Goal: Task Accomplishment & Management: Manage account settings

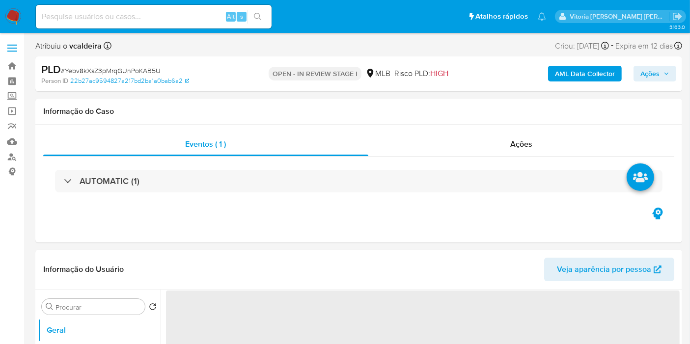
select select "10"
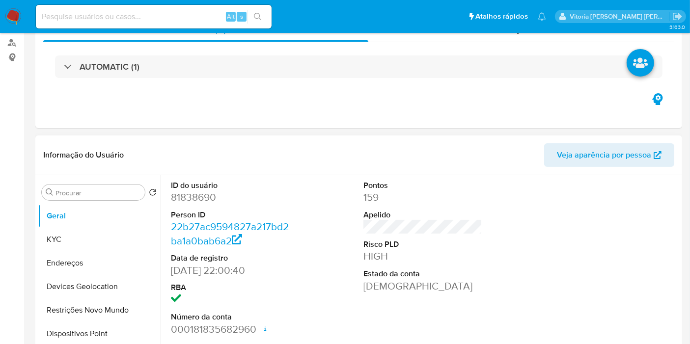
scroll to position [218, 0]
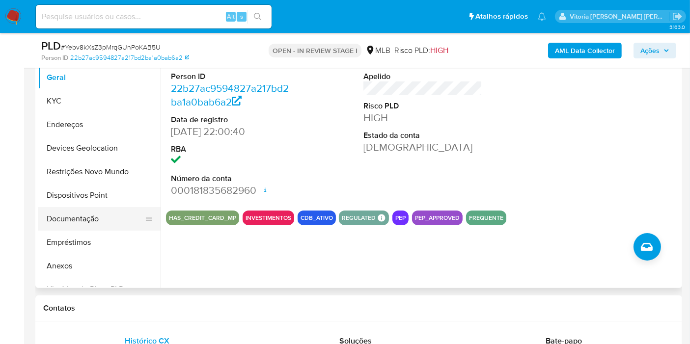
click at [79, 222] on button "Documentação" at bounding box center [95, 219] width 115 height 24
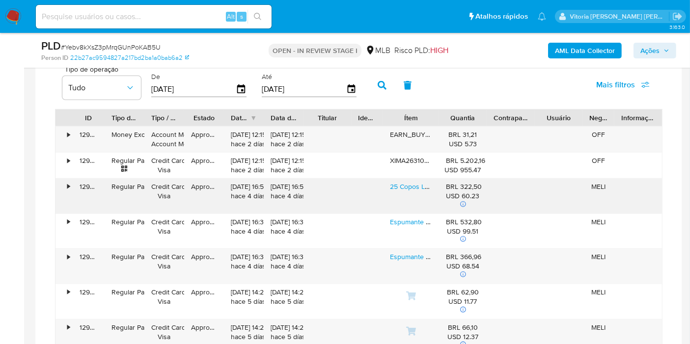
scroll to position [763, 0]
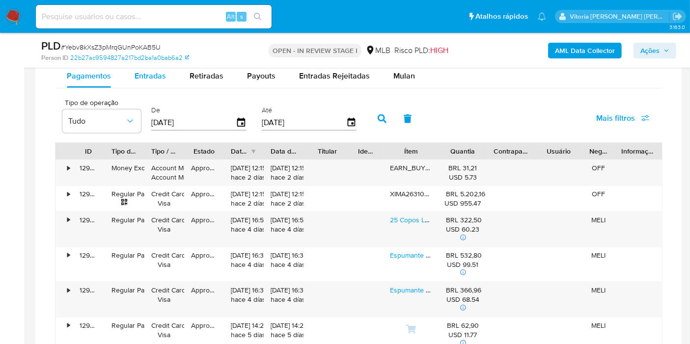
click at [152, 77] on span "Entradas" at bounding box center [149, 75] width 31 height 11
select select "10"
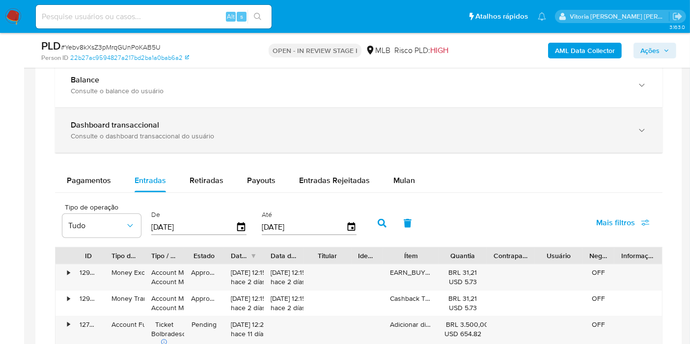
scroll to position [654, 0]
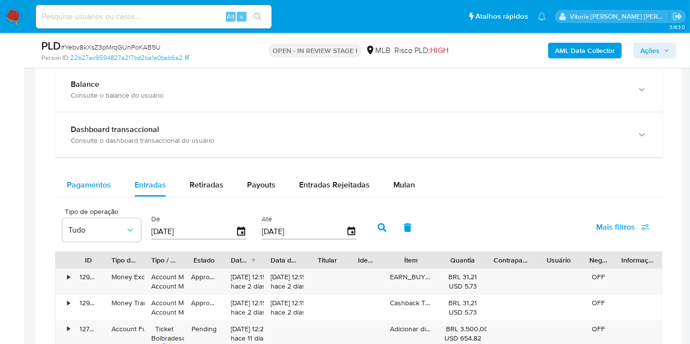
click at [92, 186] on span "Pagamentos" at bounding box center [89, 184] width 44 height 11
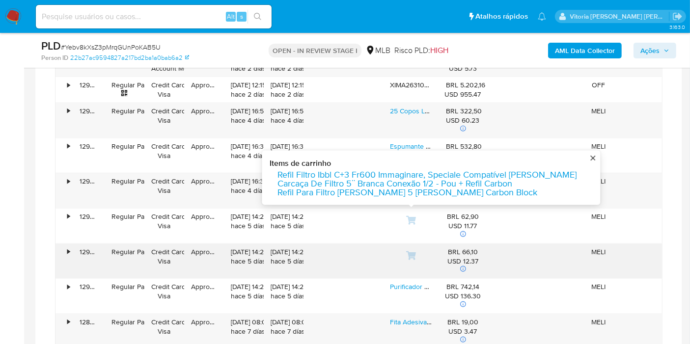
scroll to position [1036, 0]
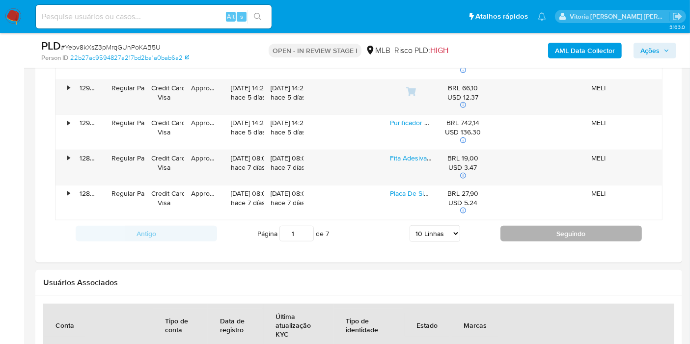
click at [546, 233] on button "Seguindo" at bounding box center [570, 234] width 141 height 16
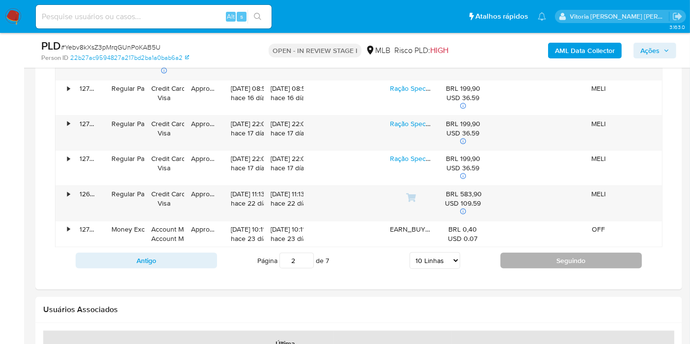
click at [531, 259] on button "Seguindo" at bounding box center [570, 261] width 141 height 16
type input "3"
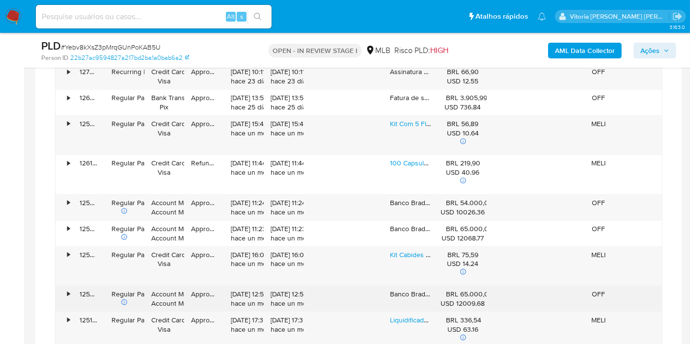
scroll to position [872, 0]
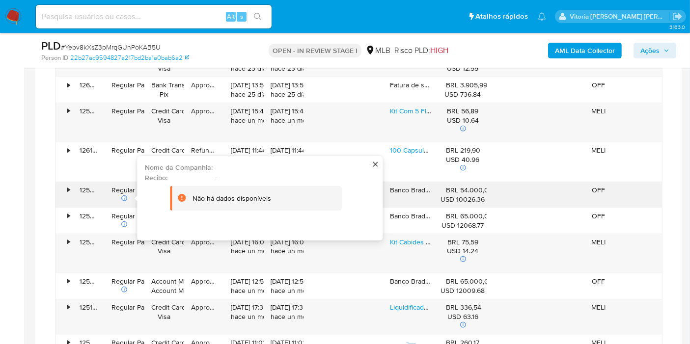
click at [73, 188] on div "125922132930" at bounding box center [89, 195] width 32 height 26
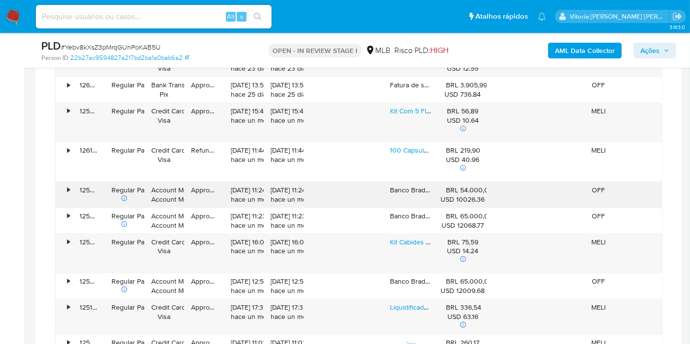
click at [67, 190] on div "•" at bounding box center [68, 190] width 2 height 9
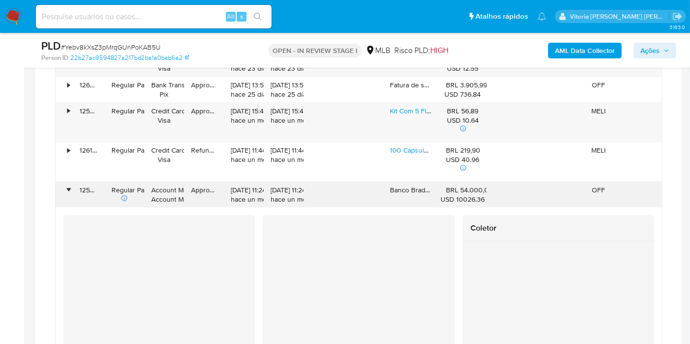
scroll to position [982, 0]
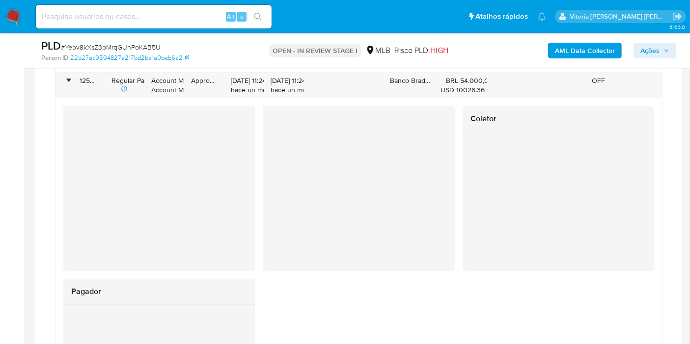
click at [268, 159] on div at bounding box center [358, 188] width 191 height 165
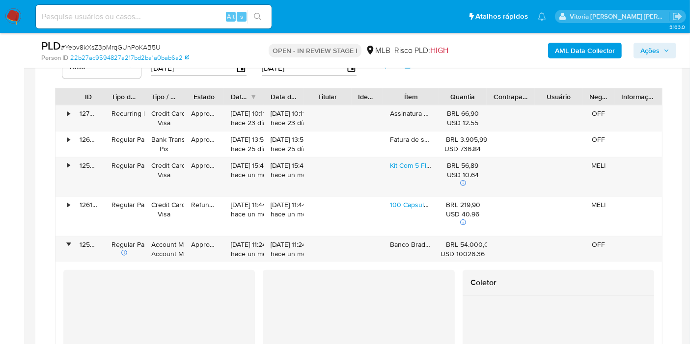
scroll to position [600, 0]
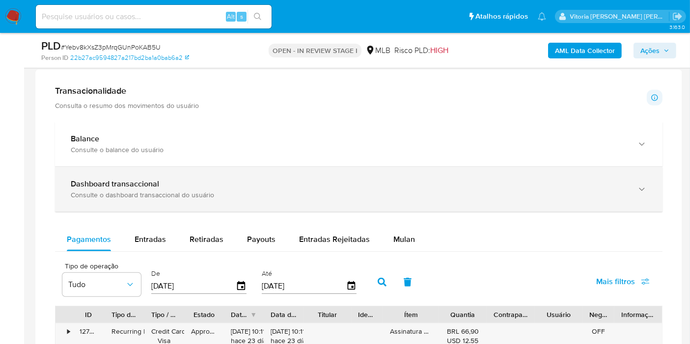
drag, startPoint x: 191, startPoint y: 236, endPoint x: 328, endPoint y: 189, distance: 144.5
click at [190, 235] on span "Retiradas" at bounding box center [206, 239] width 34 height 11
select select "10"
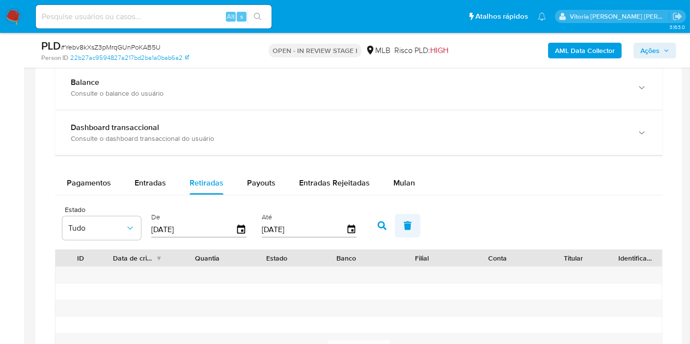
scroll to position [709, 0]
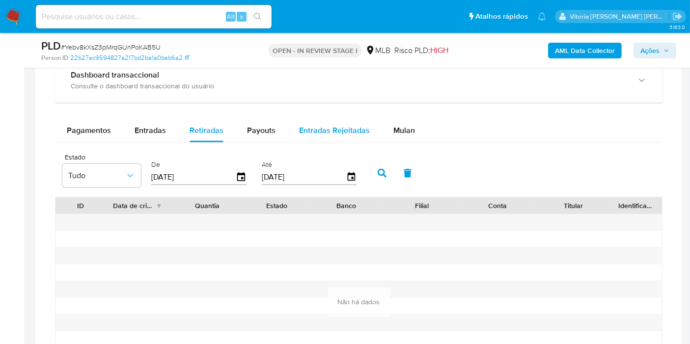
drag, startPoint x: 243, startPoint y: 124, endPoint x: 302, endPoint y: 124, distance: 58.9
click at [244, 125] on button "Payouts" at bounding box center [261, 131] width 52 height 24
select select "10"
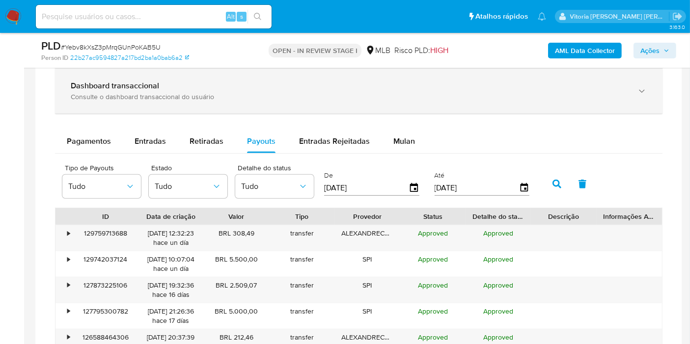
scroll to position [600, 0]
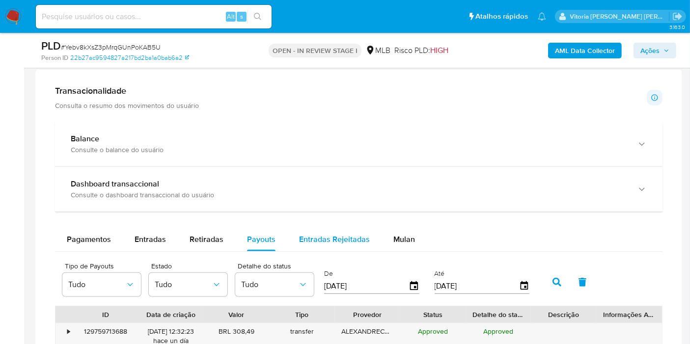
click at [336, 234] on span "Entradas Rejeitadas" at bounding box center [334, 239] width 71 height 11
select select "10"
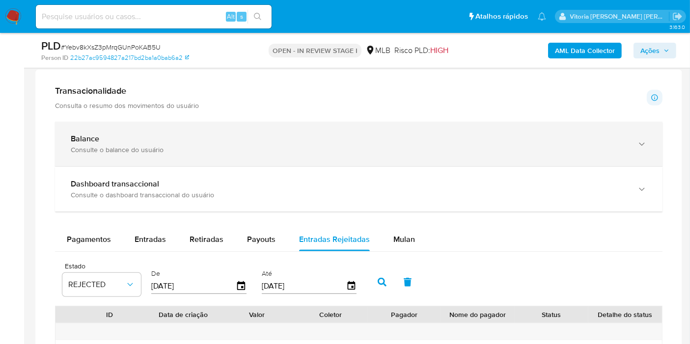
click at [136, 136] on div "Balance" at bounding box center [349, 139] width 556 height 10
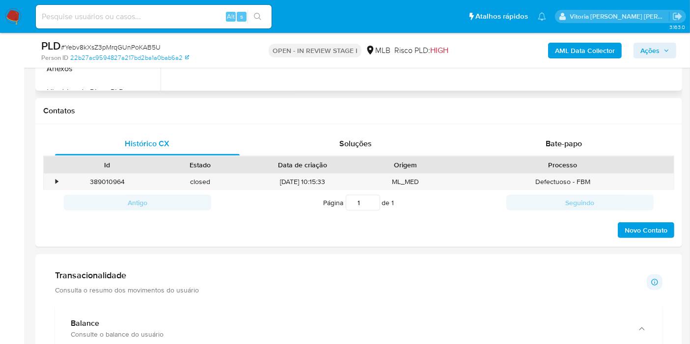
scroll to position [218, 0]
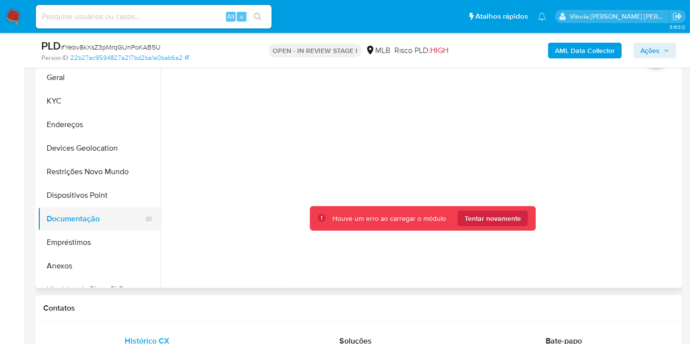
click at [80, 224] on button "Documentação" at bounding box center [95, 219] width 115 height 24
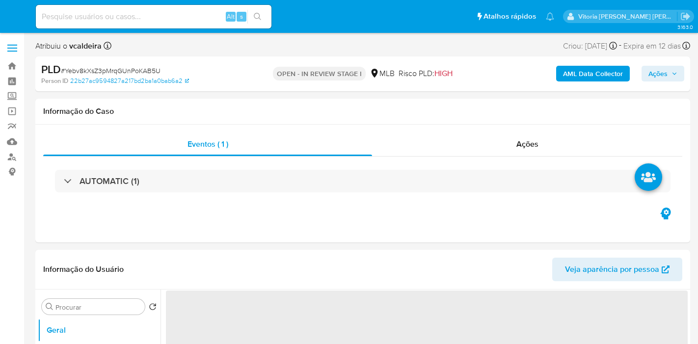
select select "10"
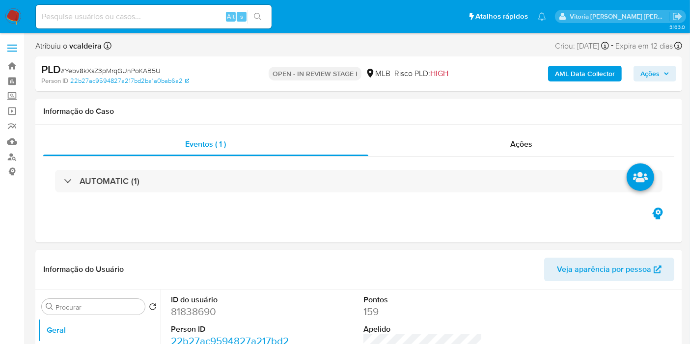
click at [576, 75] on b "AML Data Collector" at bounding box center [585, 74] width 60 height 16
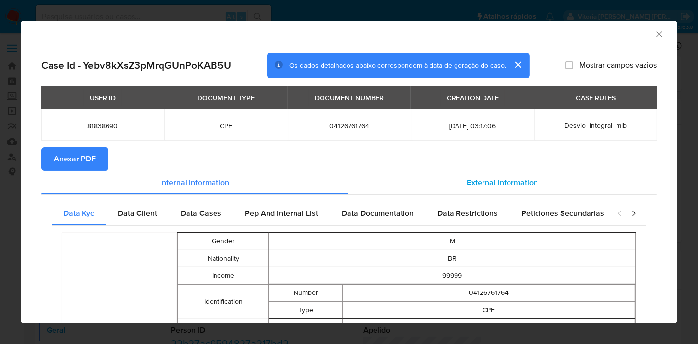
click at [495, 175] on div "External information" at bounding box center [502, 183] width 309 height 24
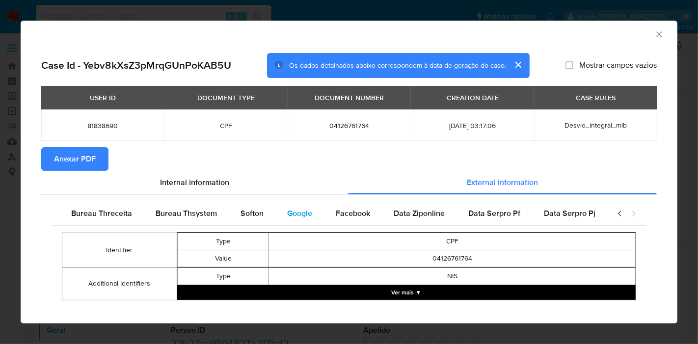
click at [308, 213] on div "Google" at bounding box center [299, 214] width 49 height 24
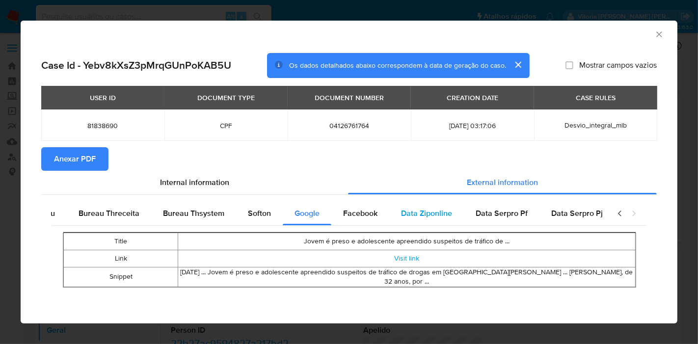
click at [402, 212] on span "Data Ziponline" at bounding box center [426, 213] width 51 height 11
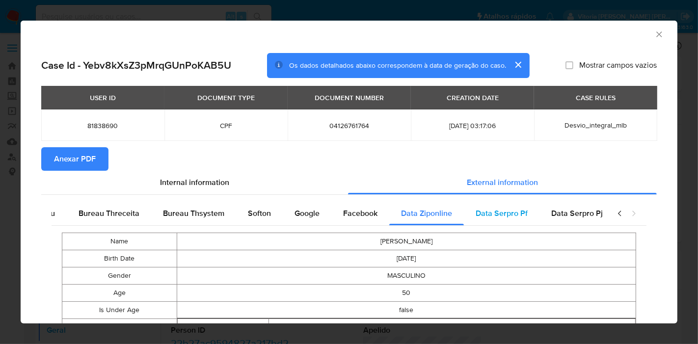
scroll to position [0, 330]
click at [474, 209] on span "Data Serpro Pf" at bounding box center [494, 213] width 52 height 11
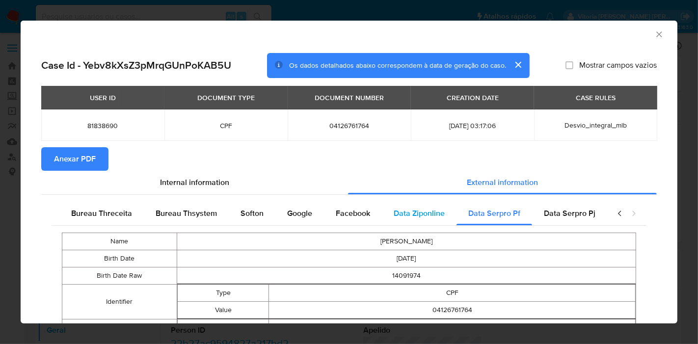
click at [422, 213] on span "Data Ziponline" at bounding box center [419, 213] width 51 height 11
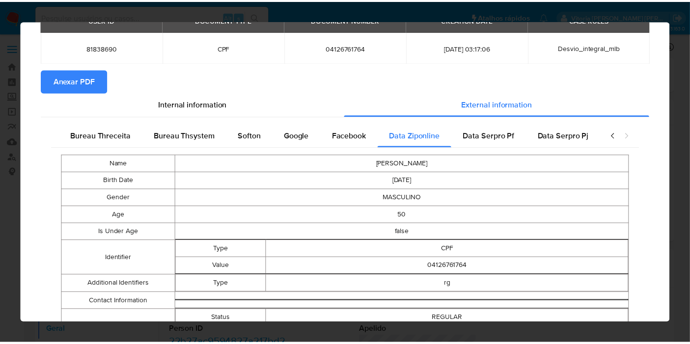
scroll to position [185, 0]
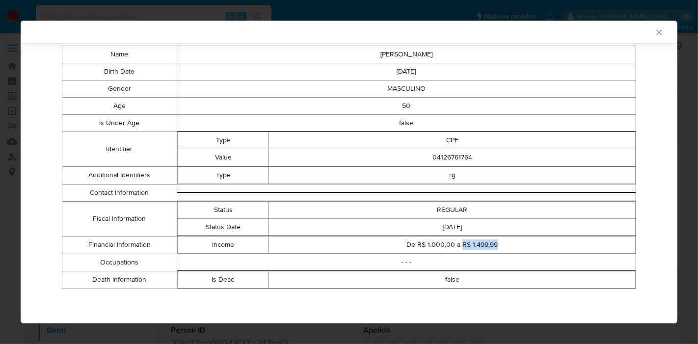
drag, startPoint x: 505, startPoint y: 243, endPoint x: 456, endPoint y: 246, distance: 48.6
click at [456, 246] on td "De R$ 1.000,00 a R$ 1.499,99" at bounding box center [452, 244] width 367 height 17
copy td "R$ 1.499,99"
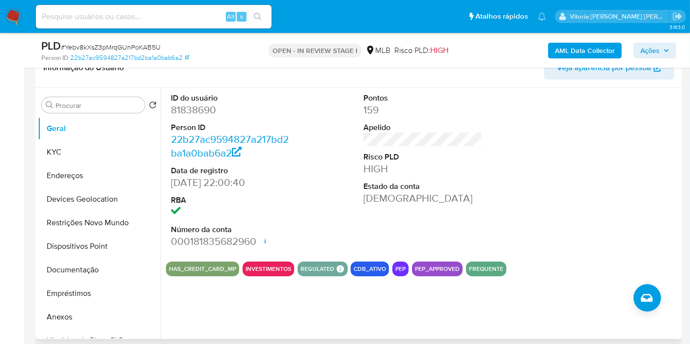
scroll to position [163, 0]
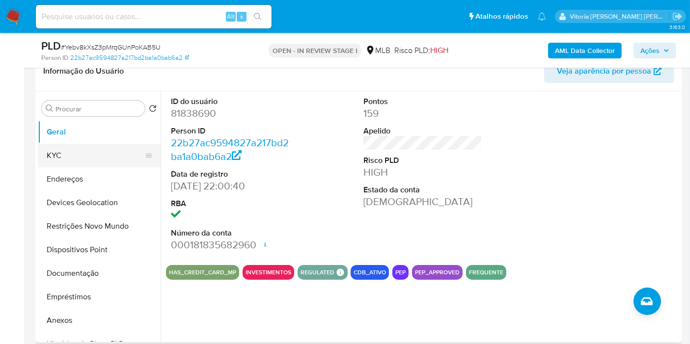
click at [72, 155] on button "KYC" at bounding box center [95, 156] width 115 height 24
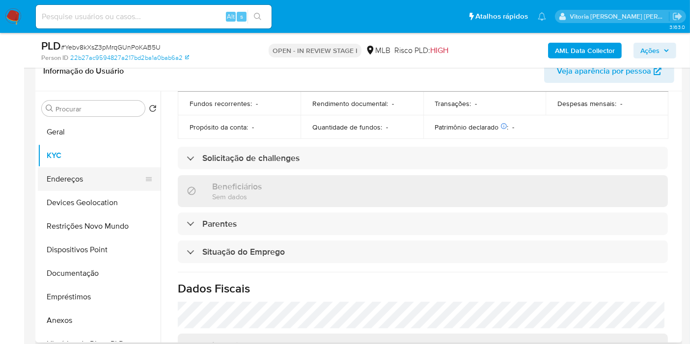
scroll to position [446, 0]
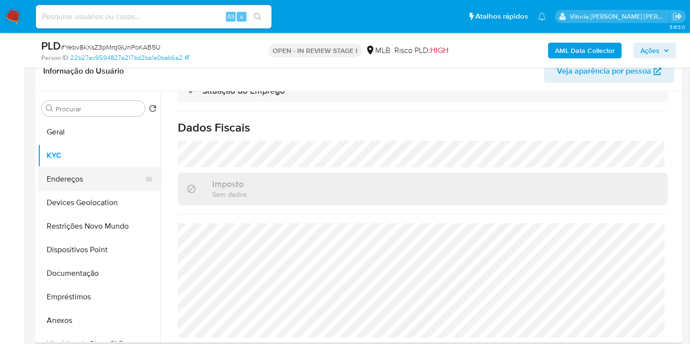
click at [82, 181] on button "Endereços" at bounding box center [95, 179] width 115 height 24
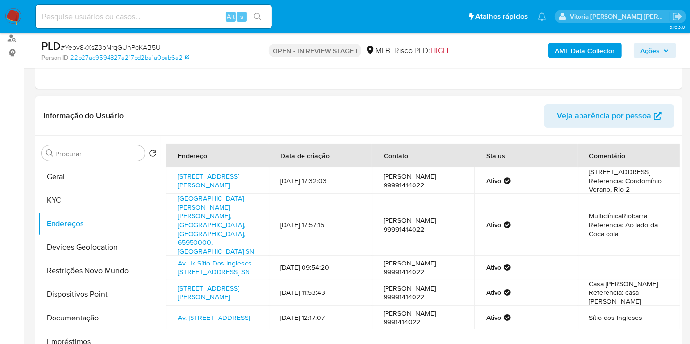
scroll to position [109, 0]
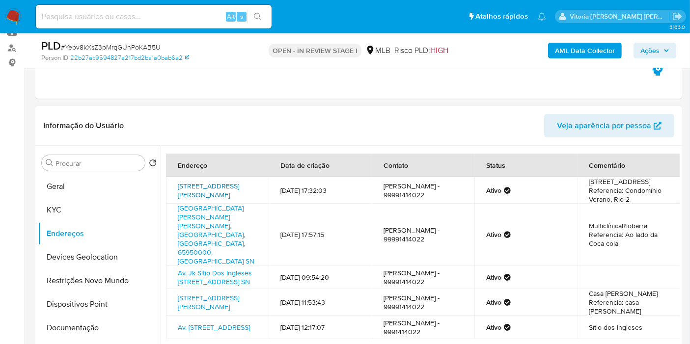
click at [198, 190] on link "Rua Sérgio Camargo 123, Rio De Janeiro, Rio De Janeiro, 22775052, Brasil 123" at bounding box center [208, 190] width 61 height 19
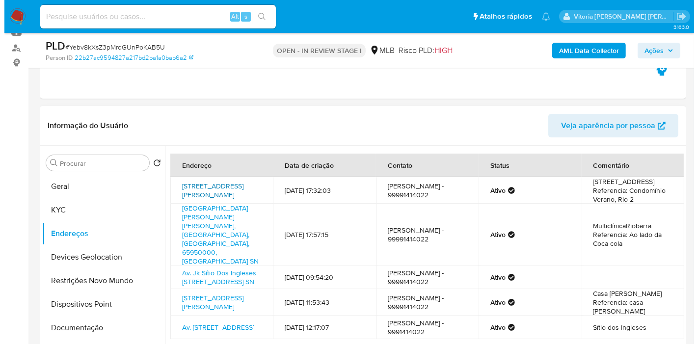
scroll to position [163, 0]
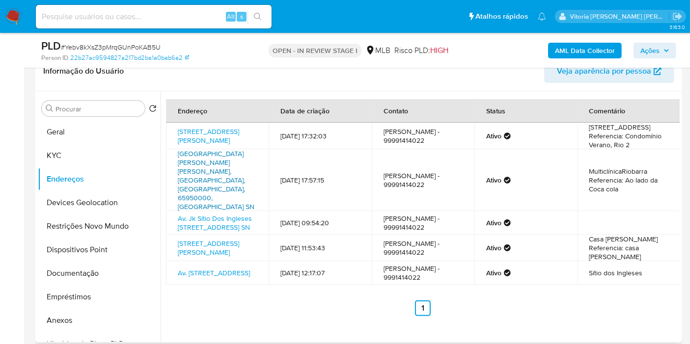
click at [201, 174] on link "Avenida Pedro Neiva De Santana Sn, Barra Do Corda, Maranhão, 65950000, Brasil SN" at bounding box center [216, 180] width 77 height 63
click at [212, 243] on link "Rua Almir Silva 3009, Barra Do Corda, Maranhão, 65950000, Brasil 3009" at bounding box center [208, 248] width 61 height 19
click at [602, 36] on div "PLD # Yebv8kXsZ3pMrqGUnPoKAB5U Person ID 22b27ac9594827a217bd2ba1a0bab6a2 OPEN …" at bounding box center [358, 50] width 646 height 35
click at [590, 48] on b "AML Data Collector" at bounding box center [585, 51] width 60 height 16
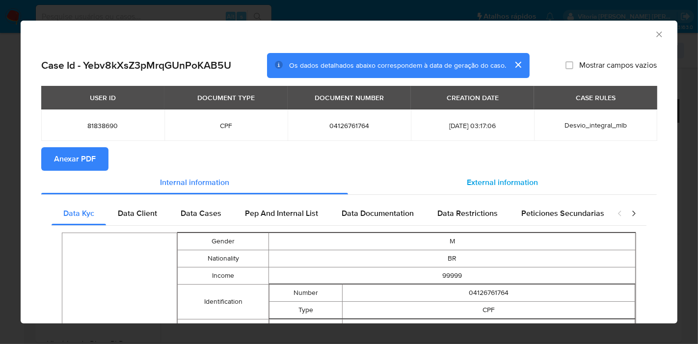
click at [464, 174] on div "External information" at bounding box center [502, 183] width 309 height 24
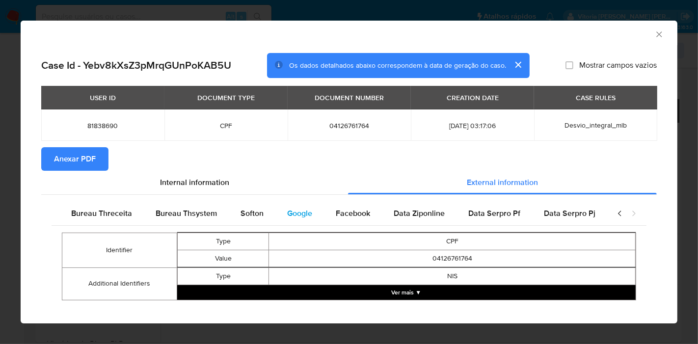
click at [294, 215] on span "Google" at bounding box center [299, 213] width 25 height 11
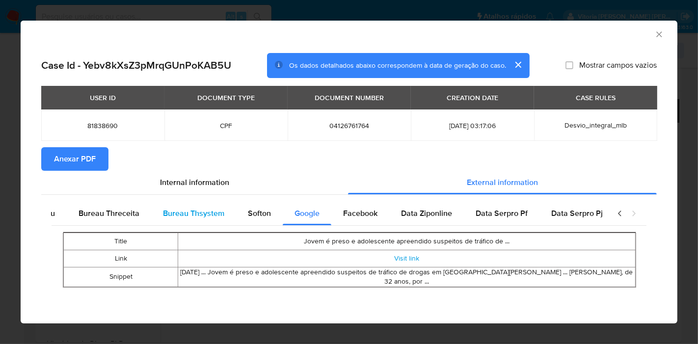
scroll to position [0, 0]
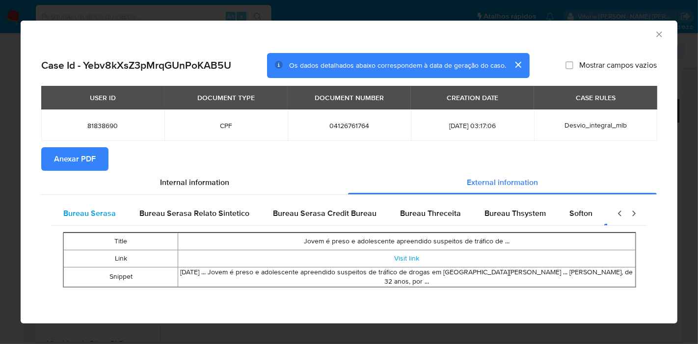
click at [84, 207] on div "Bureau Serasa" at bounding box center [90, 214] width 76 height 24
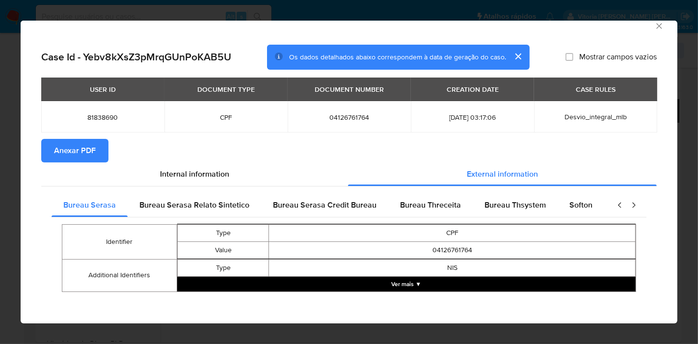
scroll to position [11, 0]
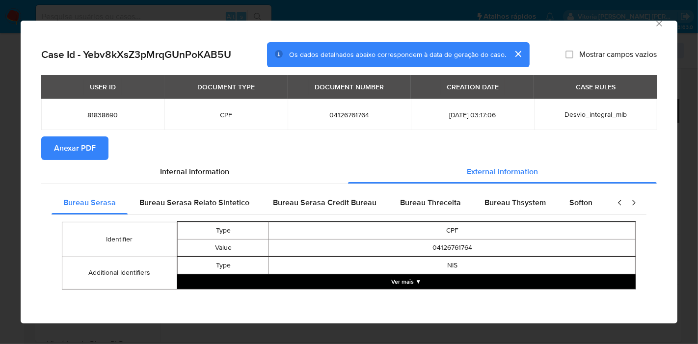
click at [395, 283] on button "Ver mais ▼" at bounding box center [406, 281] width 458 height 15
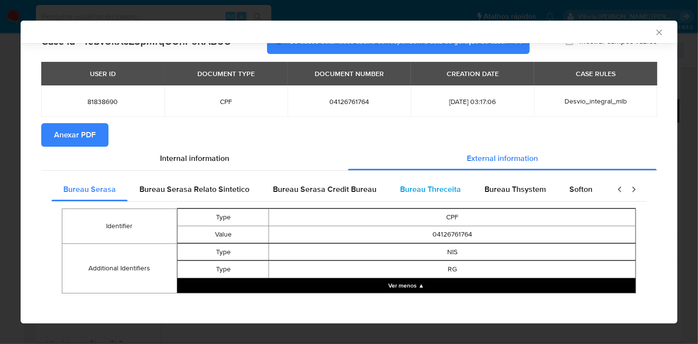
scroll to position [26, 0]
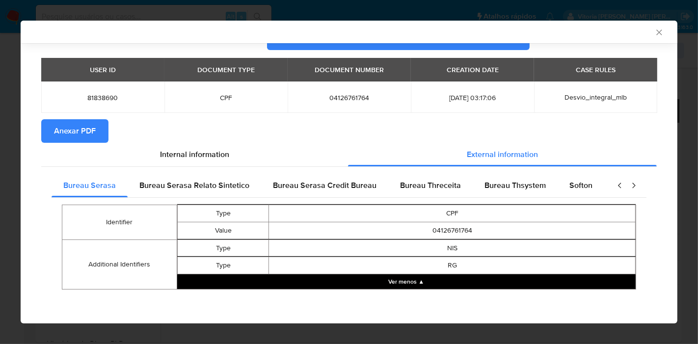
click at [70, 139] on span "Anexar PDF" at bounding box center [75, 131] width 42 height 22
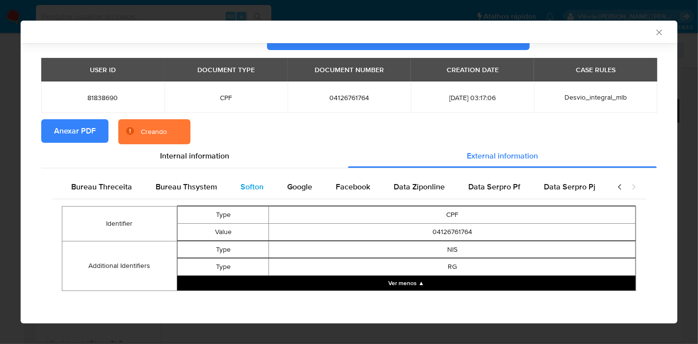
scroll to position [0, 330]
click at [413, 184] on span "Data Ziponline" at bounding box center [419, 186] width 51 height 11
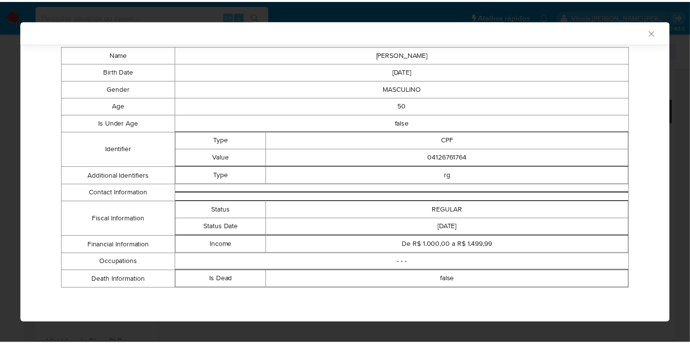
scroll to position [132, 0]
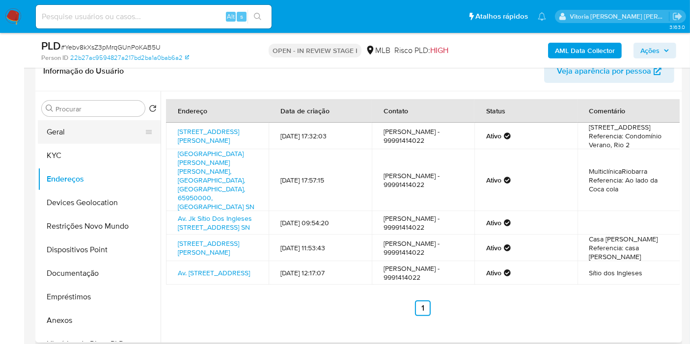
click at [48, 138] on button "Geral" at bounding box center [95, 132] width 115 height 24
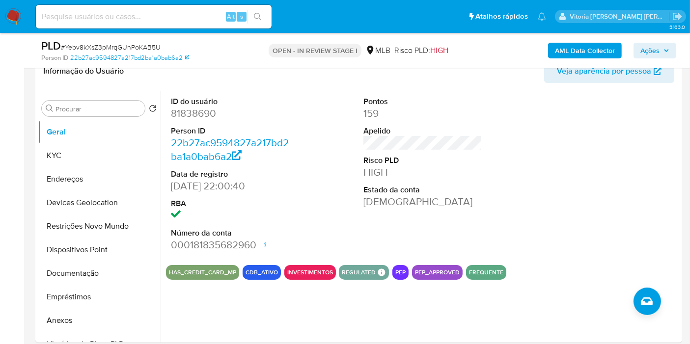
scroll to position [172, 0]
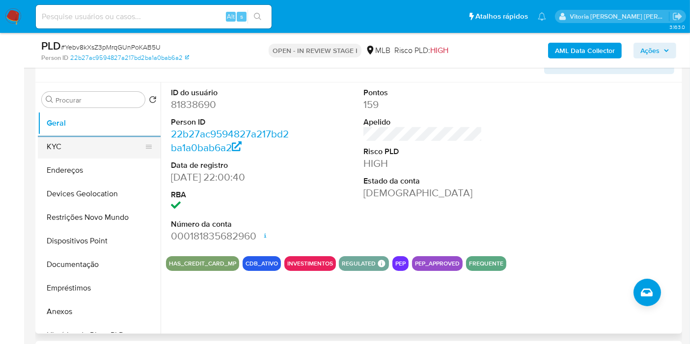
click at [68, 144] on button "KYC" at bounding box center [95, 147] width 115 height 24
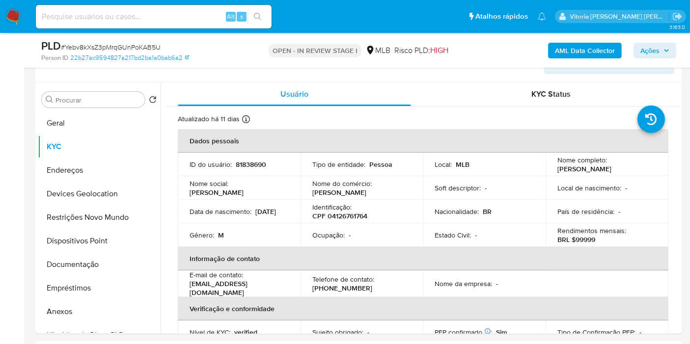
scroll to position [191, 0]
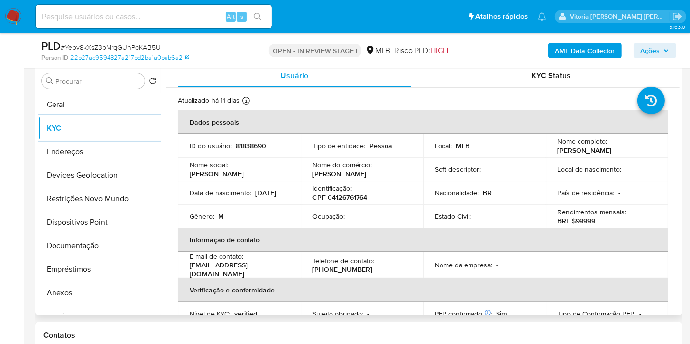
click at [331, 99] on div "Atualizado há 11 dias Criado: 22/01/2021 15:35:27 Atualizado: 03/10/2025 13:23:…" at bounding box center [410, 102] width 465 height 13
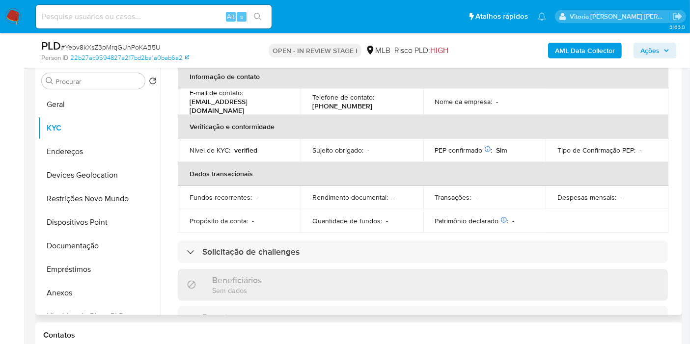
scroll to position [272, 0]
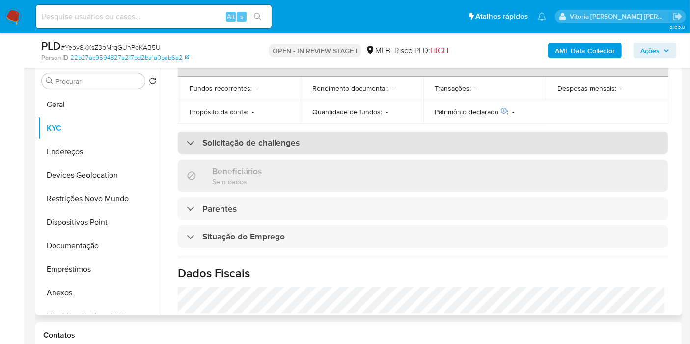
click at [302, 143] on div "Solicitação de challenges" at bounding box center [423, 143] width 490 height 23
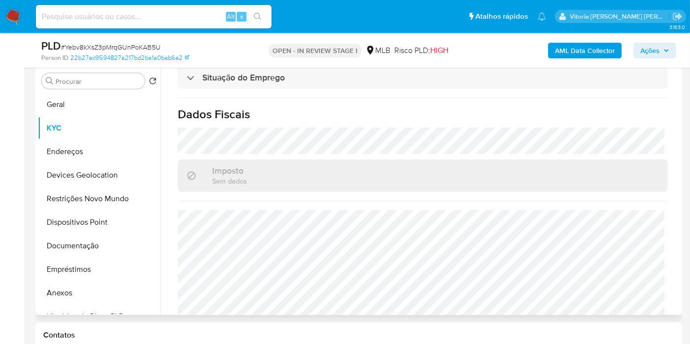
scroll to position [522, 0]
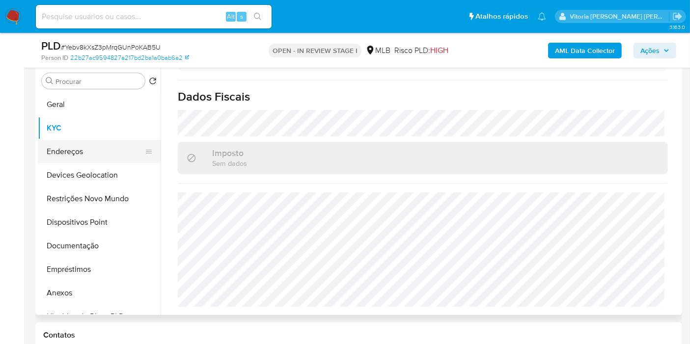
click at [74, 152] on button "Endereços" at bounding box center [95, 152] width 115 height 24
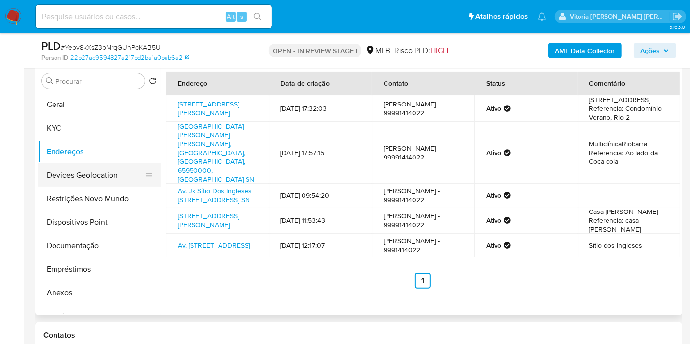
click at [105, 186] on button "Devices Geolocation" at bounding box center [95, 175] width 115 height 24
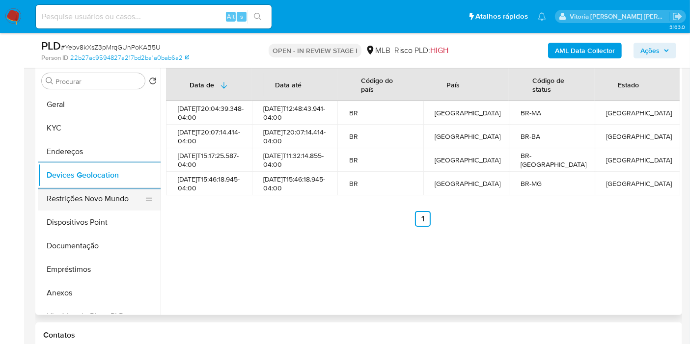
click at [66, 204] on button "Restrições Novo Mundo" at bounding box center [95, 199] width 115 height 24
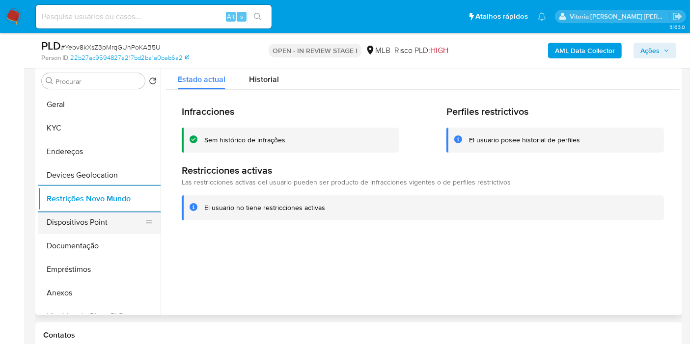
click at [86, 222] on button "Dispositivos Point" at bounding box center [95, 223] width 115 height 24
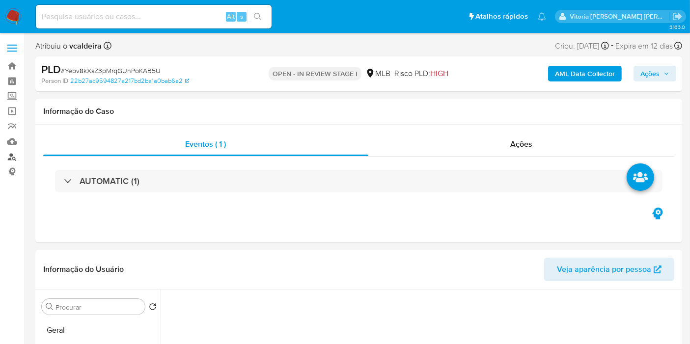
click at [13, 155] on link "Localizador de pessoas" at bounding box center [58, 156] width 117 height 15
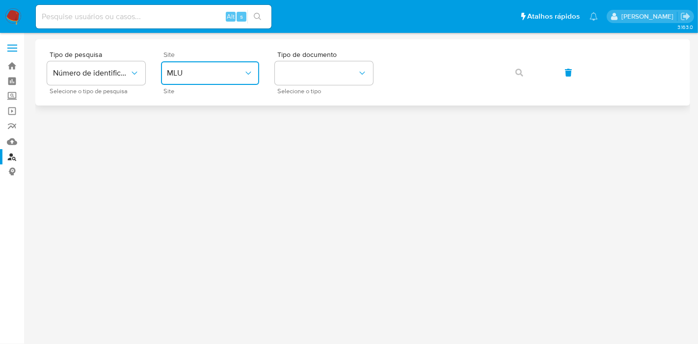
click at [217, 71] on span "MLU" at bounding box center [205, 73] width 77 height 10
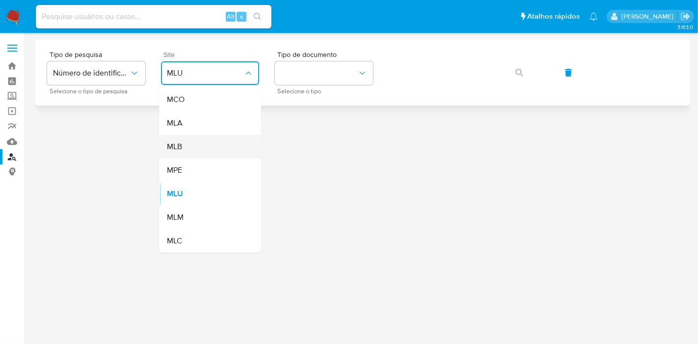
click at [194, 149] on div "MLB" at bounding box center [207, 147] width 80 height 24
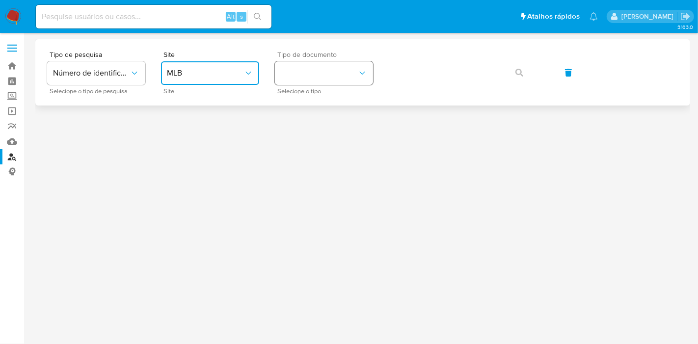
click at [339, 84] on button "identificationType" at bounding box center [324, 73] width 98 height 24
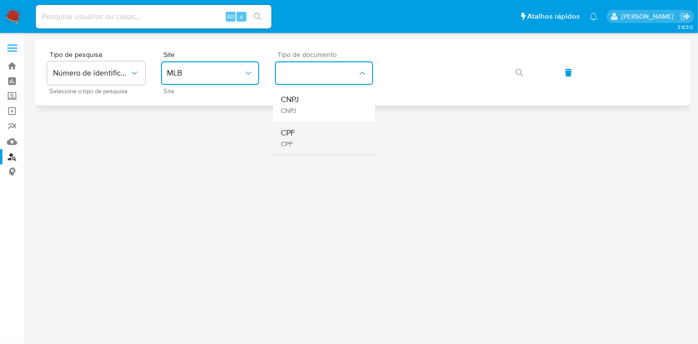
click at [304, 137] on div "CPF CPF" at bounding box center [321, 137] width 80 height 33
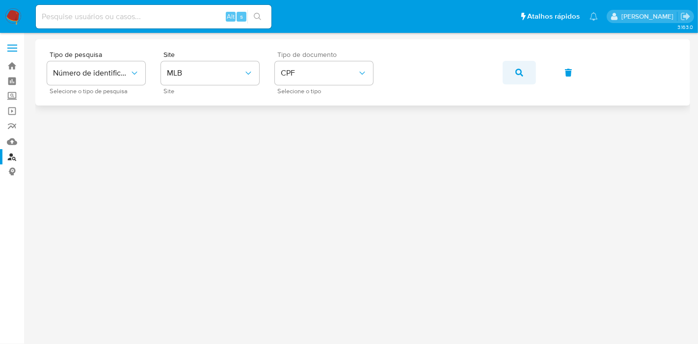
click at [521, 66] on span "button" at bounding box center [519, 73] width 8 height 22
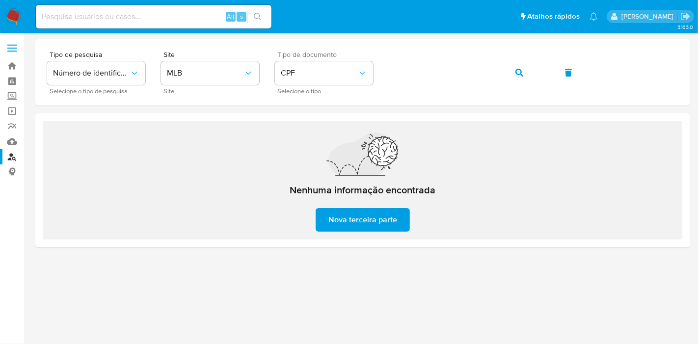
click at [132, 16] on input at bounding box center [154, 16] width 236 height 13
paste input "sImhKZtEkODdLc54cDygkYeo"
type input "sImhKZtEkODdLc54cDygkYeo"
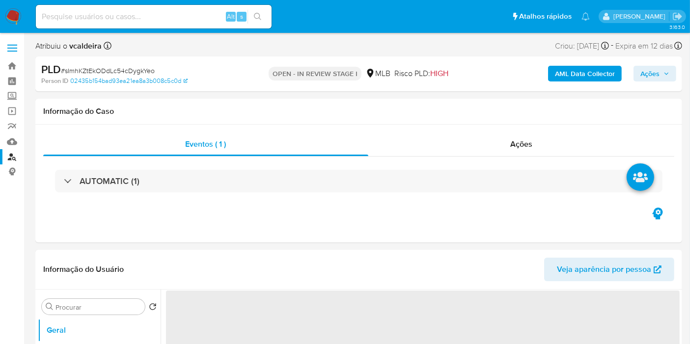
select select "10"
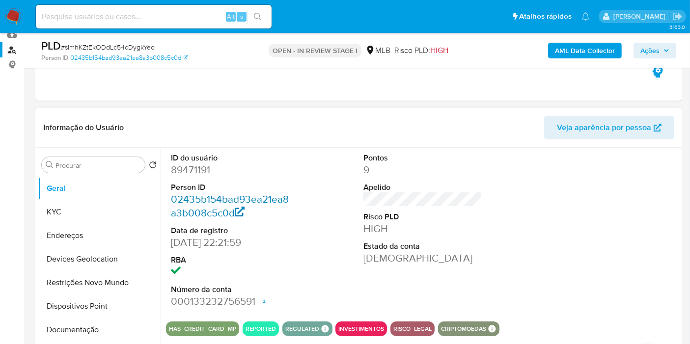
scroll to position [109, 0]
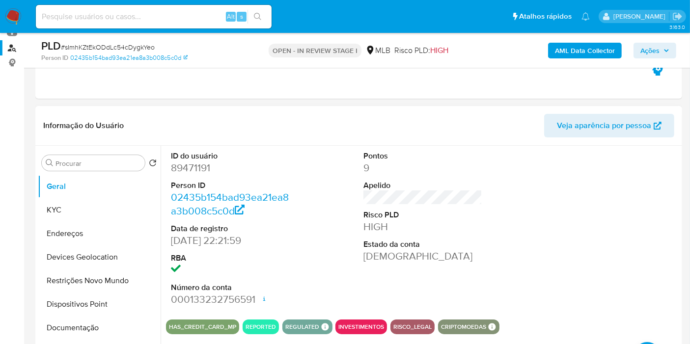
click at [201, 166] on dd "89471191" at bounding box center [230, 168] width 119 height 14
copy dd "89471191"
click at [80, 212] on button "KYC" at bounding box center [95, 210] width 115 height 24
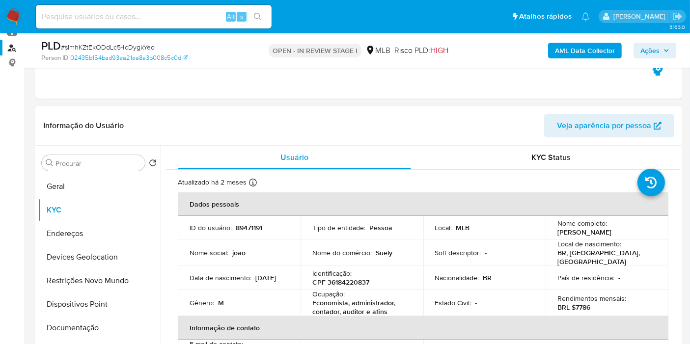
drag, startPoint x: 582, startPoint y: 239, endPoint x: 516, endPoint y: 198, distance: 77.6
click at [552, 230] on td "Nome completo : Joao Eduardo de Carvalho Moreira" at bounding box center [606, 228] width 123 height 24
copy p "Joao Eduardo de Carvalho Moreira"
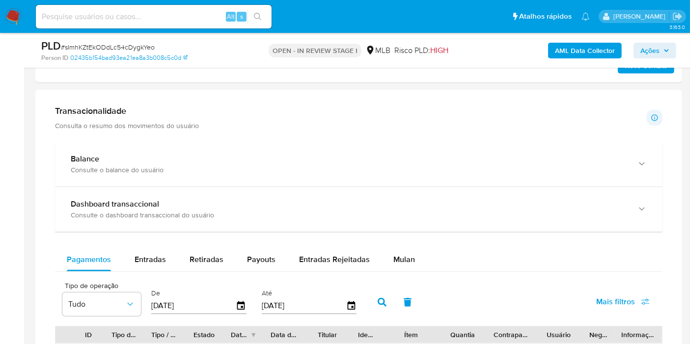
scroll to position [709, 0]
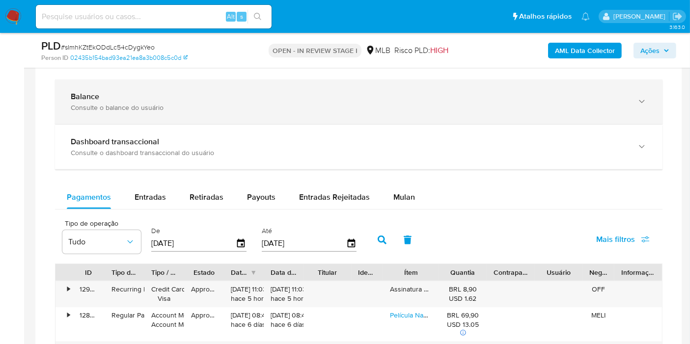
click at [196, 104] on div "Consulte o balance do usuário" at bounding box center [349, 107] width 556 height 9
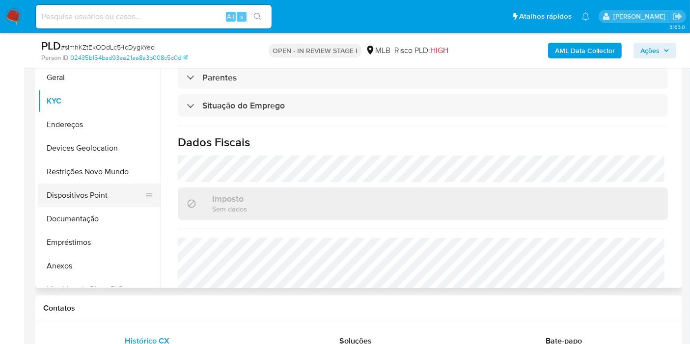
scroll to position [343, 0]
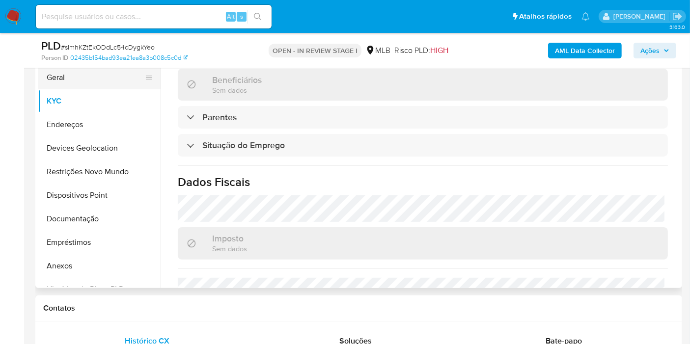
click at [53, 78] on button "Geral" at bounding box center [95, 78] width 115 height 24
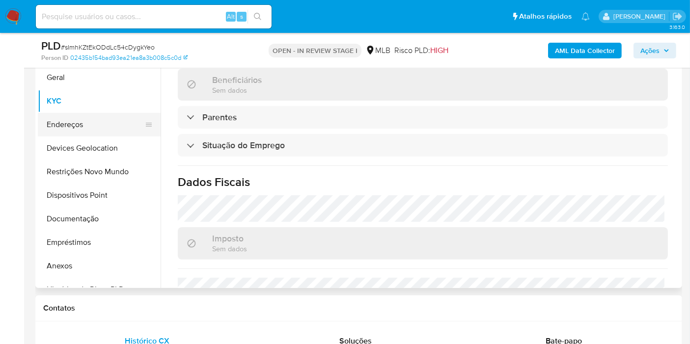
scroll to position [0, 0]
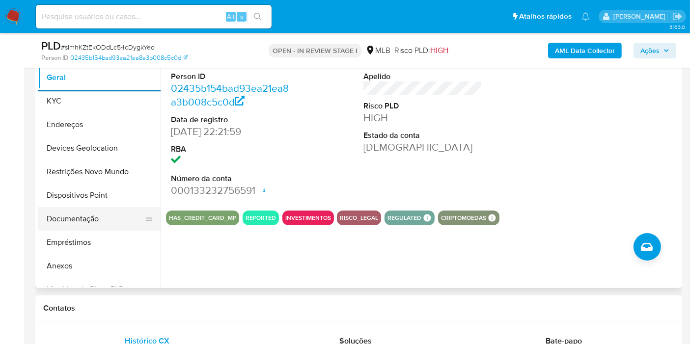
click at [84, 210] on button "Documentação" at bounding box center [95, 219] width 115 height 24
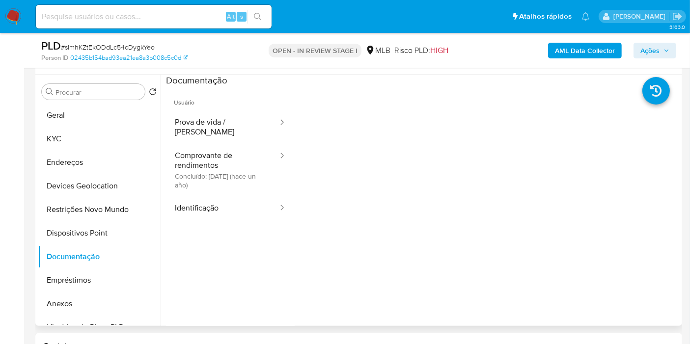
scroll to position [163, 0]
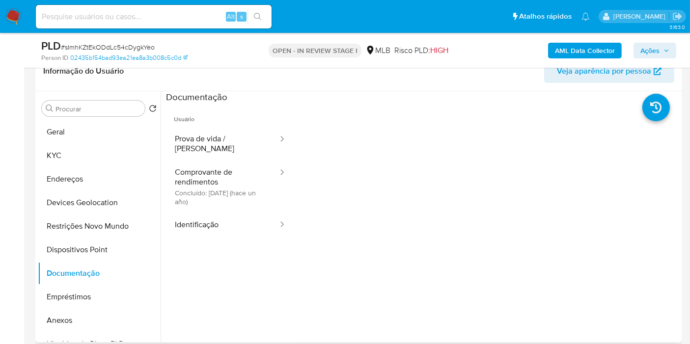
click at [210, 113] on span "Usuário" at bounding box center [230, 116] width 129 height 24
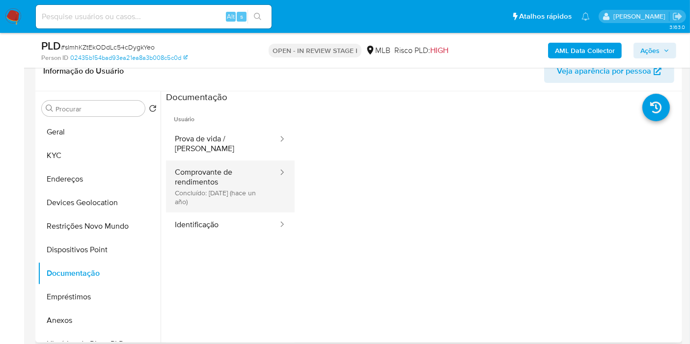
click at [203, 164] on button "Comprovante de rendimentos Concluído: 27/06/2024 (hace un año)" at bounding box center [222, 186] width 113 height 52
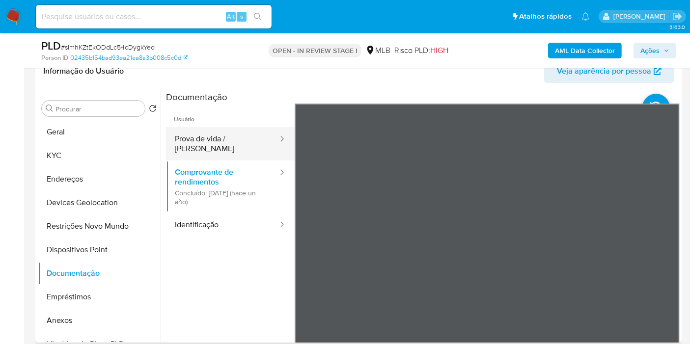
click at [227, 141] on button "Prova de vida / Selfie" at bounding box center [222, 143] width 113 height 33
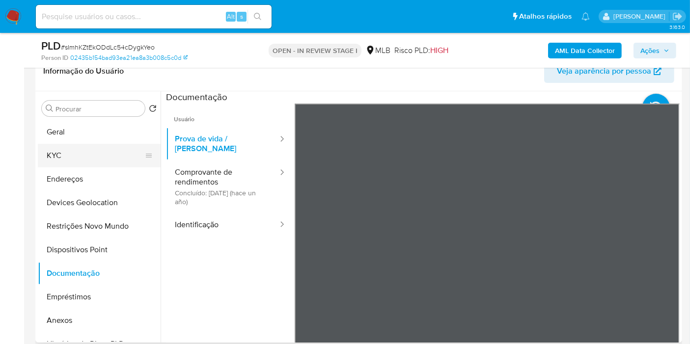
click at [110, 152] on button "KYC" at bounding box center [95, 156] width 115 height 24
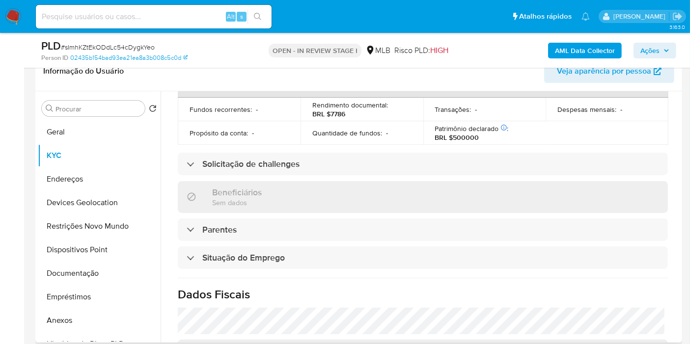
scroll to position [452, 0]
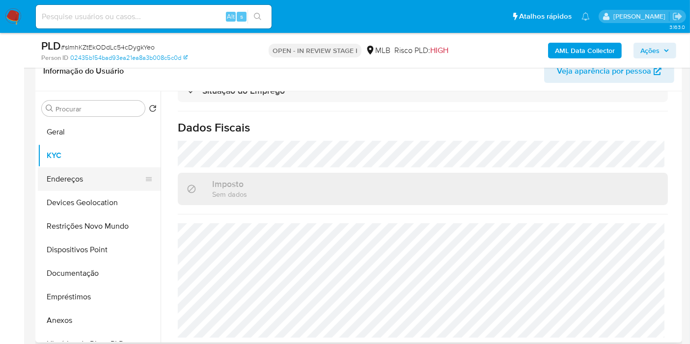
click at [101, 180] on button "Endereços" at bounding box center [95, 179] width 115 height 24
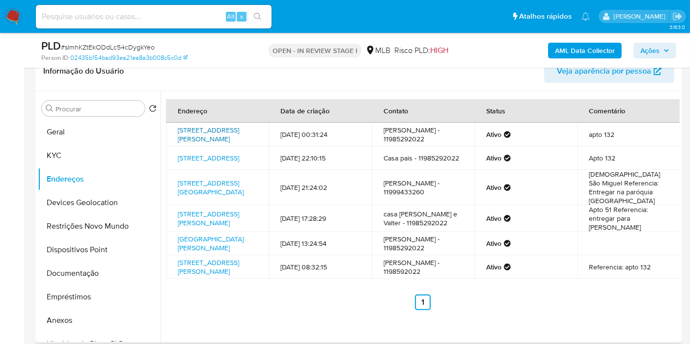
click at [211, 139] on link "Rua Teixeira Da Silva 621, São Paulo, São Paulo, 04002030, Brasil 621" at bounding box center [208, 134] width 61 height 19
click at [580, 48] on b "AML Data Collector" at bounding box center [585, 51] width 60 height 16
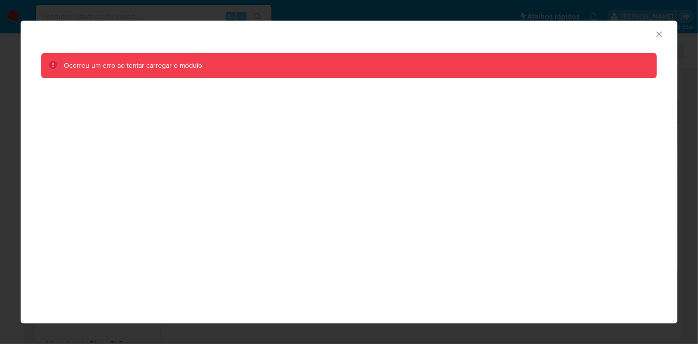
click at [659, 34] on icon "Fechar a janela" at bounding box center [658, 33] width 5 height 5
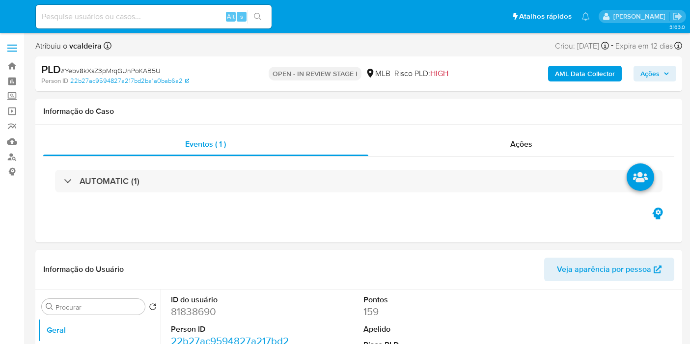
select select "10"
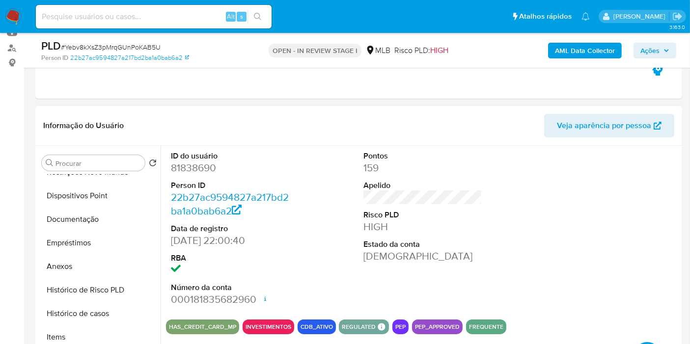
scroll to position [218, 0]
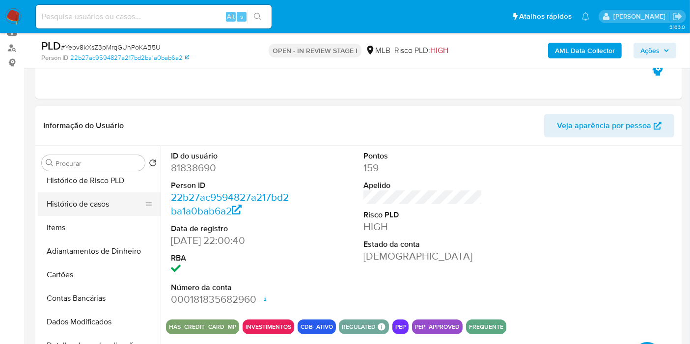
drag, startPoint x: 92, startPoint y: 203, endPoint x: 101, endPoint y: 201, distance: 8.5
click at [92, 202] on button "Histórico de casos" at bounding box center [95, 204] width 115 height 24
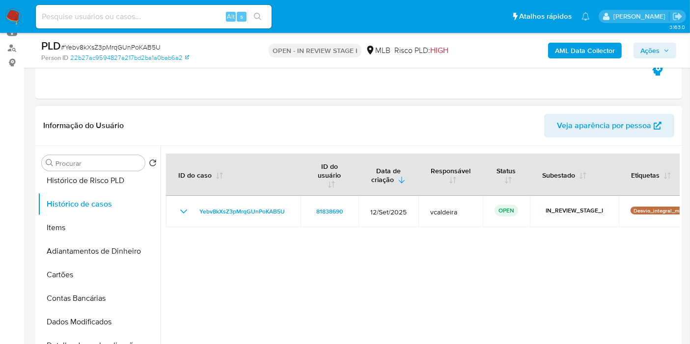
scroll to position [0, 0]
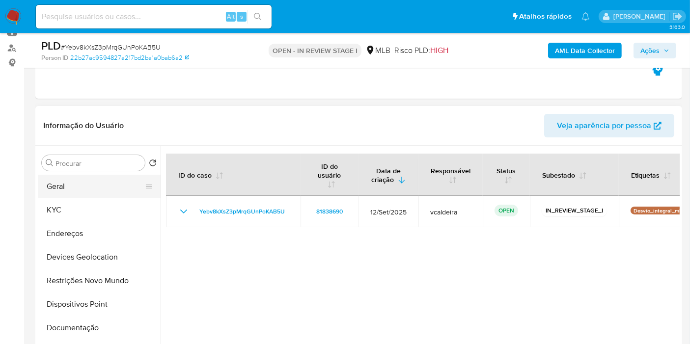
click at [72, 185] on button "Geral" at bounding box center [95, 187] width 115 height 24
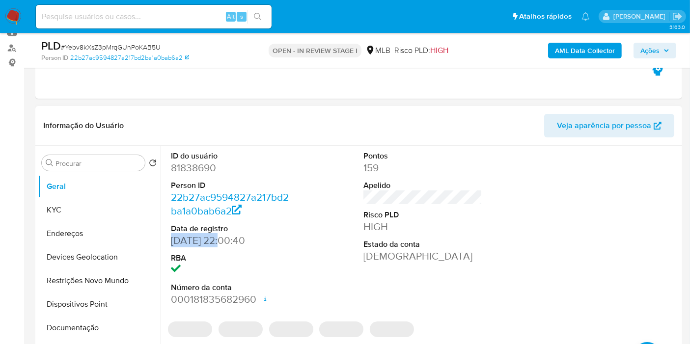
drag, startPoint x: 221, startPoint y: 238, endPoint x: 170, endPoint y: 237, distance: 51.1
click at [171, 237] on dd "[DATE] 22:00:40" at bounding box center [230, 241] width 119 height 14
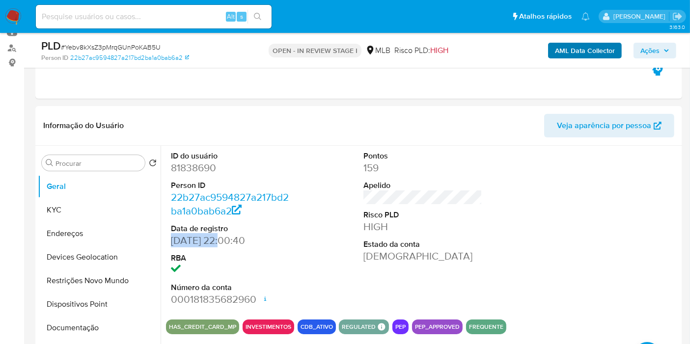
drag, startPoint x: 642, startPoint y: 48, endPoint x: 560, endPoint y: 49, distance: 82.0
click at [645, 47] on span "Ações" at bounding box center [649, 51] width 19 height 16
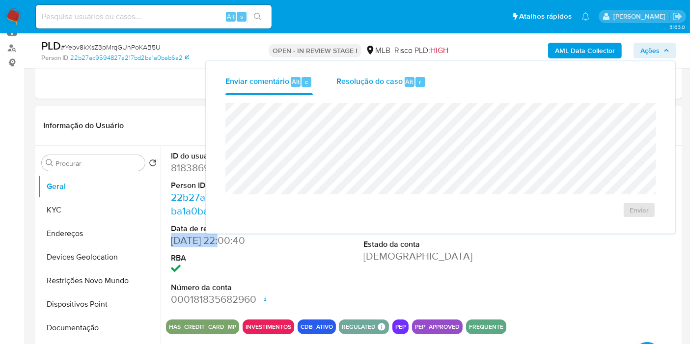
click at [375, 85] on span "Resolução do caso" at bounding box center [369, 81] width 66 height 11
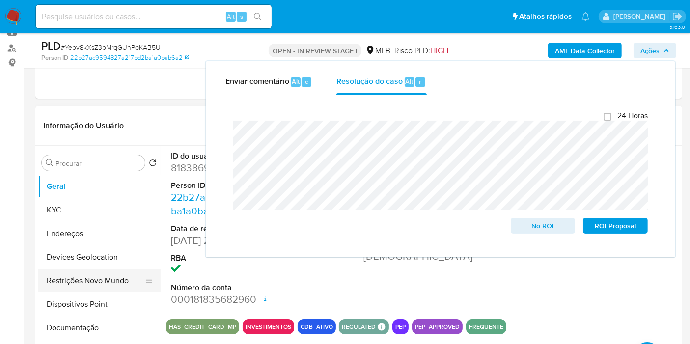
scroll to position [109, 0]
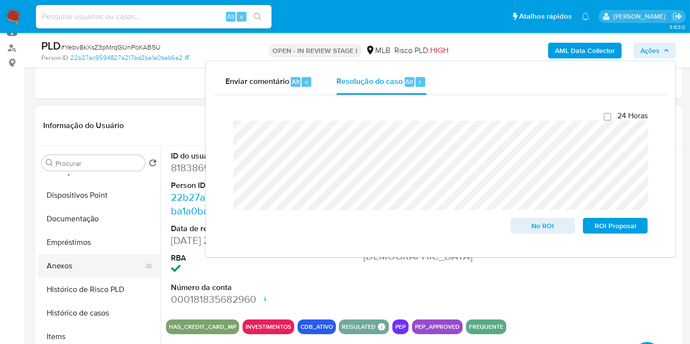
click at [77, 268] on button "Anexos" at bounding box center [95, 266] width 115 height 24
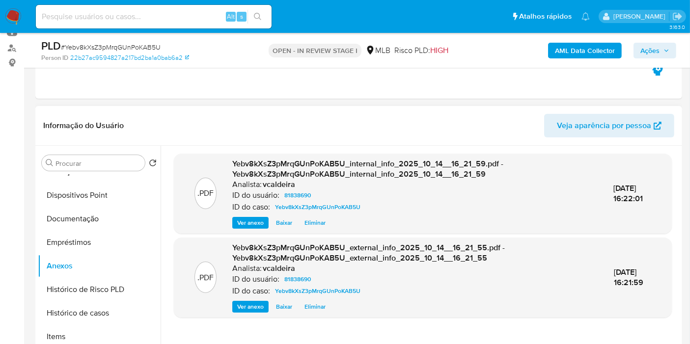
click at [322, 135] on header "Informação do Usuário Veja aparência por pessoa" at bounding box center [358, 126] width 631 height 24
click at [654, 53] on span "Ações" at bounding box center [649, 51] width 19 height 16
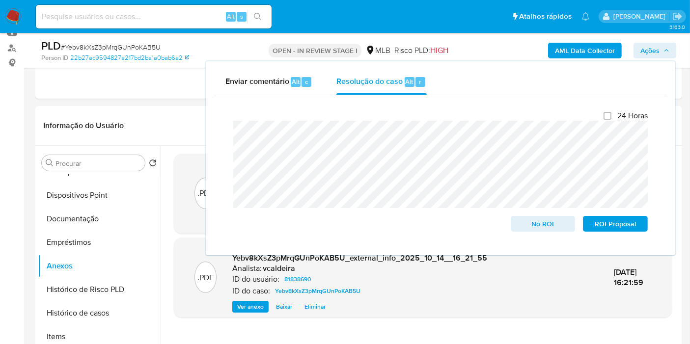
click at [659, 51] on span "Ações" at bounding box center [649, 51] width 19 height 16
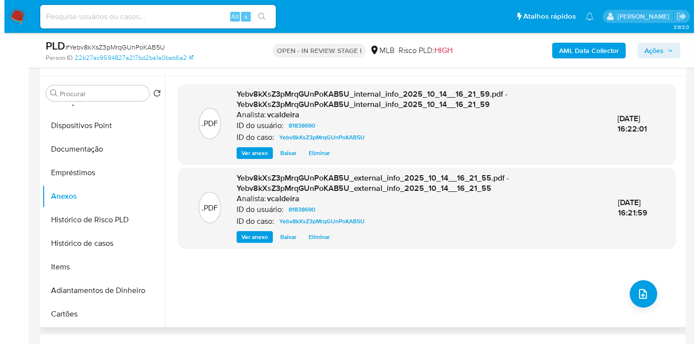
scroll to position [218, 0]
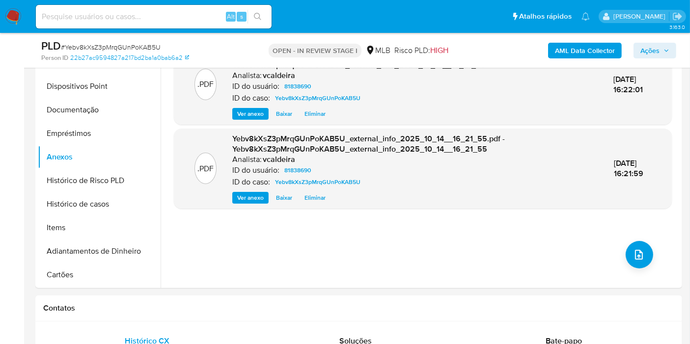
click at [655, 48] on span "Ações" at bounding box center [649, 51] width 19 height 16
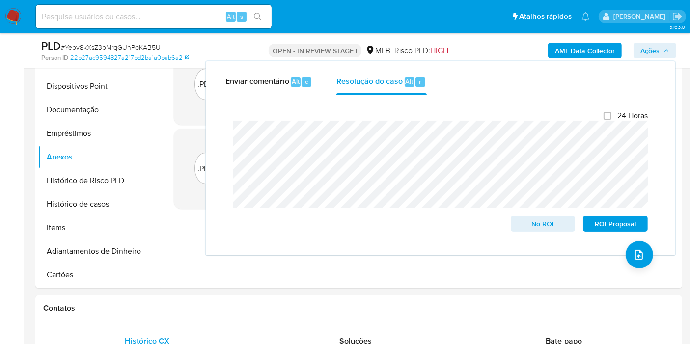
click at [218, 135] on div "Fechamento do caso 24 Horas No ROI ROI Proposal" at bounding box center [439, 171] width 453 height 152
drag, startPoint x: 663, startPoint y: 49, endPoint x: 578, endPoint y: 30, distance: 87.4
click at [662, 48] on span "Ações" at bounding box center [654, 51] width 29 height 14
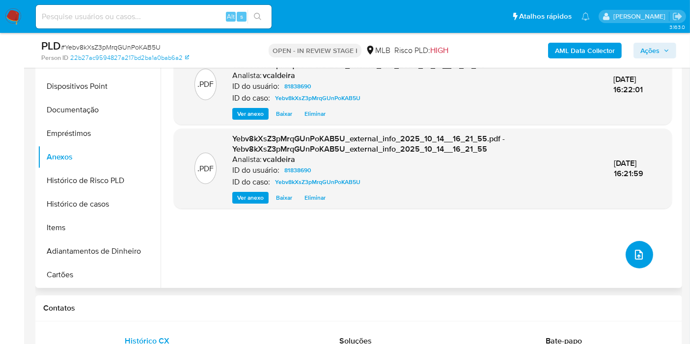
click at [627, 256] on button "upload-file" at bounding box center [638, 254] width 27 height 27
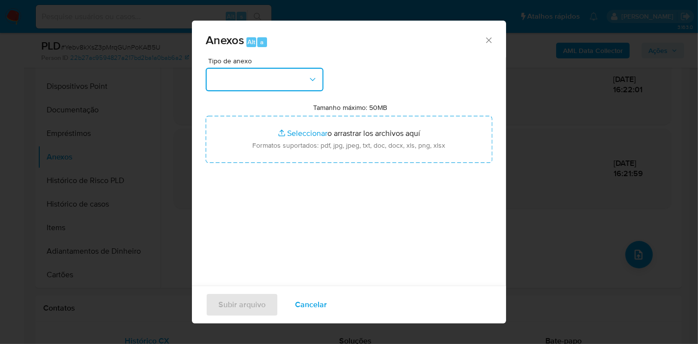
click at [304, 85] on button "button" at bounding box center [265, 80] width 118 height 24
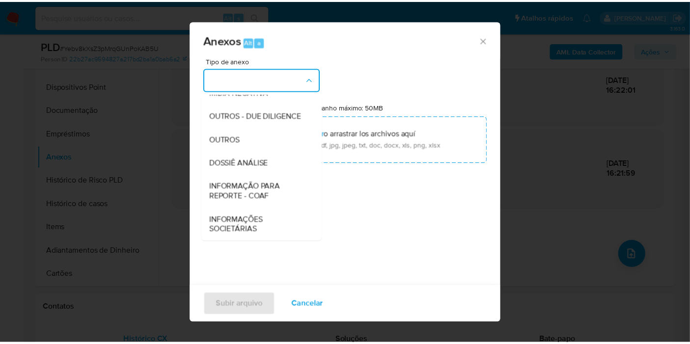
scroll to position [151, 0]
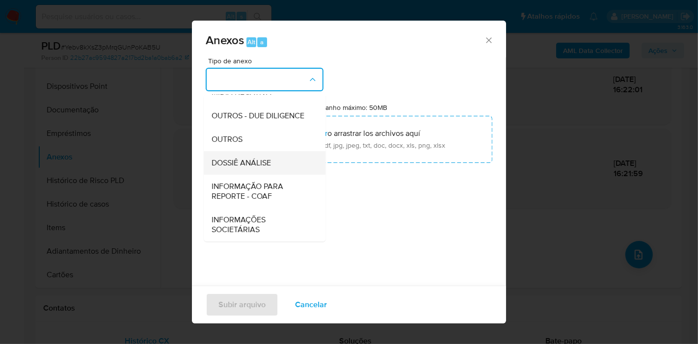
click at [244, 164] on span "DOSSIÊ ANÁLISE" at bounding box center [241, 163] width 59 height 10
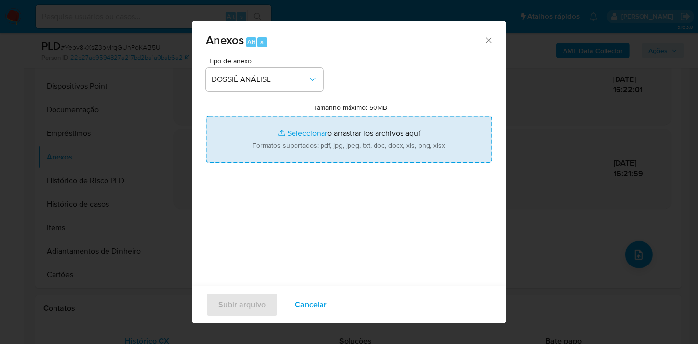
click at [318, 145] on input "Tamanho máximo: 50MB Seleccionar archivos" at bounding box center [349, 139] width 287 height 47
type input "C:\fakepath\DECLÍNIO - Caselog Yebv8kXsZ3pMrqGUnPoKAB5U_2025_10_14_08_07_32.pdf"
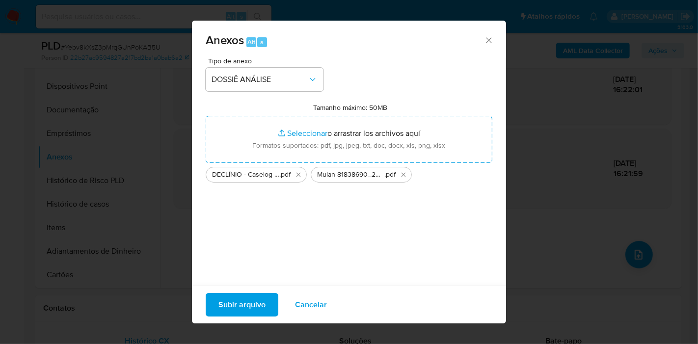
click at [255, 312] on span "Subir arquivo" at bounding box center [241, 305] width 47 height 22
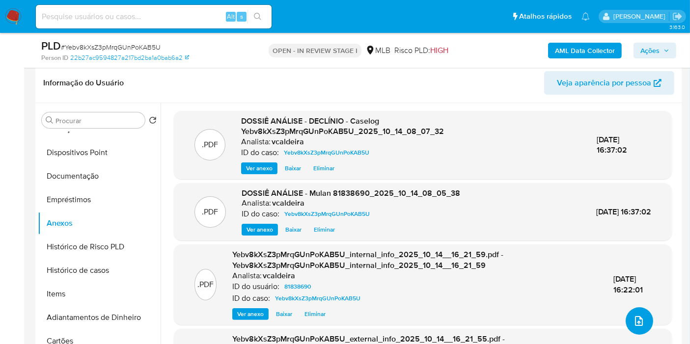
scroll to position [54, 0]
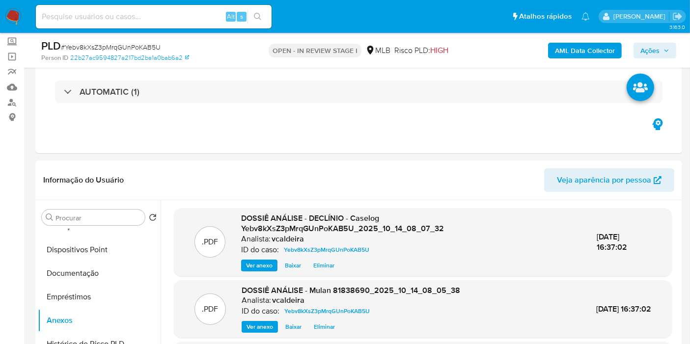
click at [655, 51] on span "Ações" at bounding box center [649, 51] width 19 height 16
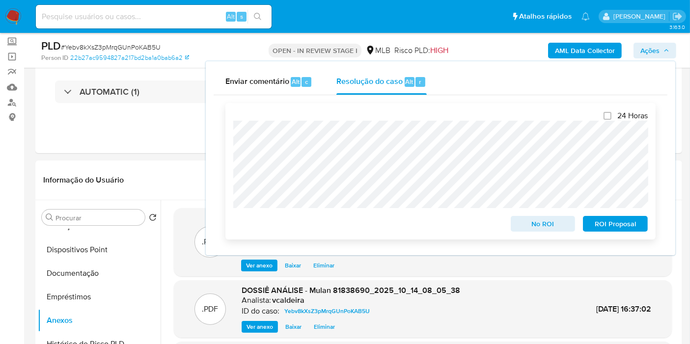
scroll to position [0, 0]
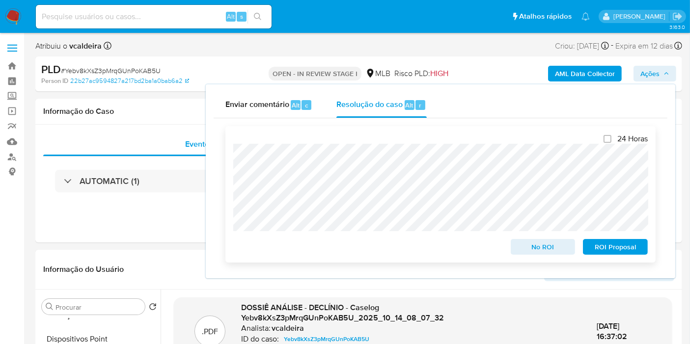
click at [543, 250] on span "No ROI" at bounding box center [542, 247] width 51 height 14
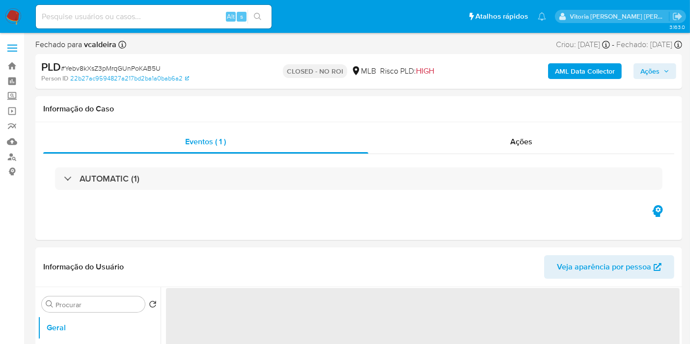
select select "10"
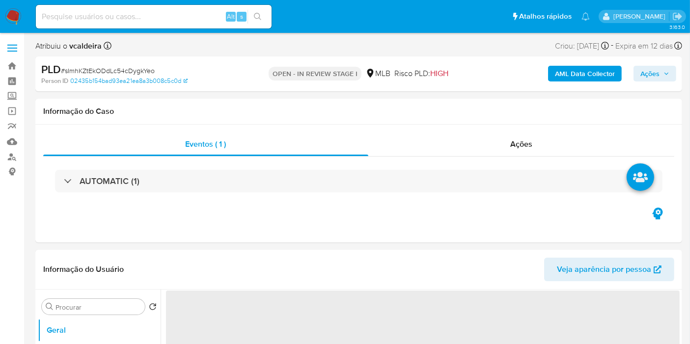
click at [593, 83] on div "AML Data Collector Ações" at bounding box center [571, 73] width 209 height 23
click at [594, 79] on b "AML Data Collector" at bounding box center [585, 74] width 60 height 16
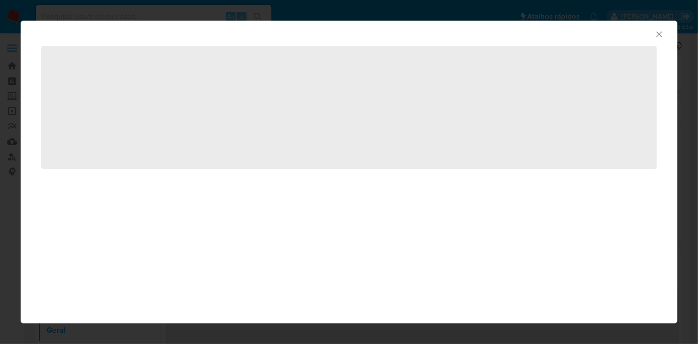
select select "10"
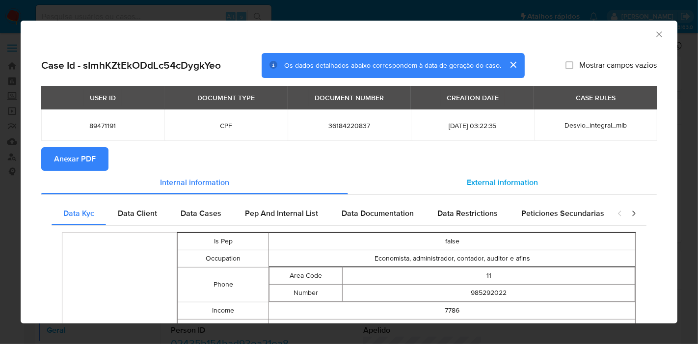
click at [517, 182] on span "External information" at bounding box center [502, 182] width 71 height 11
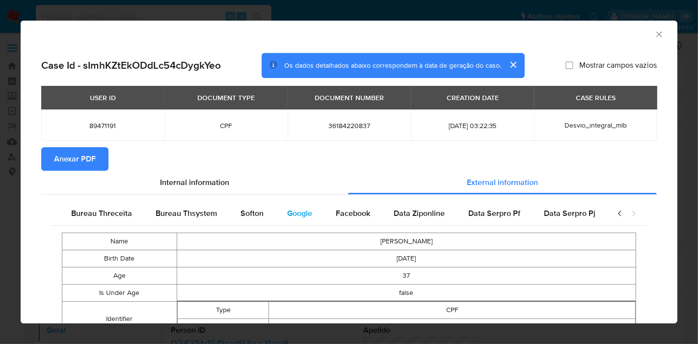
click at [287, 214] on span "Google" at bounding box center [299, 213] width 25 height 11
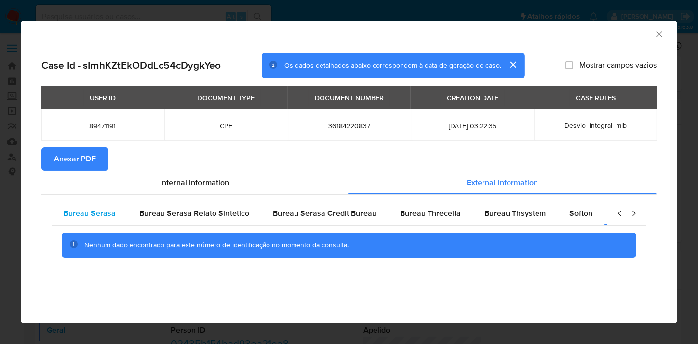
click at [114, 211] on span "Bureau Serasa" at bounding box center [89, 213] width 53 height 11
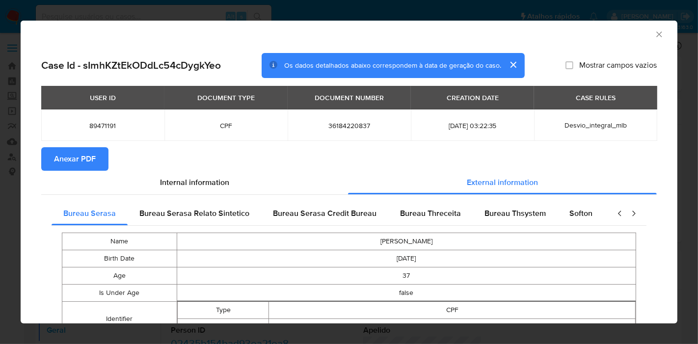
click at [85, 156] on span "Anexar PDF" at bounding box center [75, 159] width 42 height 22
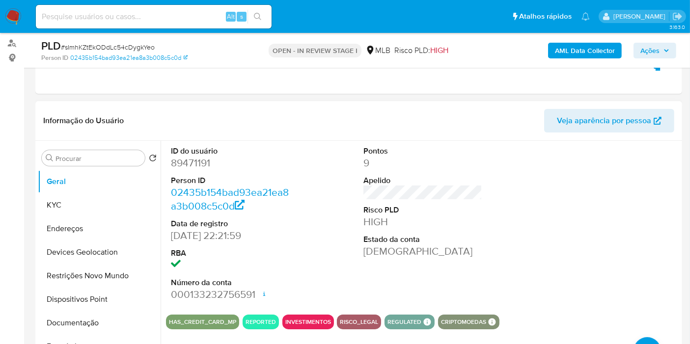
scroll to position [163, 0]
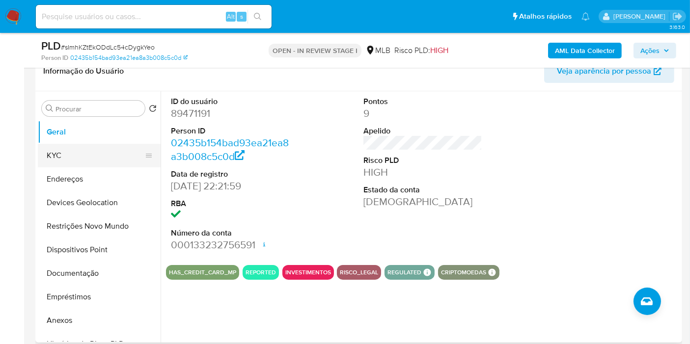
click at [87, 164] on button "KYC" at bounding box center [95, 156] width 115 height 24
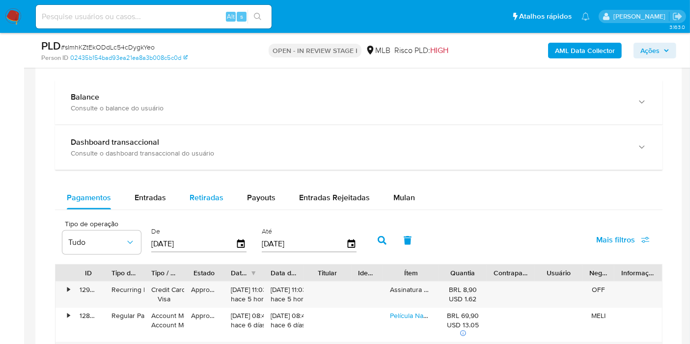
scroll to position [709, 0]
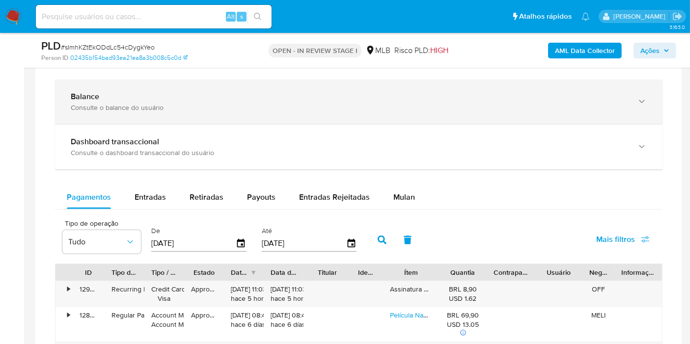
click at [142, 109] on div "Consulte o balance do usuário" at bounding box center [349, 107] width 556 height 9
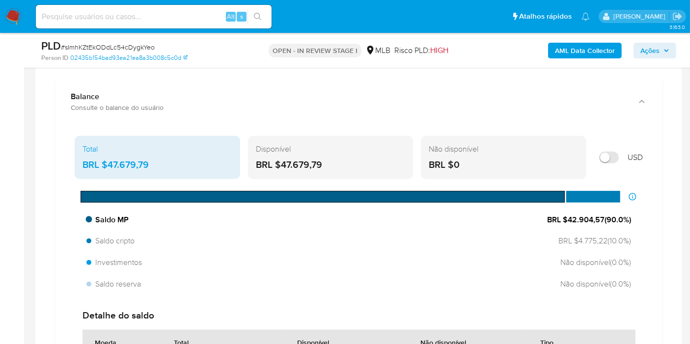
drag, startPoint x: 602, startPoint y: 218, endPoint x: 567, endPoint y: 215, distance: 35.5
click at [567, 215] on span "BRL $42.904,57 ( 90.0 %)" at bounding box center [589, 219] width 84 height 11
drag, startPoint x: 582, startPoint y: 241, endPoint x: 573, endPoint y: 240, distance: 8.8
click at [573, 240] on span "BRL $4.775,22 ( 10.0 %)" at bounding box center [592, 241] width 77 height 11
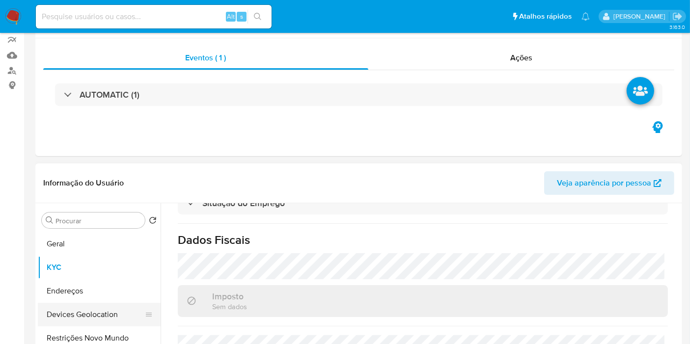
scroll to position [163, 0]
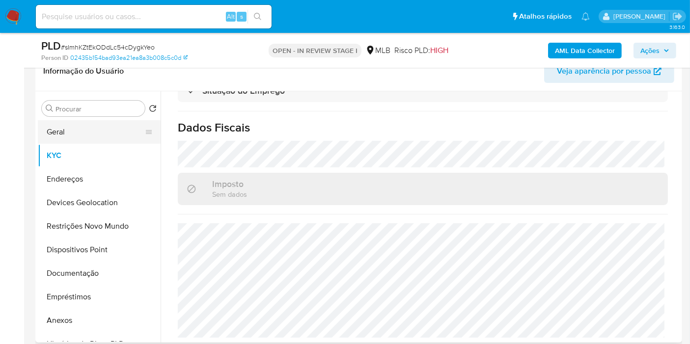
click at [76, 135] on button "Geral" at bounding box center [95, 132] width 115 height 24
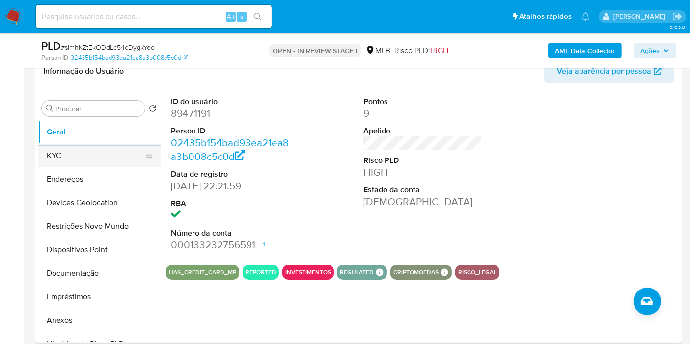
click at [78, 153] on button "KYC" at bounding box center [95, 156] width 115 height 24
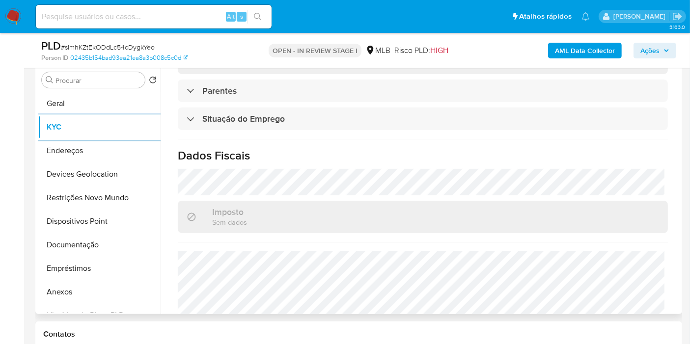
scroll to position [452, 0]
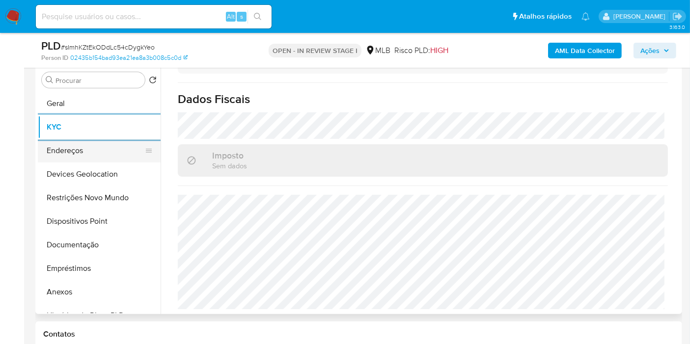
click at [80, 146] on button "Endereços" at bounding box center [95, 151] width 115 height 24
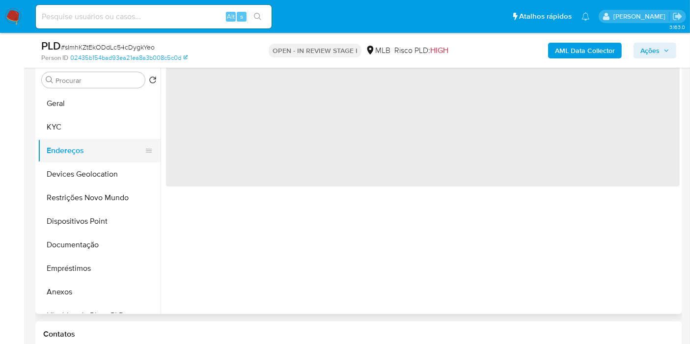
scroll to position [0, 0]
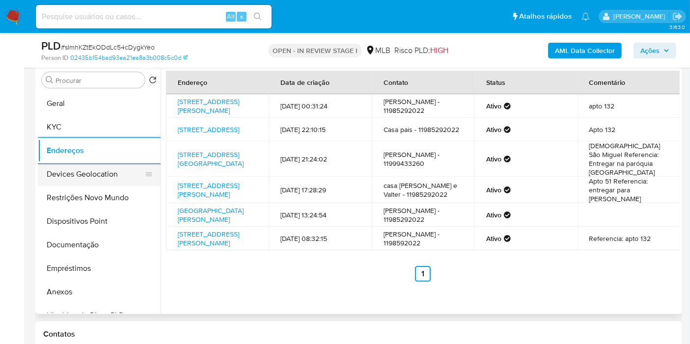
click at [98, 172] on button "Devices Geolocation" at bounding box center [95, 174] width 115 height 24
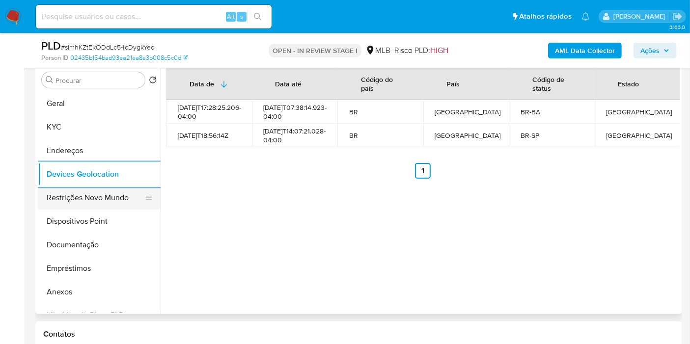
click at [66, 196] on button "Restrições Novo Mundo" at bounding box center [95, 198] width 115 height 24
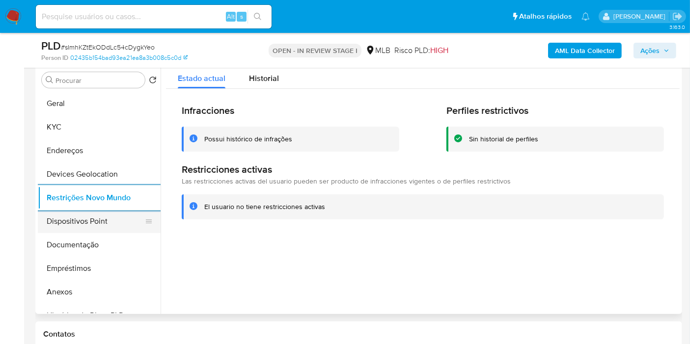
click at [106, 225] on button "Dispositivos Point" at bounding box center [95, 222] width 115 height 24
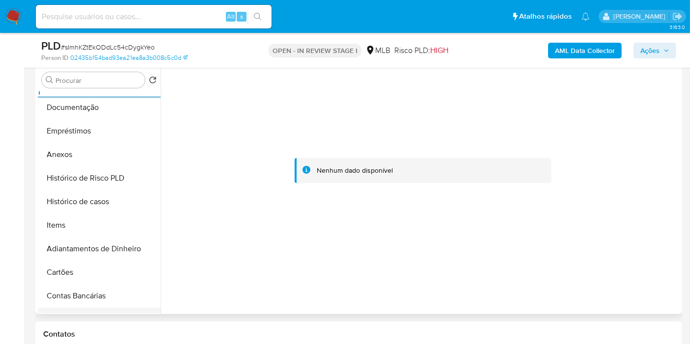
scroll to position [218, 0]
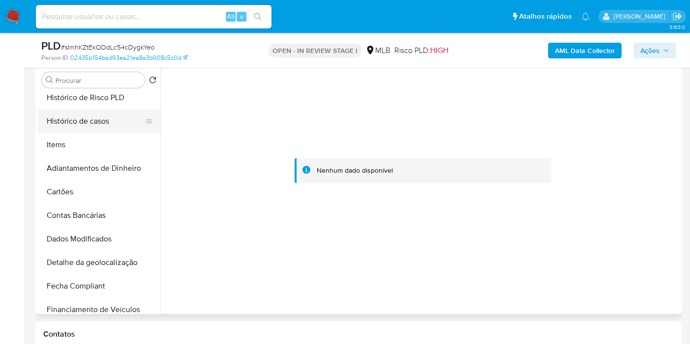
click at [84, 120] on button "Histórico de casos" at bounding box center [95, 121] width 115 height 24
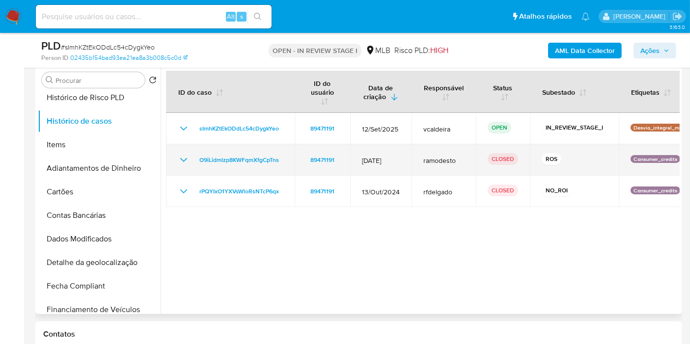
click at [187, 157] on icon "Mostrar/Ocultar" at bounding box center [184, 160] width 12 height 12
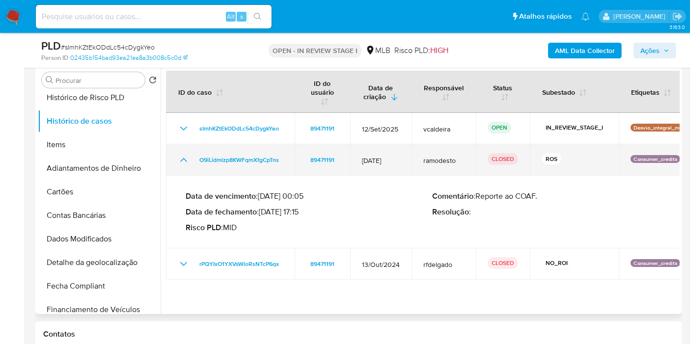
click at [187, 157] on icon "Mostrar/Ocultar" at bounding box center [184, 160] width 12 height 12
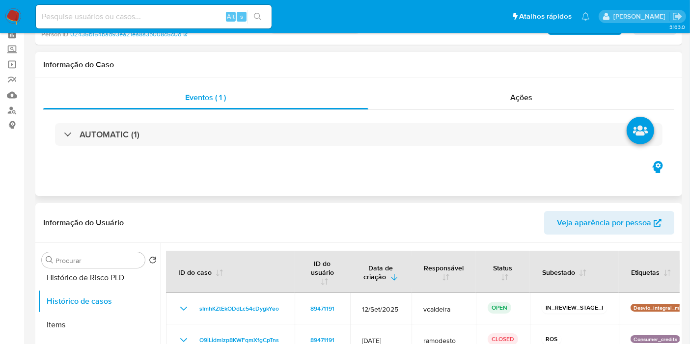
scroll to position [0, 0]
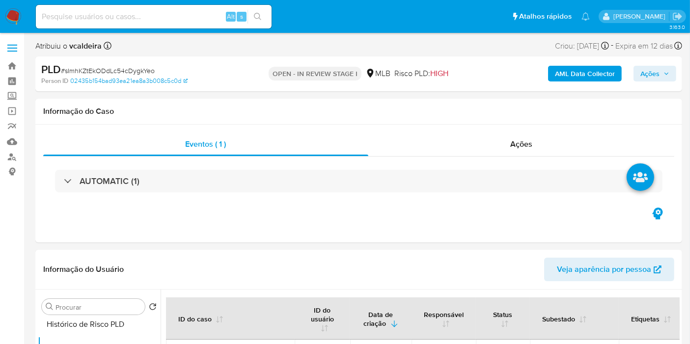
click at [664, 69] on span "Ações" at bounding box center [654, 74] width 29 height 14
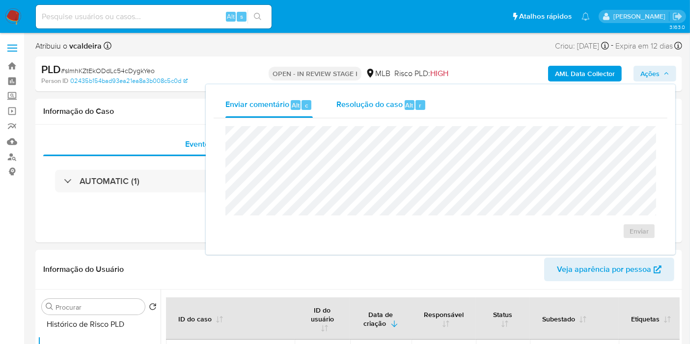
drag, startPoint x: 335, startPoint y: 107, endPoint x: 340, endPoint y: 112, distance: 7.3
click at [335, 109] on button "Resolução do caso Alt r" at bounding box center [380, 105] width 113 height 26
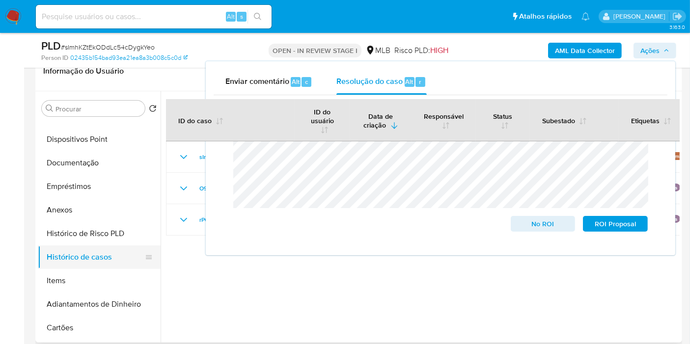
scroll to position [109, 0]
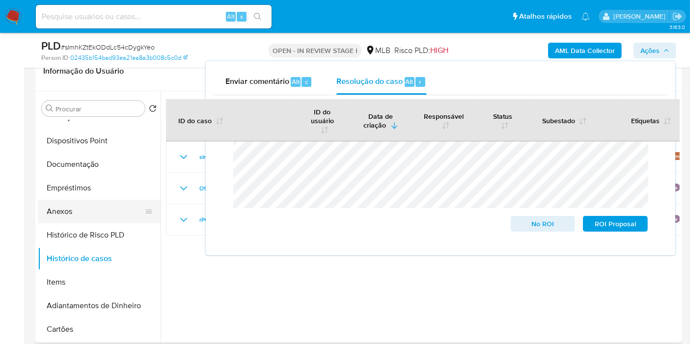
drag, startPoint x: 76, startPoint y: 211, endPoint x: 116, endPoint y: 216, distance: 40.5
click at [76, 212] on button "Anexos" at bounding box center [95, 212] width 115 height 24
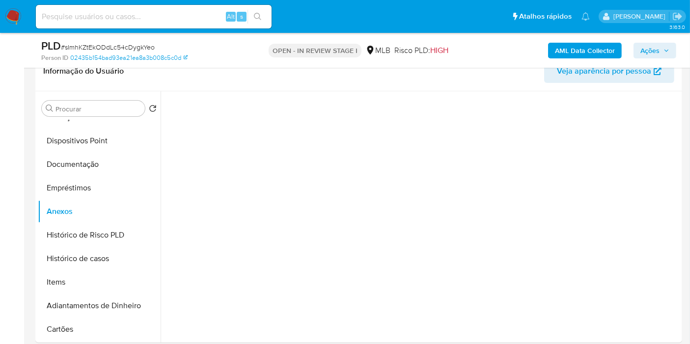
click at [651, 55] on span "Ações" at bounding box center [649, 51] width 19 height 16
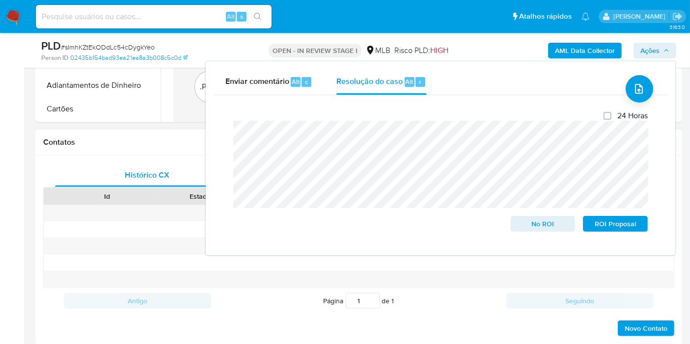
scroll to position [218, 0]
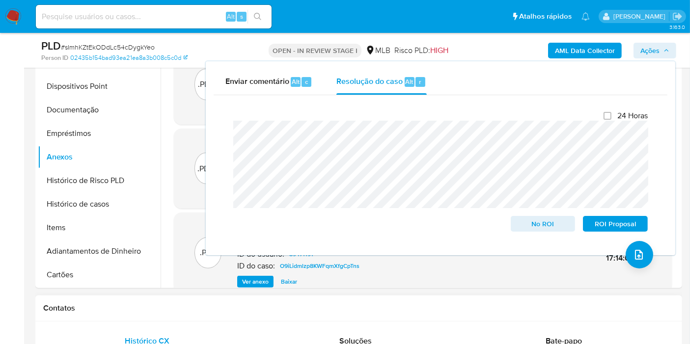
click at [232, 316] on div "Contatos" at bounding box center [358, 308] width 646 height 26
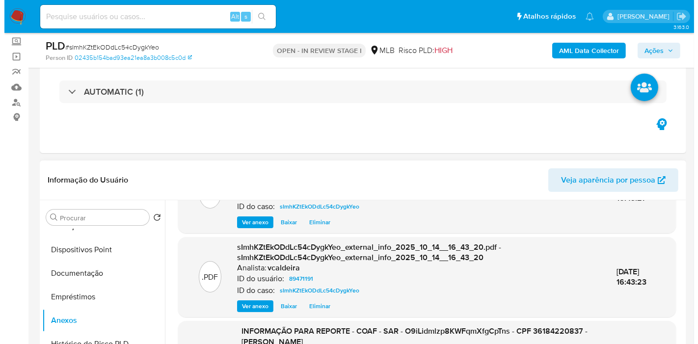
scroll to position [109, 0]
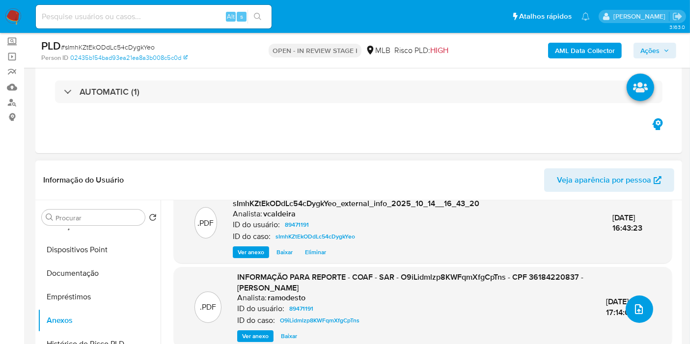
click at [638, 309] on icon "upload-file" at bounding box center [639, 309] width 12 height 12
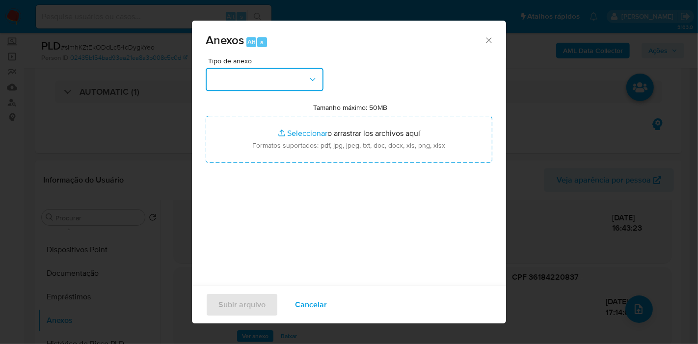
click at [286, 74] on button "button" at bounding box center [265, 80] width 118 height 24
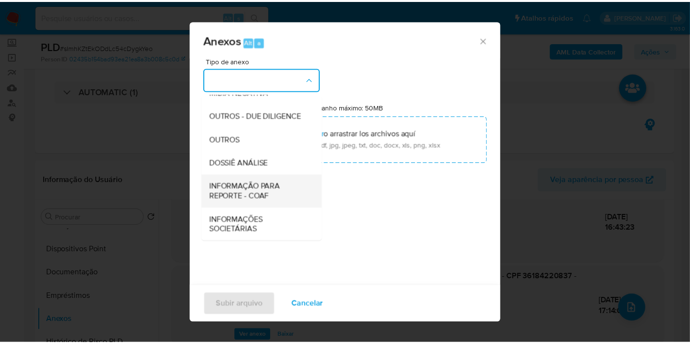
scroll to position [151, 0]
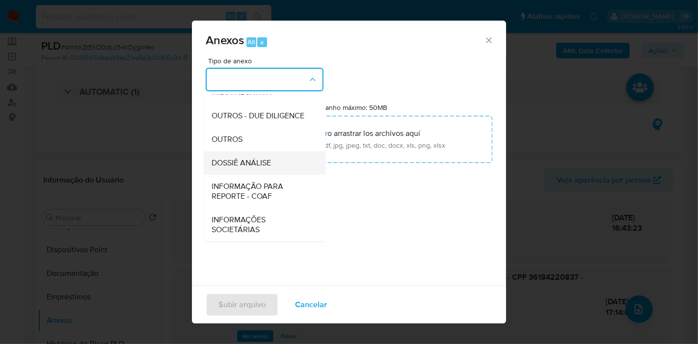
click at [258, 167] on span "DOSSIÊ ANÁLISE" at bounding box center [241, 163] width 59 height 10
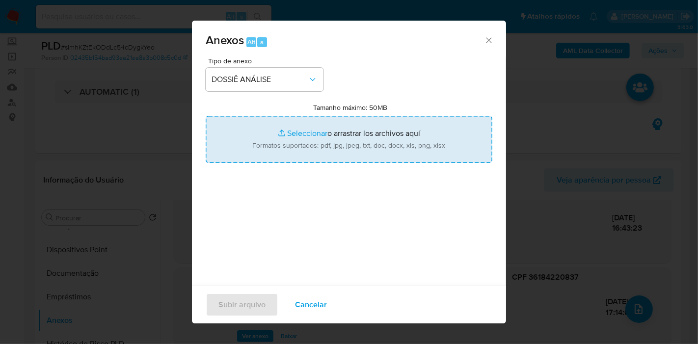
click at [331, 138] on input "Tamanho máximo: 50MB Seleccionar archivos" at bounding box center [349, 139] width 287 height 47
type input "C:\fakepath\DECLÍNIO - Caselog sImhKZtEkODdLc54cDygkYeo_2025_10_14_08_07_22.pdf"
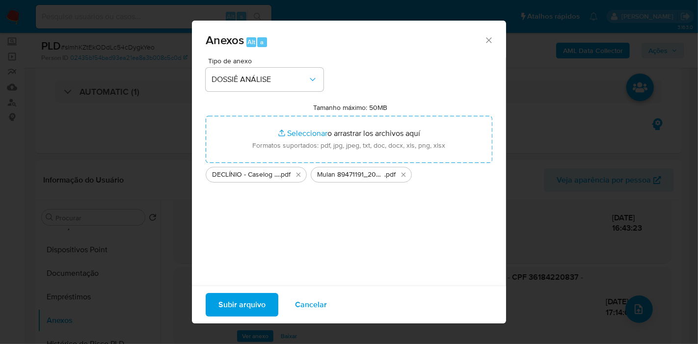
click at [259, 310] on span "Subir arquivo" at bounding box center [241, 305] width 47 height 22
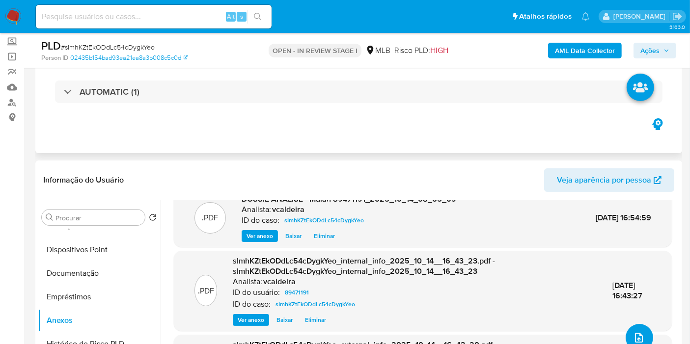
scroll to position [91, 0]
click at [642, 44] on span "Ações" at bounding box center [649, 51] width 19 height 16
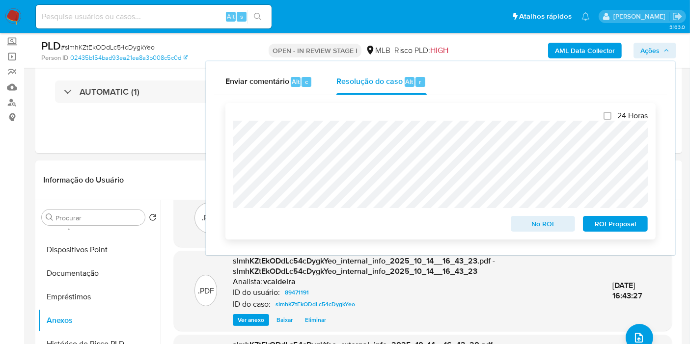
click at [540, 226] on span "No ROI" at bounding box center [542, 224] width 51 height 14
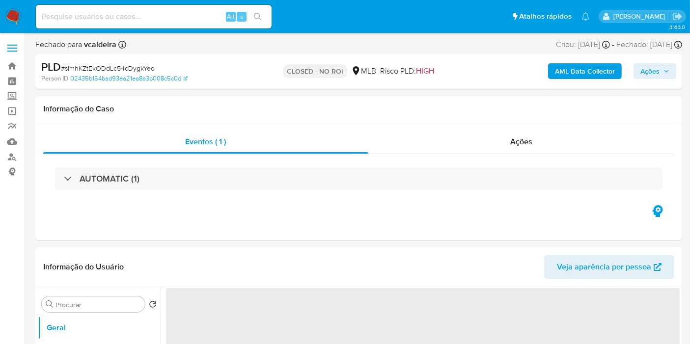
select select "10"
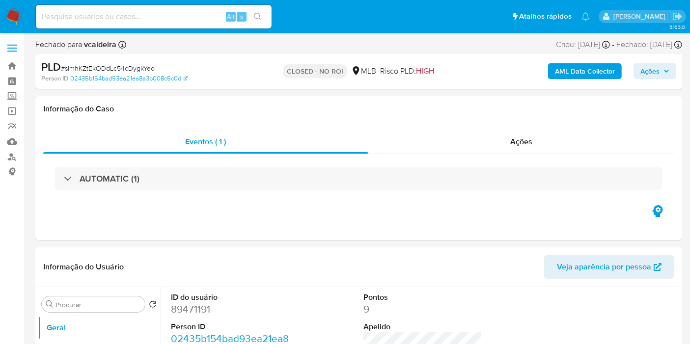
click at [168, 17] on input at bounding box center [154, 16] width 236 height 13
paste input "wlWbWlhh8jbYPYx1TK3ieeeh"
type input "wlWbWlhh8jbYPYx1TK3ieeeh"
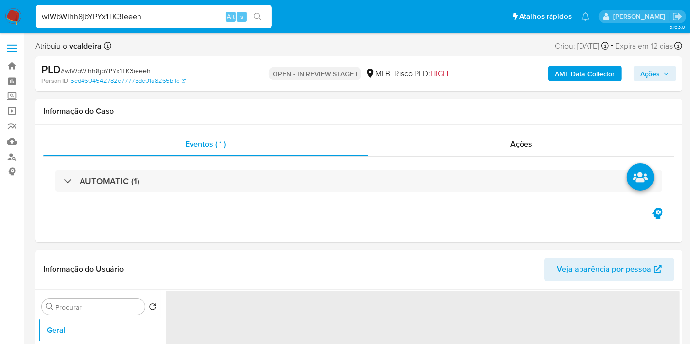
select select "10"
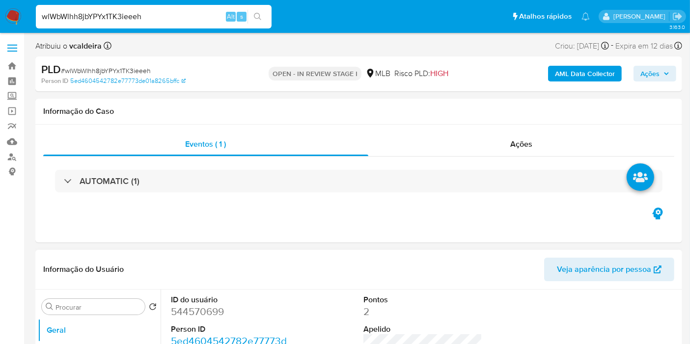
click at [193, 315] on dd "544570699" at bounding box center [230, 312] width 119 height 14
copy dd "544570699"
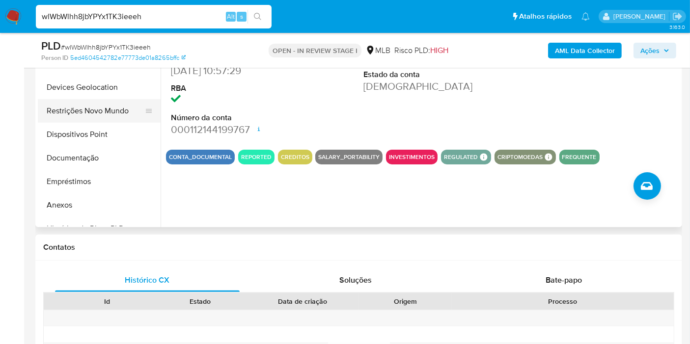
scroll to position [218, 0]
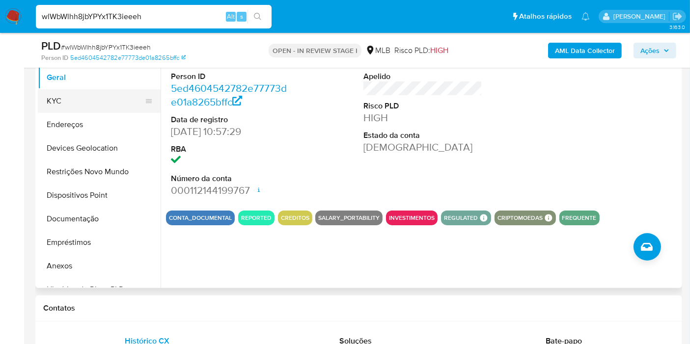
click at [67, 99] on button "KYC" at bounding box center [95, 101] width 115 height 24
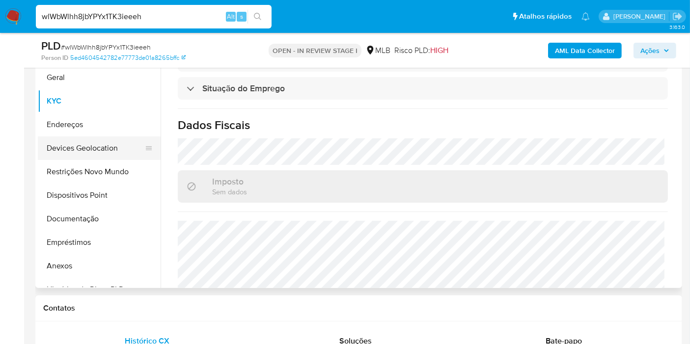
scroll to position [339, 0]
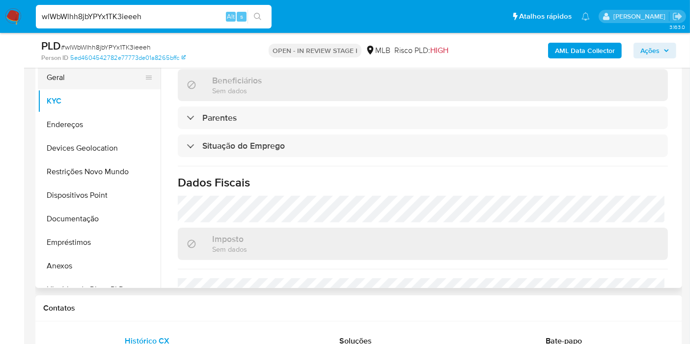
click at [70, 82] on button "Geral" at bounding box center [95, 78] width 115 height 24
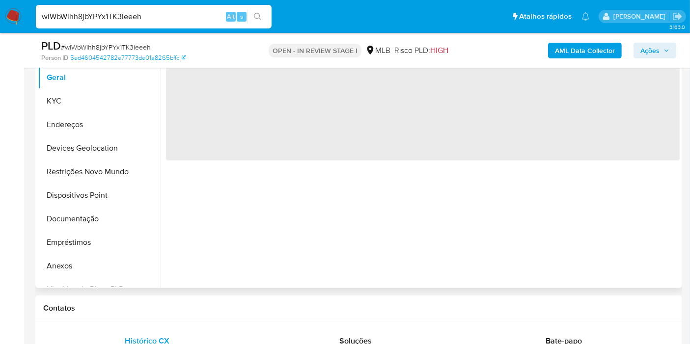
scroll to position [0, 0]
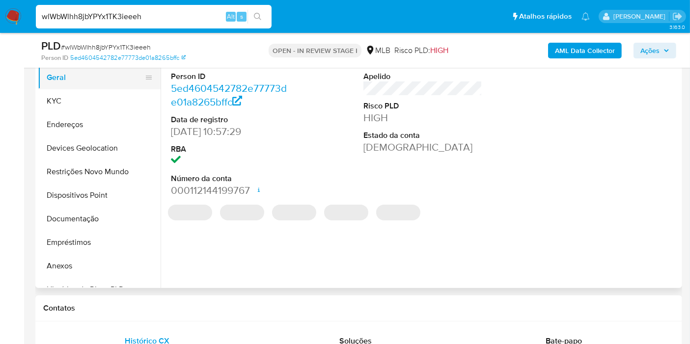
click at [75, 86] on button "Geral" at bounding box center [95, 78] width 115 height 24
click at [71, 98] on button "KYC" at bounding box center [95, 101] width 115 height 24
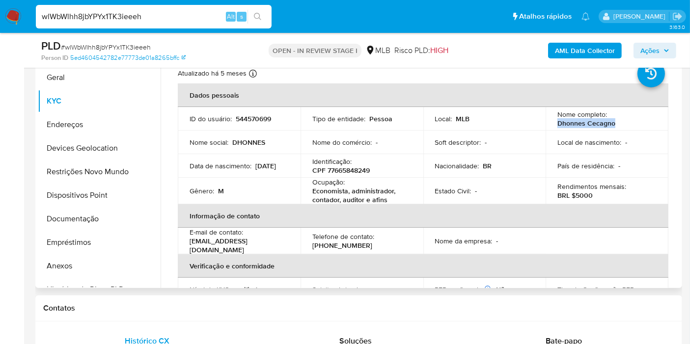
drag, startPoint x: 617, startPoint y: 118, endPoint x: 546, endPoint y: 124, distance: 70.9
click at [546, 124] on td "Nome completo : Dhonnes Cecagno" at bounding box center [606, 119] width 123 height 24
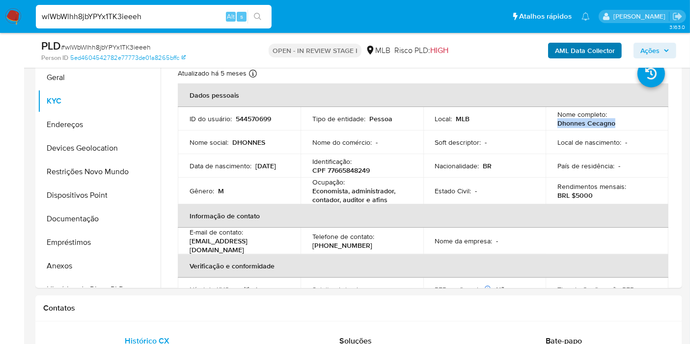
copy p "Dhonnes Cecagno"
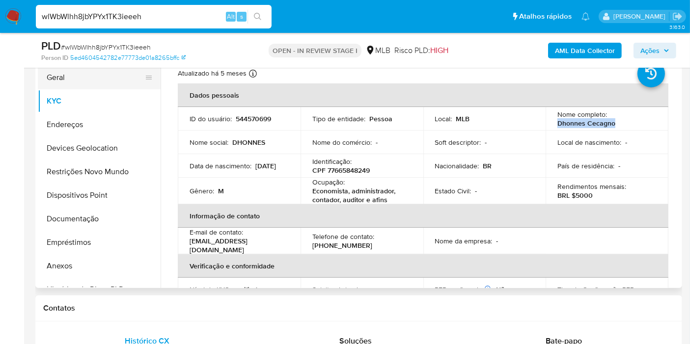
click at [64, 80] on button "Geral" at bounding box center [95, 78] width 115 height 24
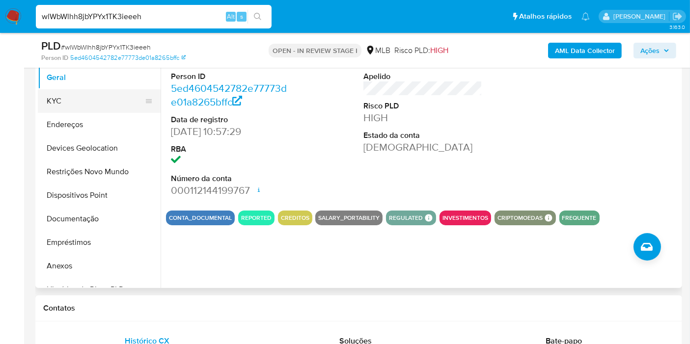
click at [95, 102] on button "KYC" at bounding box center [95, 101] width 115 height 24
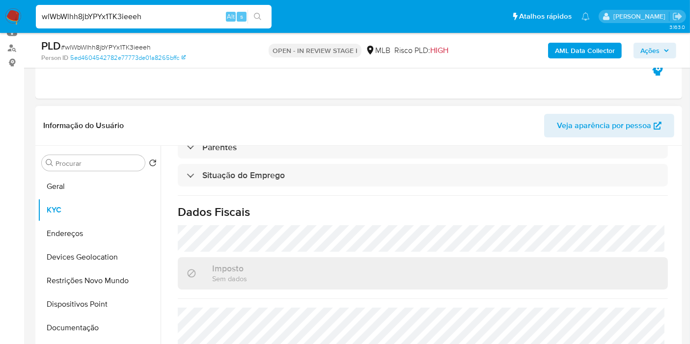
scroll to position [449, 0]
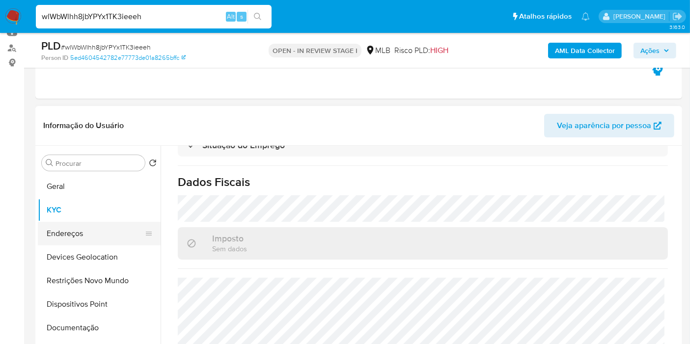
click at [62, 236] on button "Endereços" at bounding box center [95, 234] width 115 height 24
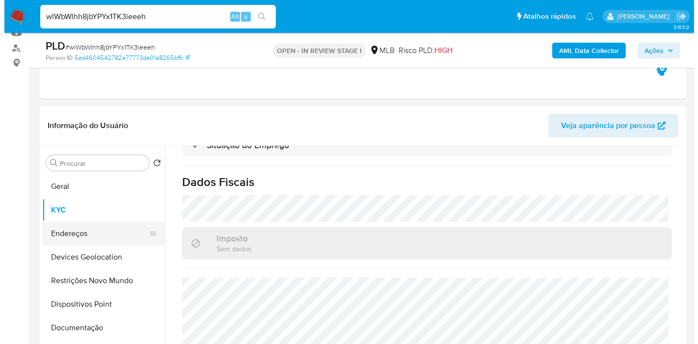
scroll to position [0, 0]
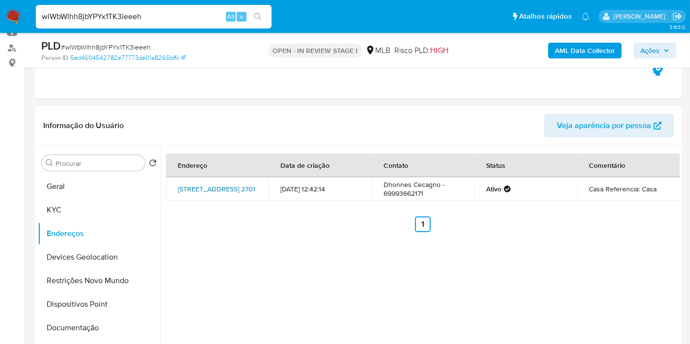
click at [218, 190] on link "Rua 8209 2701, Vilhena, Rondônia, 76983246, Brasil 2701" at bounding box center [217, 189] width 78 height 10
click at [580, 48] on b "AML Data Collector" at bounding box center [585, 51] width 60 height 16
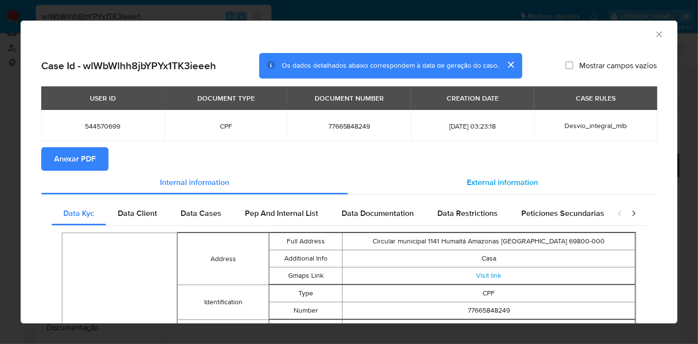
click at [479, 181] on span "External information" at bounding box center [502, 182] width 71 height 11
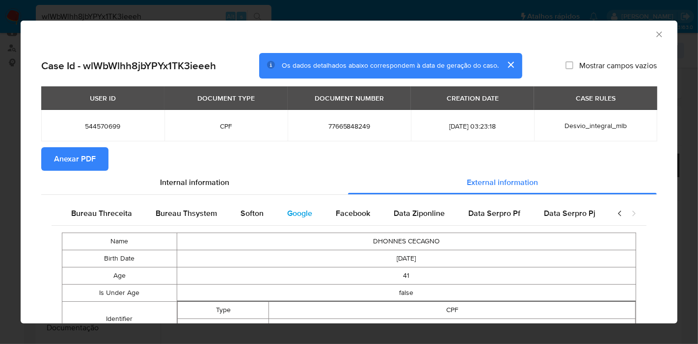
click at [291, 213] on span "Google" at bounding box center [299, 213] width 25 height 11
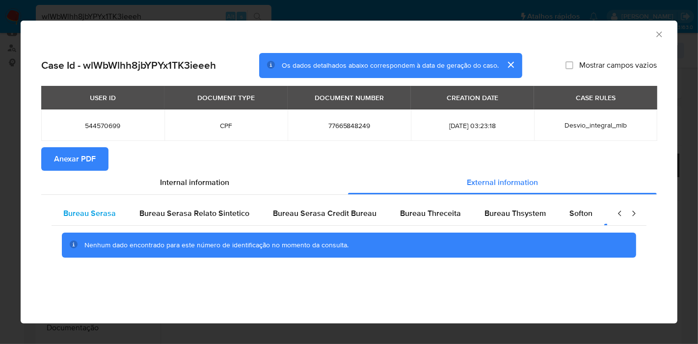
click at [98, 213] on span "Bureau Serasa" at bounding box center [89, 213] width 53 height 11
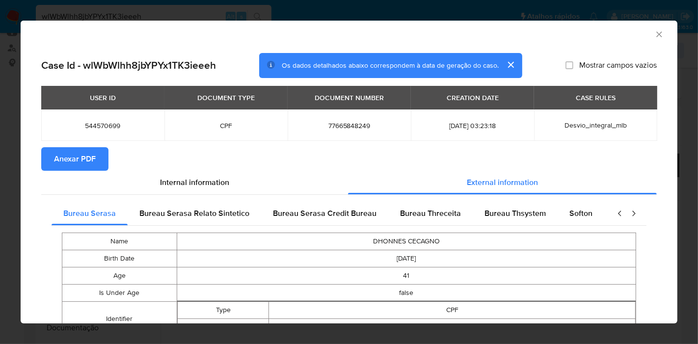
click at [87, 159] on span "Anexar PDF" at bounding box center [75, 159] width 42 height 22
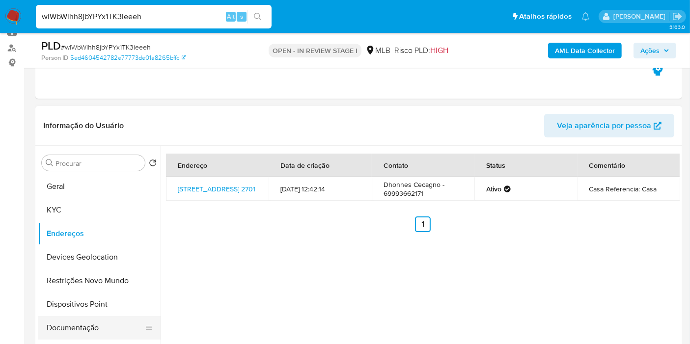
click at [73, 318] on button "Documentação" at bounding box center [95, 328] width 115 height 24
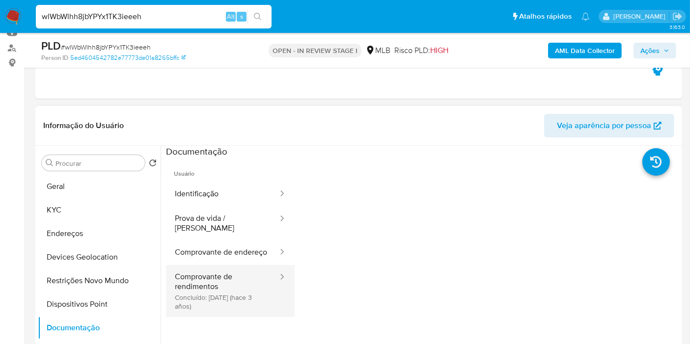
click at [212, 285] on button "Comprovante de rendimentos Concluído: 21/06/2022 (hace 3 años)" at bounding box center [222, 291] width 113 height 52
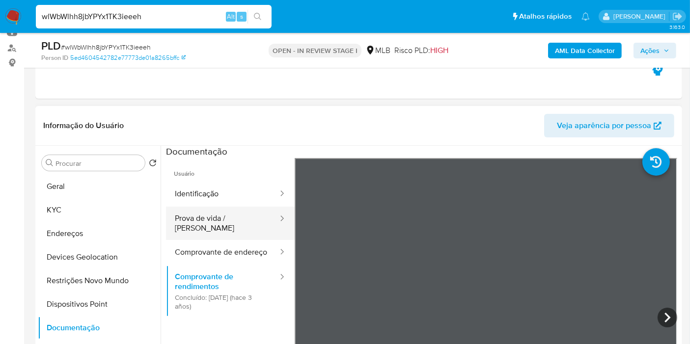
click at [245, 218] on button "Prova de vida / [PERSON_NAME]" at bounding box center [222, 223] width 113 height 33
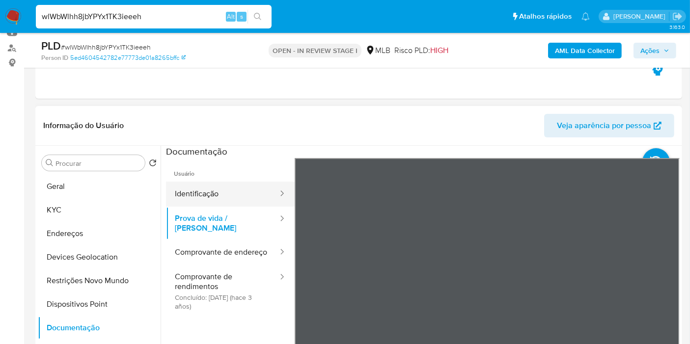
click at [209, 192] on button "Identificação" at bounding box center [222, 194] width 113 height 25
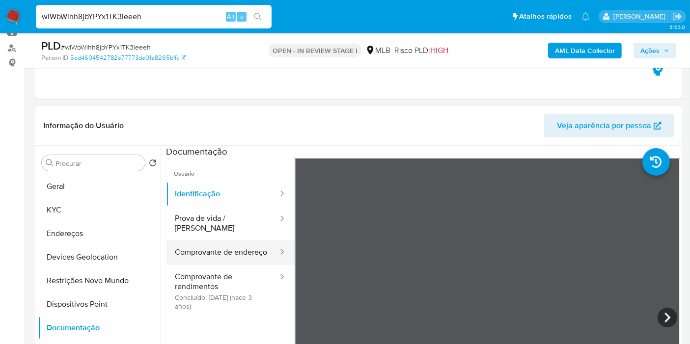
click at [239, 251] on button "Comprovante de endereço" at bounding box center [222, 252] width 113 height 25
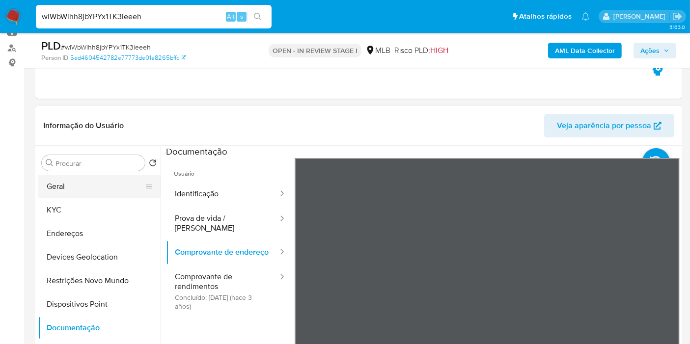
click at [77, 195] on button "Geral" at bounding box center [95, 187] width 115 height 24
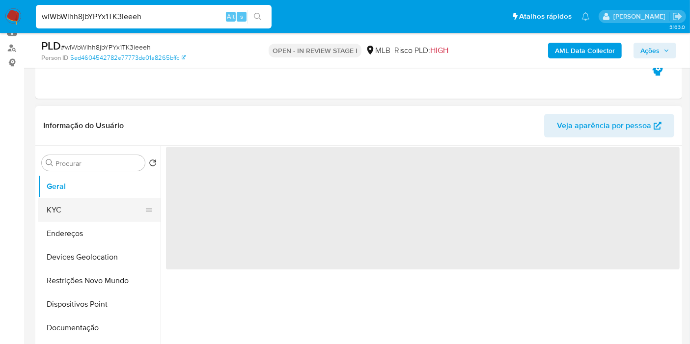
click at [73, 205] on button "KYC" at bounding box center [95, 210] width 115 height 24
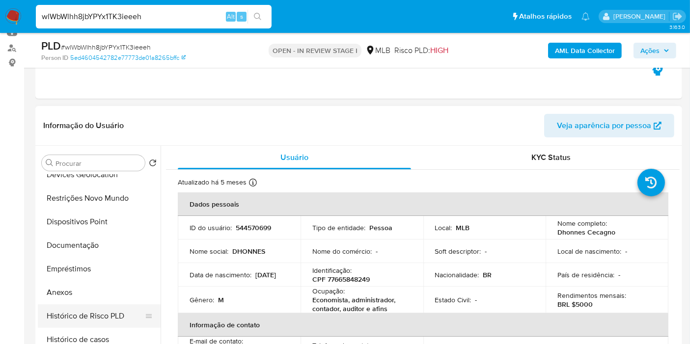
scroll to position [163, 0]
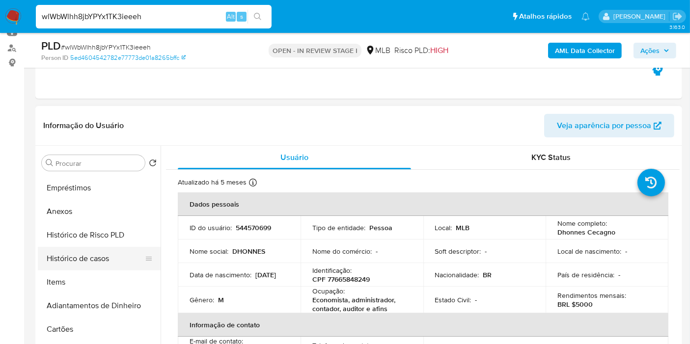
click at [95, 257] on button "Histórico de casos" at bounding box center [95, 259] width 115 height 24
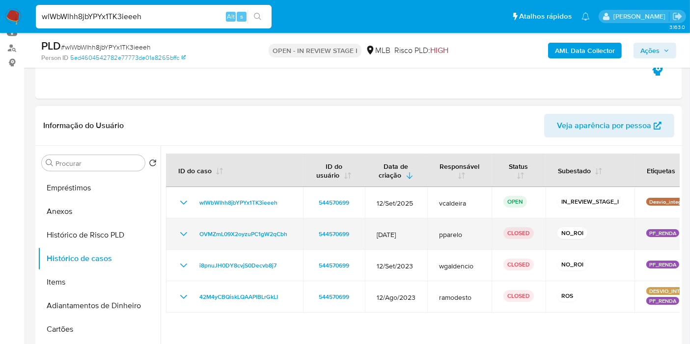
click at [186, 233] on icon "Mostrar/Ocultar" at bounding box center [184, 234] width 12 height 12
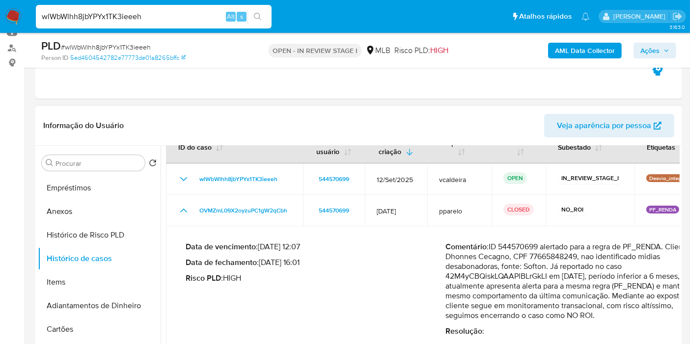
scroll to position [46, 0]
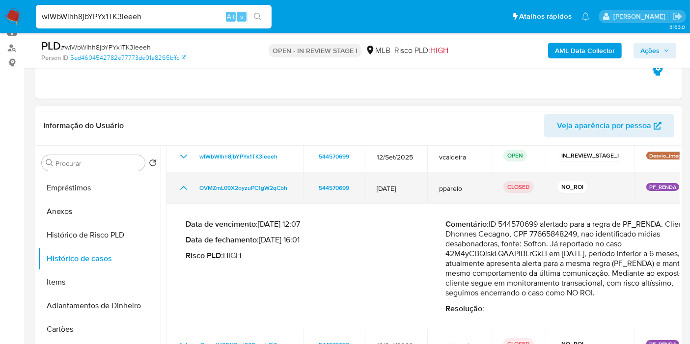
click at [187, 186] on icon "Mostrar/Ocultar" at bounding box center [184, 188] width 12 height 12
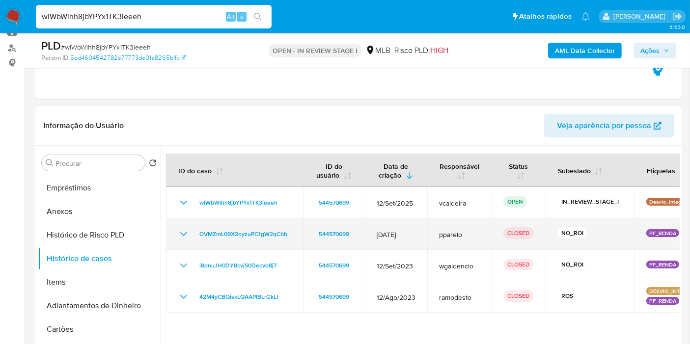
scroll to position [0, 0]
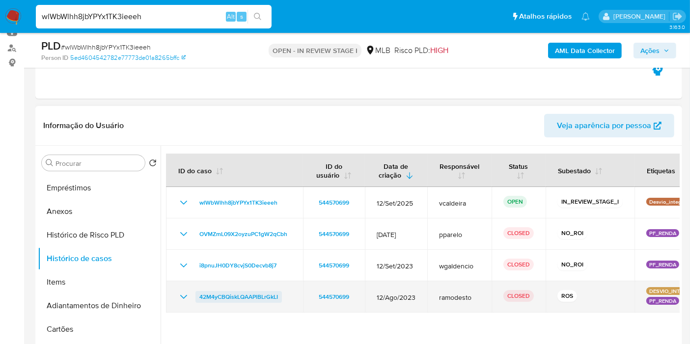
click at [272, 294] on span "42M4yCBQiskLQAAPlBLrGkLI" at bounding box center [238, 297] width 79 height 12
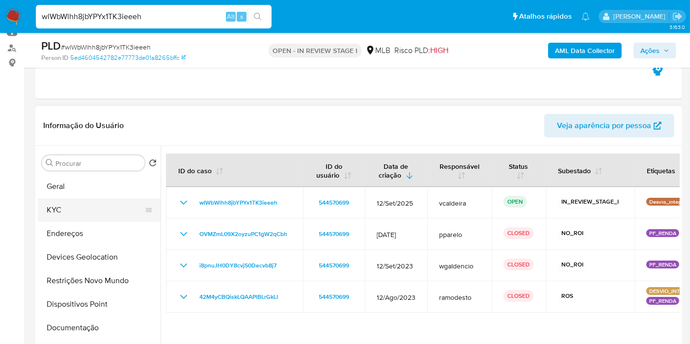
click at [53, 213] on button "KYC" at bounding box center [95, 210] width 115 height 24
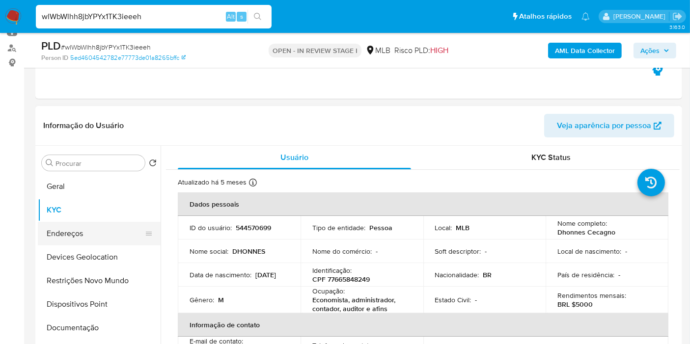
click at [74, 241] on button "Endereços" at bounding box center [95, 234] width 115 height 24
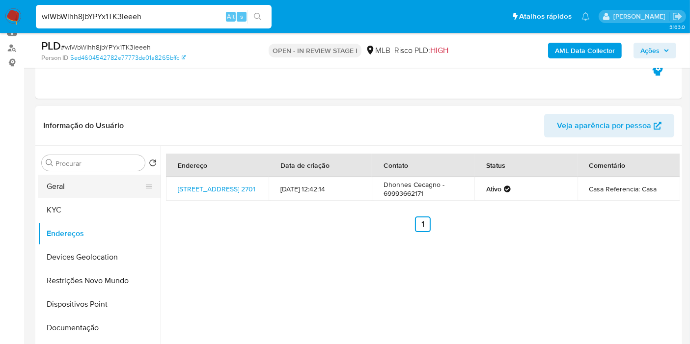
drag, startPoint x: 64, startPoint y: 182, endPoint x: 95, endPoint y: 190, distance: 32.0
click at [64, 182] on button "Geral" at bounding box center [95, 187] width 115 height 24
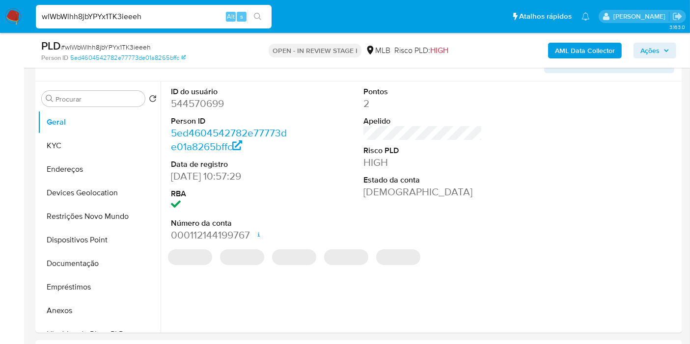
scroll to position [183, 0]
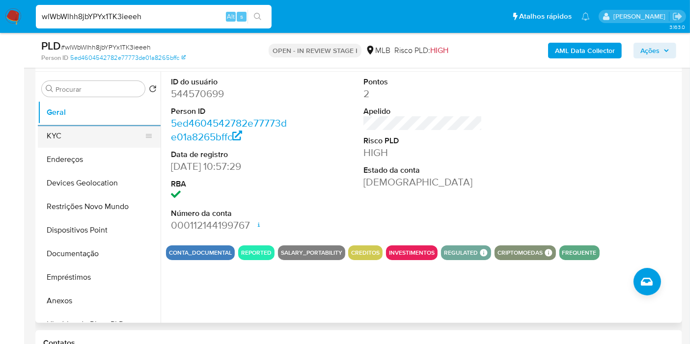
click at [76, 142] on button "KYC" at bounding box center [95, 136] width 115 height 24
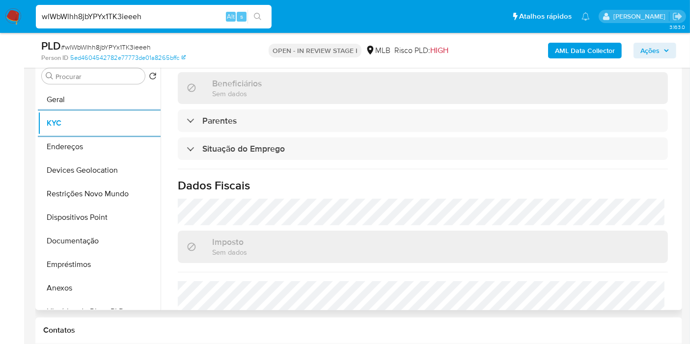
scroll to position [436, 0]
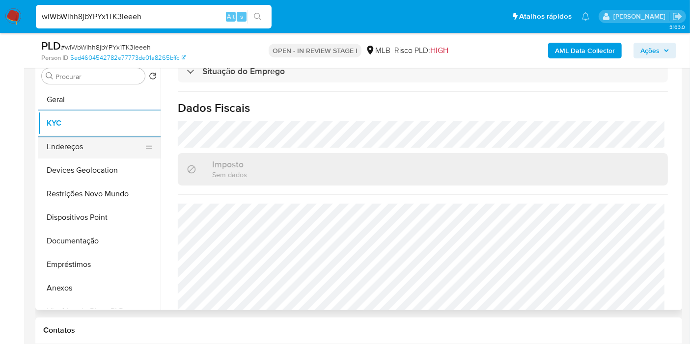
click at [121, 141] on button "Endereços" at bounding box center [95, 147] width 115 height 24
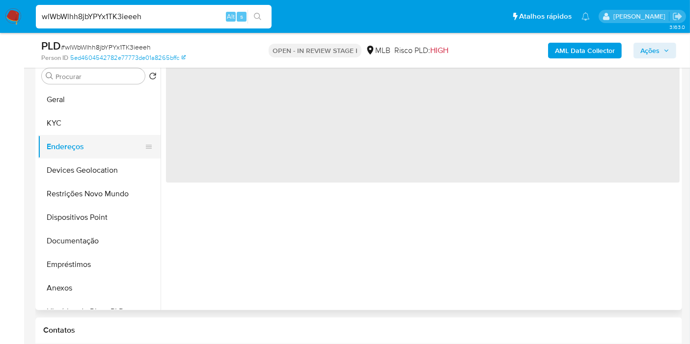
scroll to position [0, 0]
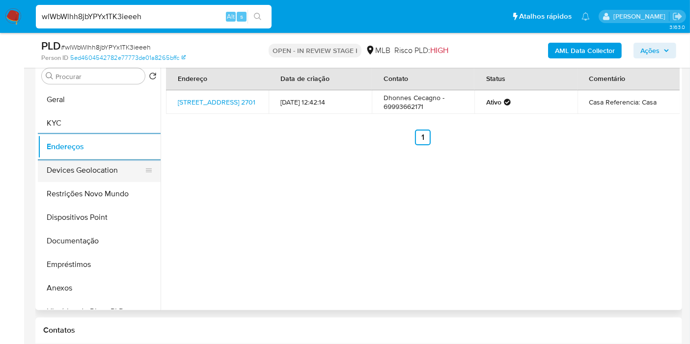
click at [86, 167] on button "Devices Geolocation" at bounding box center [95, 171] width 115 height 24
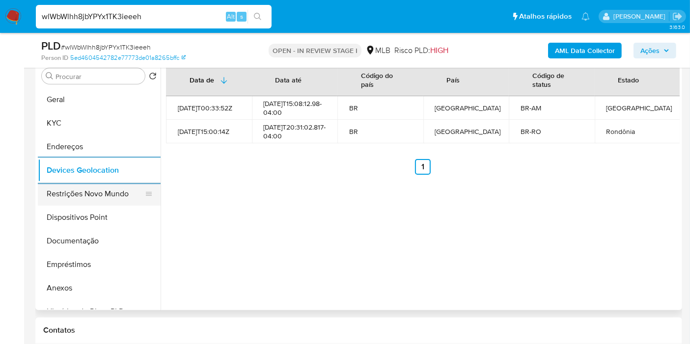
click at [78, 202] on button "Restrições Novo Mundo" at bounding box center [95, 194] width 115 height 24
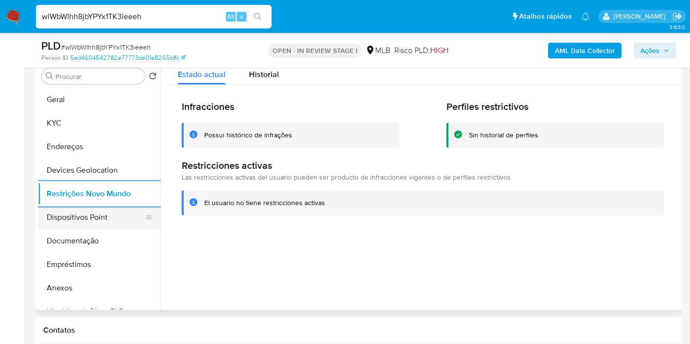
click at [105, 213] on button "Dispositivos Point" at bounding box center [95, 218] width 115 height 24
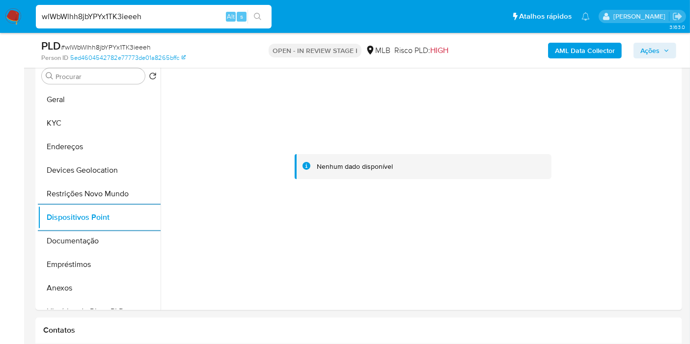
drag, startPoint x: 663, startPoint y: 52, endPoint x: 649, endPoint y: 51, distance: 13.3
click at [663, 52] on span "Ações" at bounding box center [654, 51] width 29 height 14
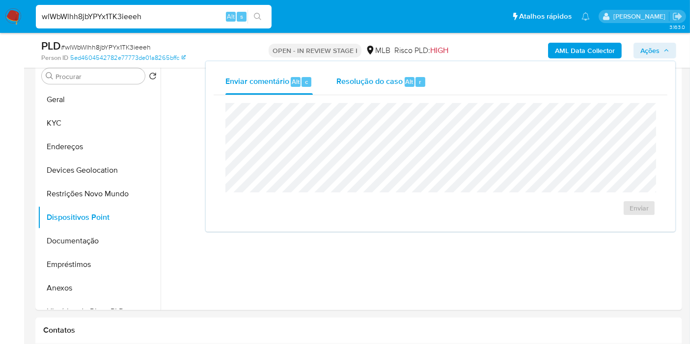
click at [356, 79] on span "Resolução do caso" at bounding box center [369, 81] width 66 height 11
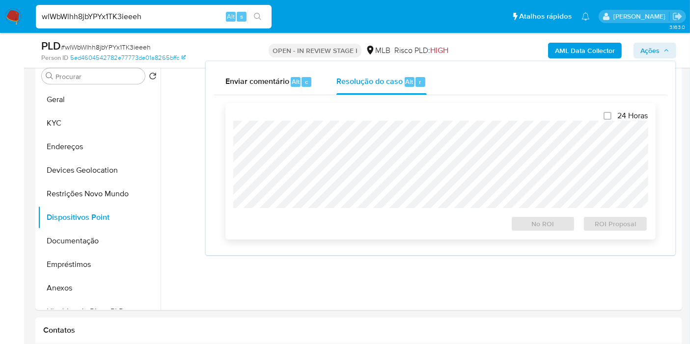
click at [359, 121] on div at bounding box center [440, 164] width 414 height 87
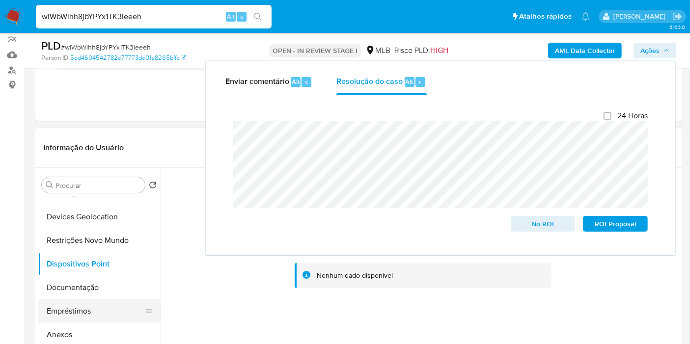
scroll to position [109, 0]
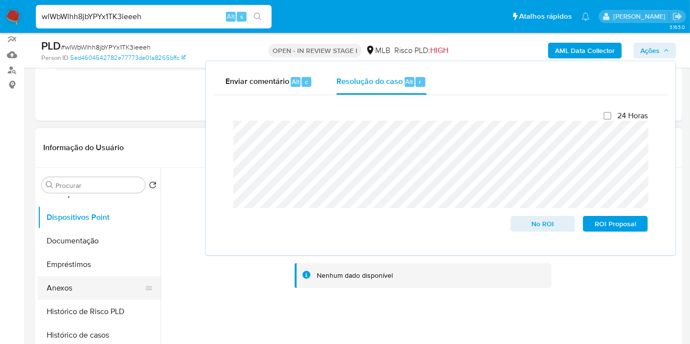
click at [88, 280] on button "Anexos" at bounding box center [95, 288] width 115 height 24
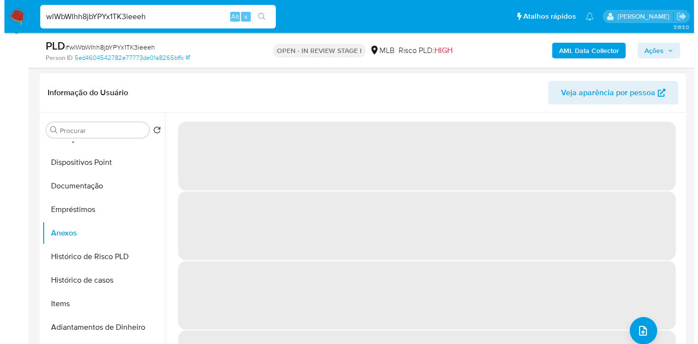
scroll to position [141, 0]
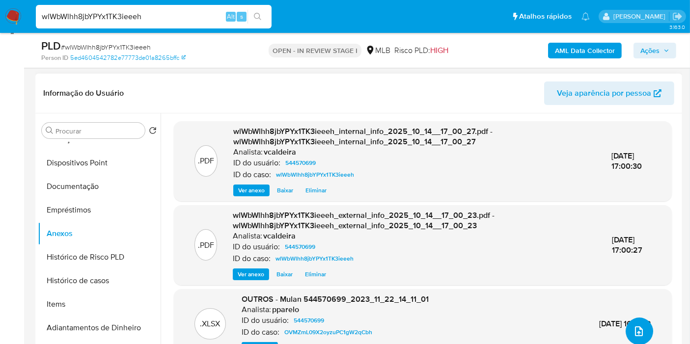
click at [643, 329] on button "upload-file" at bounding box center [638, 331] width 27 height 27
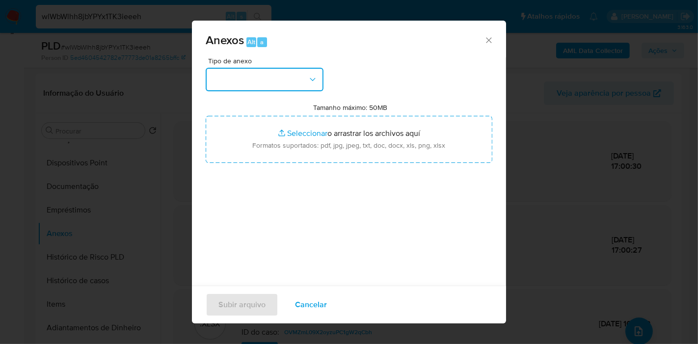
click at [311, 83] on icon "button" at bounding box center [313, 80] width 10 height 10
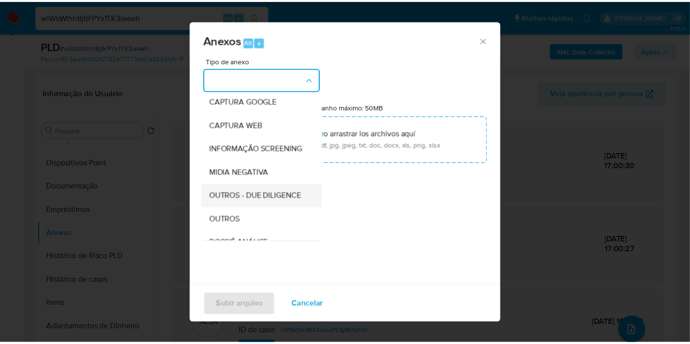
scroll to position [109, 0]
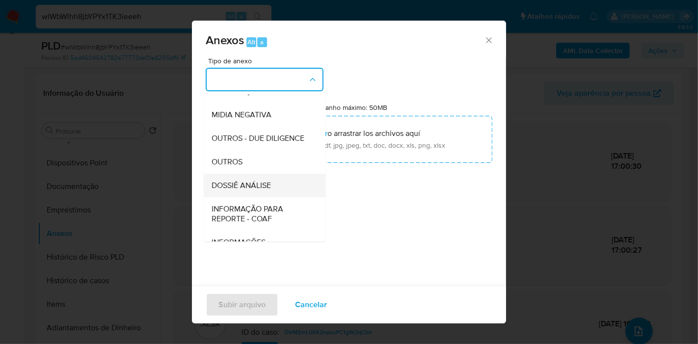
click at [251, 190] on span "DOSSIÊ ANÁLISE" at bounding box center [241, 186] width 59 height 10
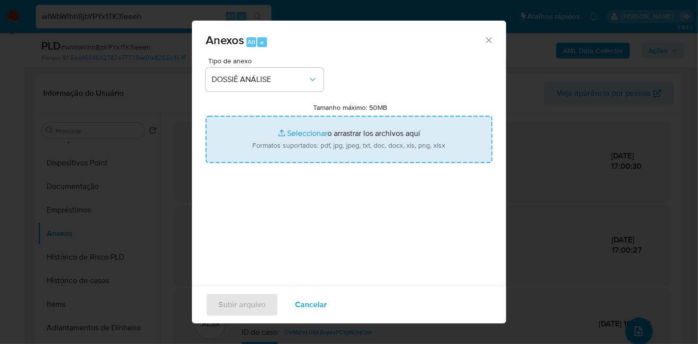
click at [281, 152] on input "Tamanho máximo: 50MB Seleccionar archivos" at bounding box center [349, 139] width 287 height 47
type input "C:\fakepath\2º SAR - (xxx) - CPF 77665848249 - DHONNES CECAGNO.pdf"
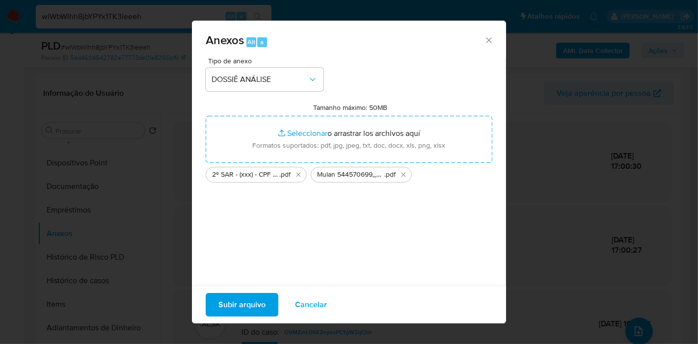
click at [216, 313] on button "Subir arquivo" at bounding box center [242, 305] width 73 height 24
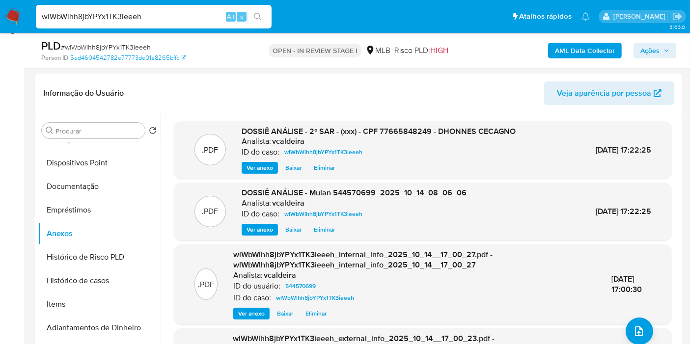
click at [655, 49] on span "Ações" at bounding box center [649, 51] width 19 height 16
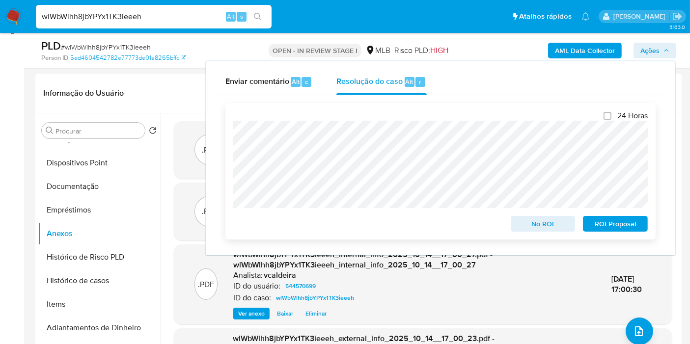
click at [624, 221] on span "ROI Proposal" at bounding box center [614, 224] width 51 height 14
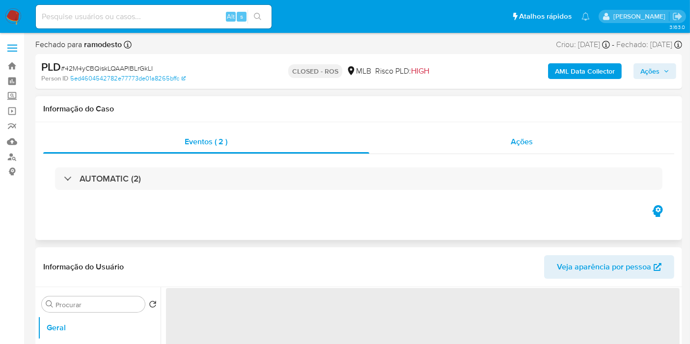
click at [521, 142] on span "Ações" at bounding box center [521, 141] width 22 height 11
select select "10"
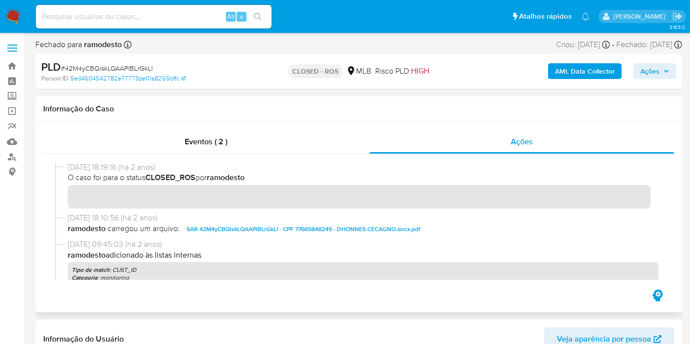
drag, startPoint x: 111, startPoint y: 170, endPoint x: 59, endPoint y: 169, distance: 52.5
click at [59, 169] on div "[DATE] 18:19:16 (há 2 anos) O caso foi para o status CLOSED_ROS por ramodesto" at bounding box center [358, 187] width 607 height 51
click at [186, 143] on span "Eventos ( 2 )" at bounding box center [206, 141] width 43 height 11
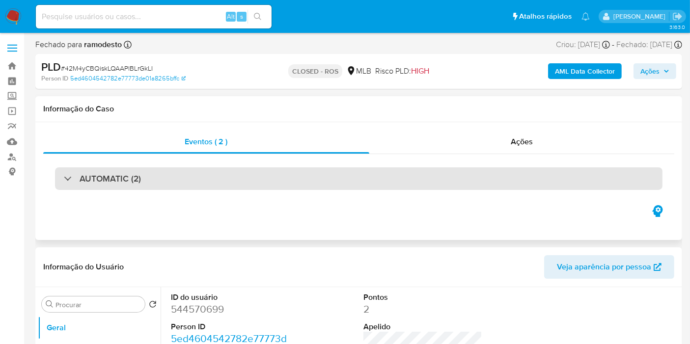
click at [136, 186] on div "AUTOMATIC (2)" at bounding box center [358, 178] width 607 height 23
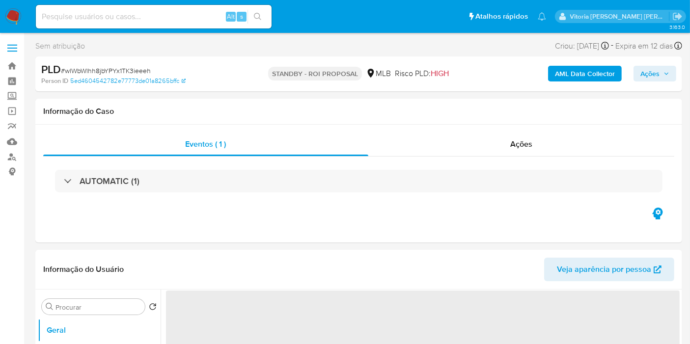
select select "10"
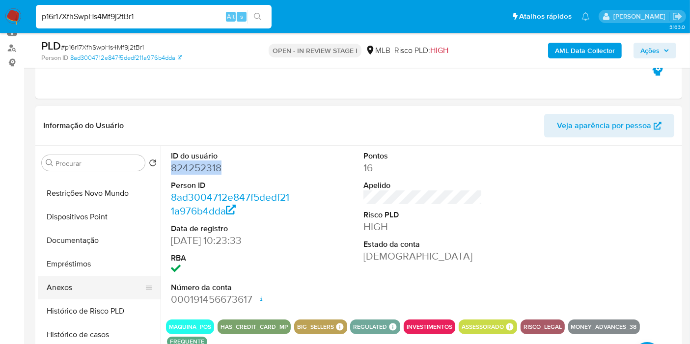
scroll to position [54, 0]
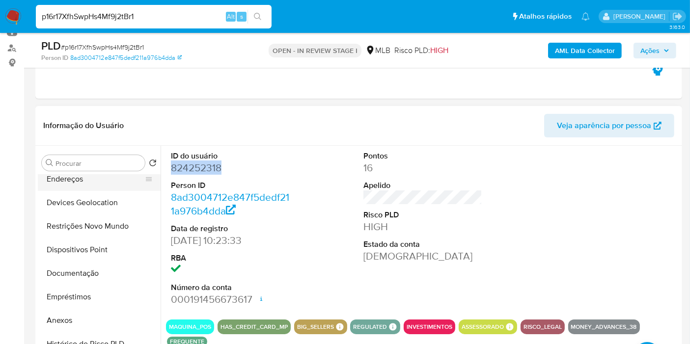
click at [69, 221] on button "Restrições Novo Mundo" at bounding box center [99, 226] width 123 height 24
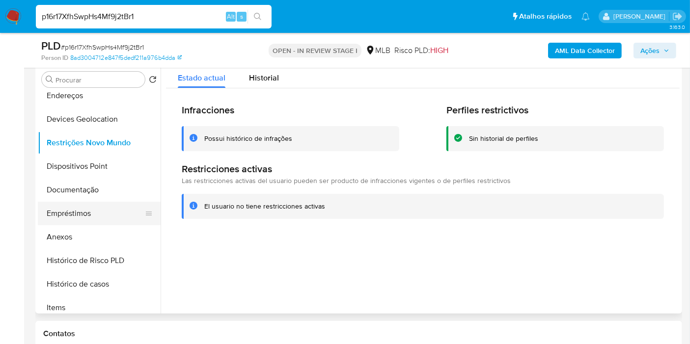
scroll to position [218, 0]
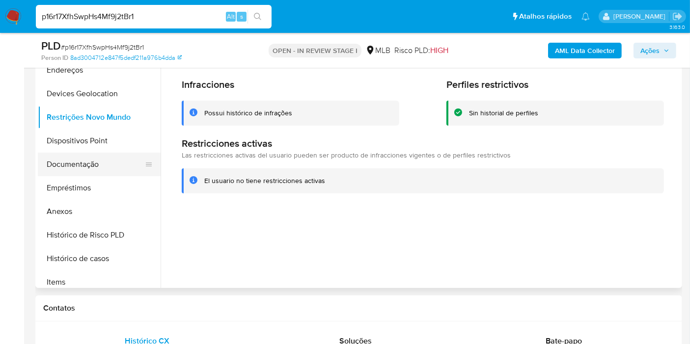
click at [90, 165] on button "Documentação" at bounding box center [95, 165] width 115 height 24
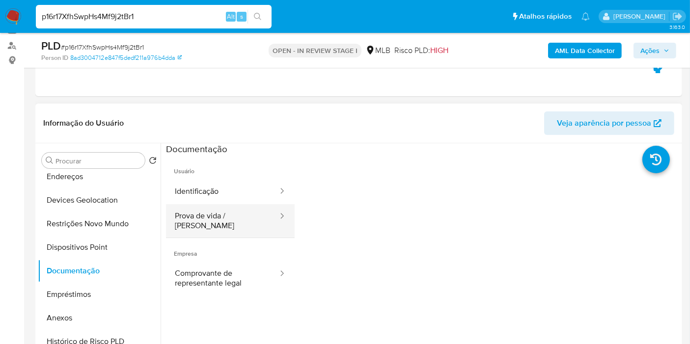
scroll to position [109, 0]
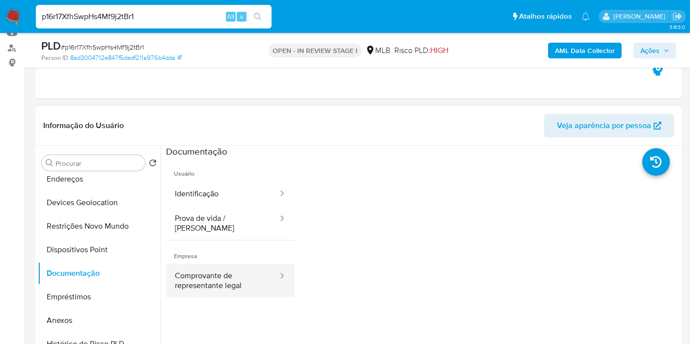
click at [206, 272] on button "Comprovante de representante legal" at bounding box center [222, 280] width 113 height 33
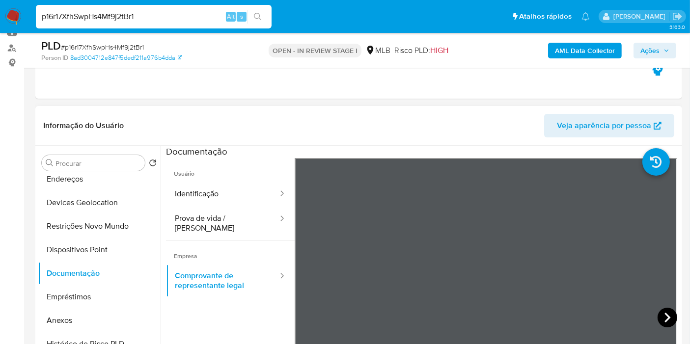
click at [550, 274] on icon at bounding box center [667, 318] width 20 height 20
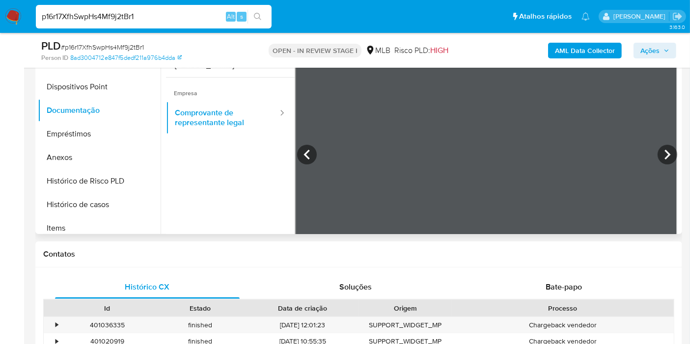
scroll to position [272, 0]
click at [550, 150] on icon at bounding box center [667, 154] width 20 height 20
click at [305, 155] on icon at bounding box center [306, 154] width 6 height 10
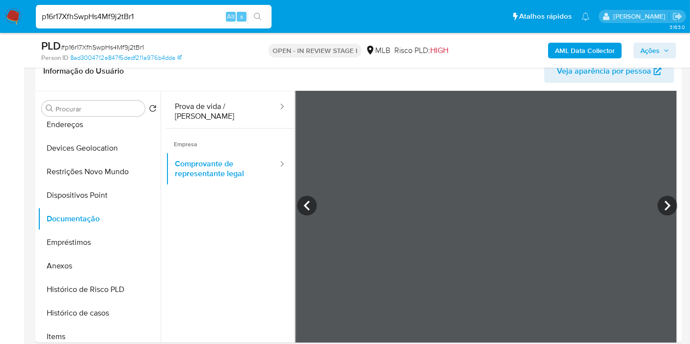
scroll to position [85, 0]
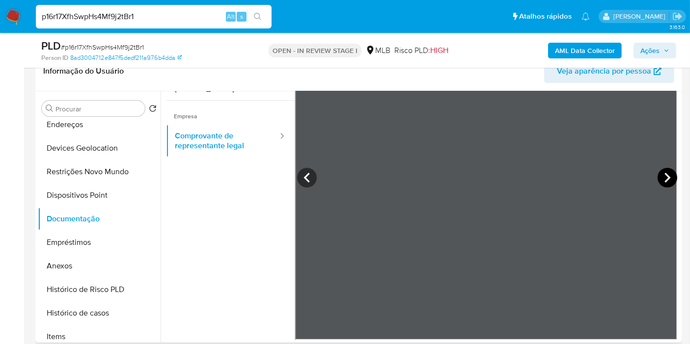
click at [550, 182] on icon at bounding box center [667, 178] width 20 height 20
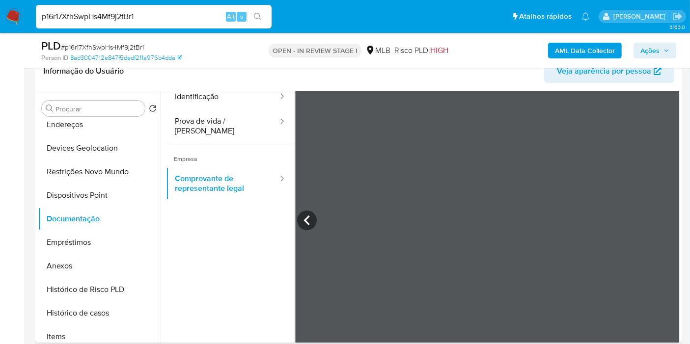
scroll to position [0, 0]
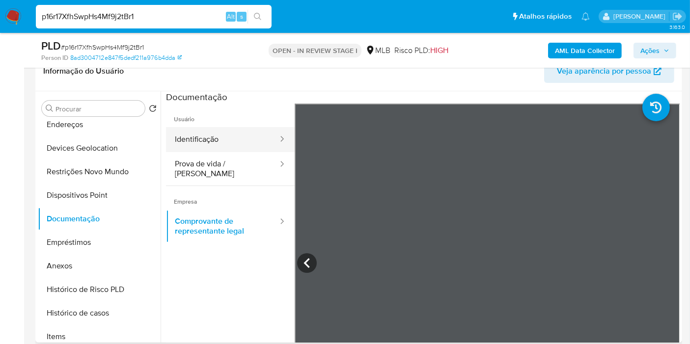
click at [223, 151] on button "Identificação" at bounding box center [222, 139] width 113 height 25
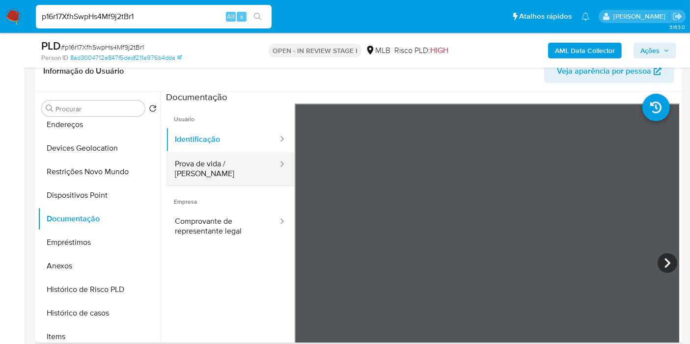
click at [206, 165] on button "Prova de vida / [PERSON_NAME]" at bounding box center [222, 168] width 113 height 33
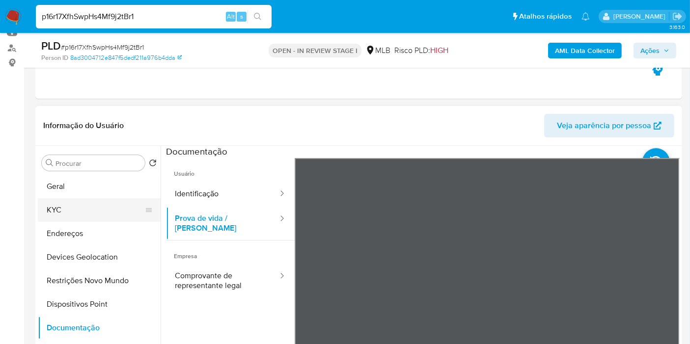
click at [81, 210] on button "KYC" at bounding box center [95, 210] width 115 height 24
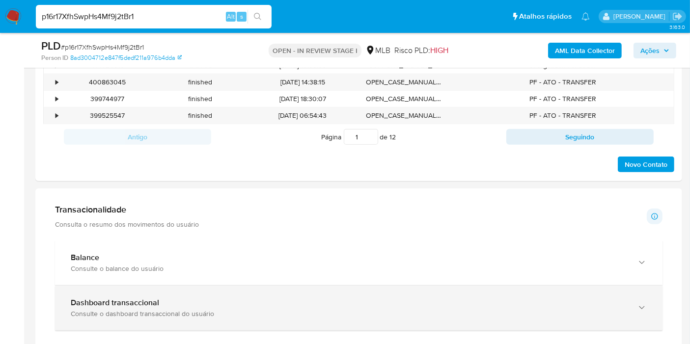
scroll to position [600, 0]
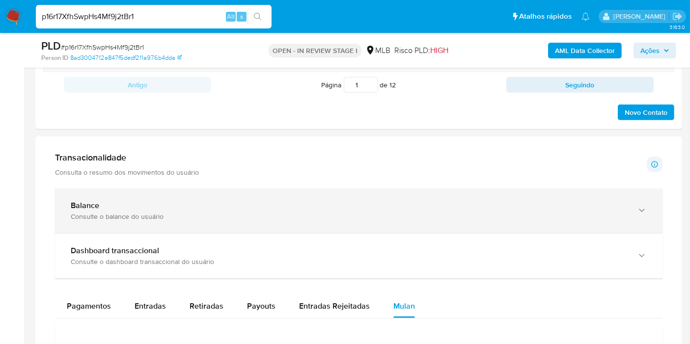
click at [187, 208] on div "Balance" at bounding box center [349, 206] width 556 height 10
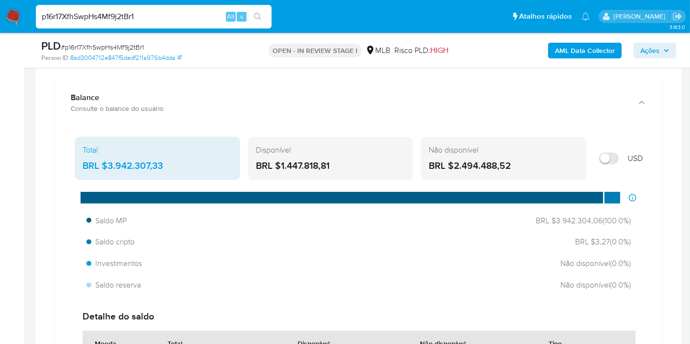
scroll to position [709, 0]
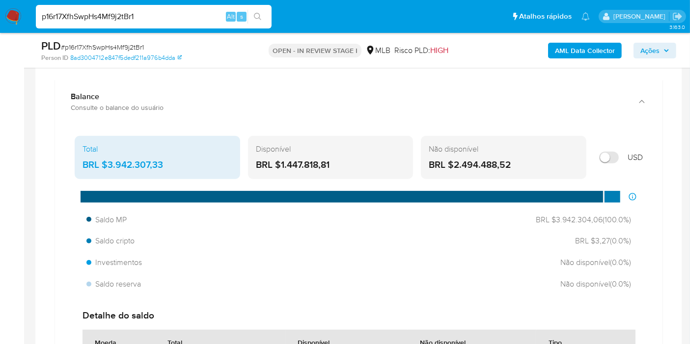
drag, startPoint x: 337, startPoint y: 160, endPoint x: 280, endPoint y: 162, distance: 57.0
click at [280, 162] on div "BRL $1.447.818,81" at bounding box center [331, 165] width 150 height 13
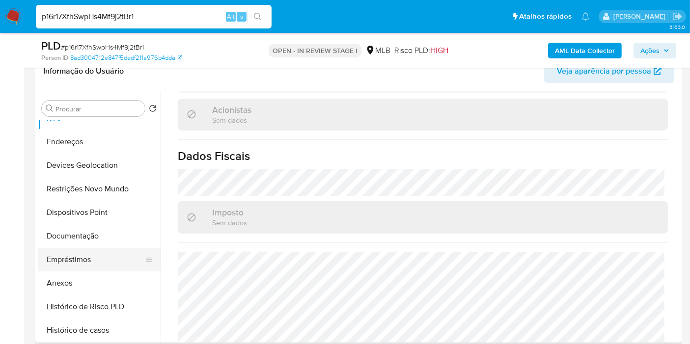
scroll to position [54, 0]
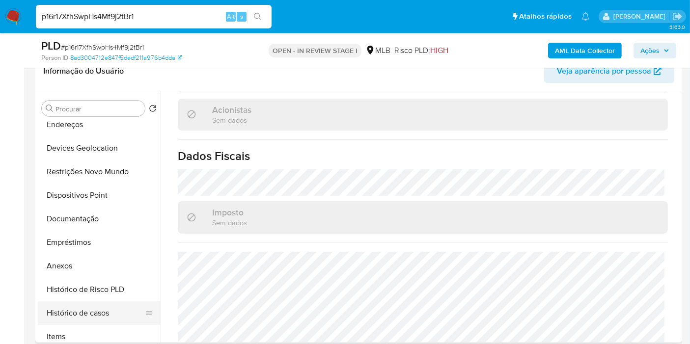
click at [79, 274] on button "Histórico de casos" at bounding box center [95, 313] width 115 height 24
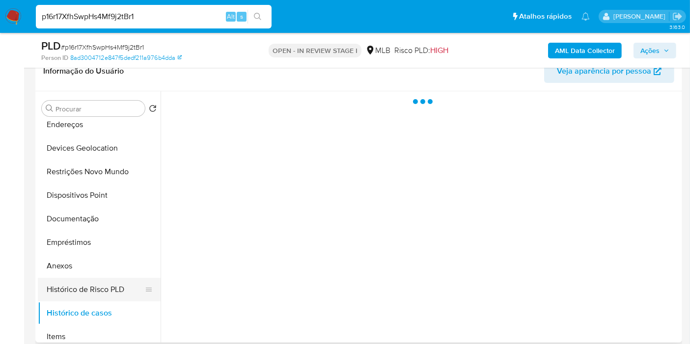
scroll to position [0, 0]
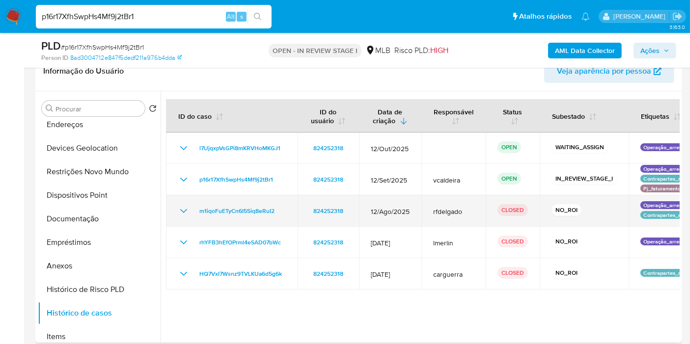
click at [178, 212] on icon "Mostrar/Ocultar" at bounding box center [184, 211] width 12 height 12
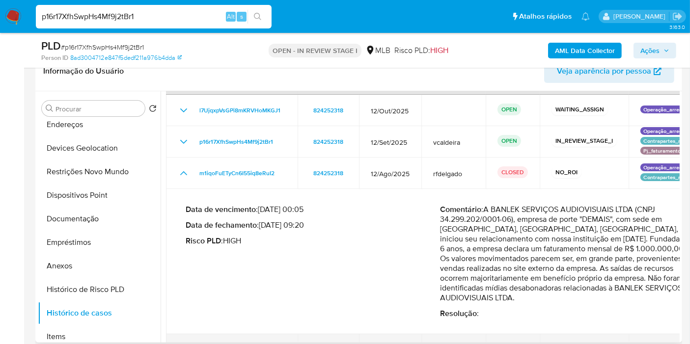
scroll to position [97, 0]
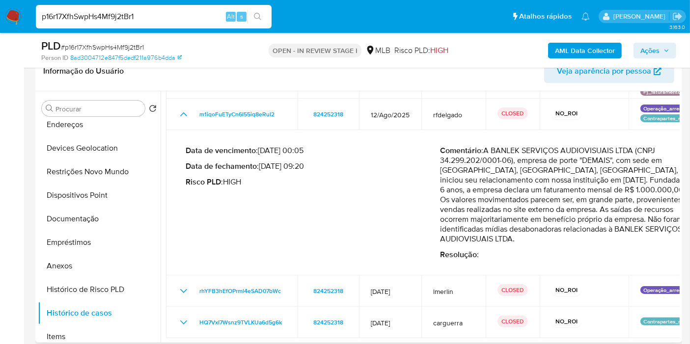
drag, startPoint x: 561, startPoint y: 199, endPoint x: 513, endPoint y: 238, distance: 61.5
click at [513, 238] on p "Comentário : A BANLEK SERVIÇOS AUDIOVISUAIS LTDA (CNPJ 34.299.202/0001-06), emp…" at bounding box center [567, 195] width 255 height 98
click at [550, 244] on div "Comentário : A BANLEK SERVIÇOS AUDIOVISUAIS LTDA (CNPJ 34.299.202/0001-06), emp…" at bounding box center [567, 203] width 255 height 114
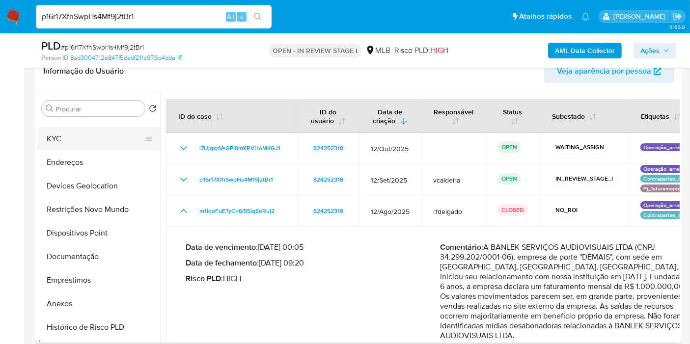
scroll to position [0, 0]
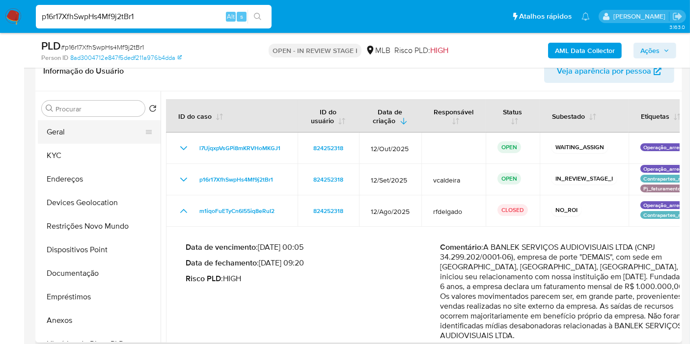
click at [83, 132] on button "Geral" at bounding box center [95, 132] width 115 height 24
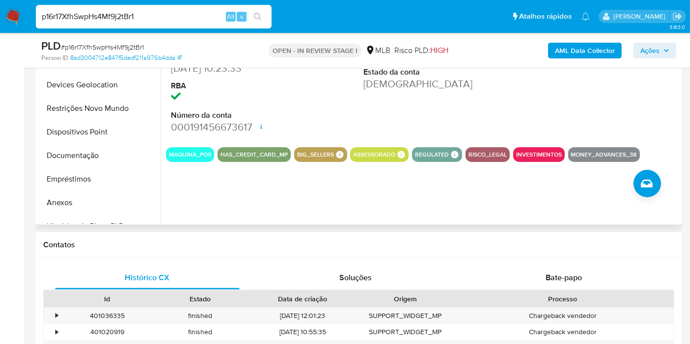
scroll to position [327, 0]
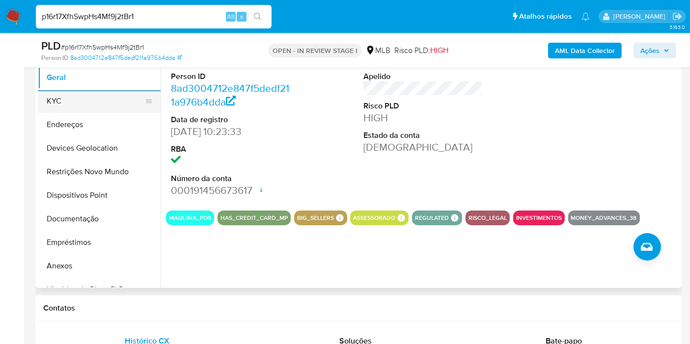
click at [65, 101] on button "KYC" at bounding box center [95, 101] width 115 height 24
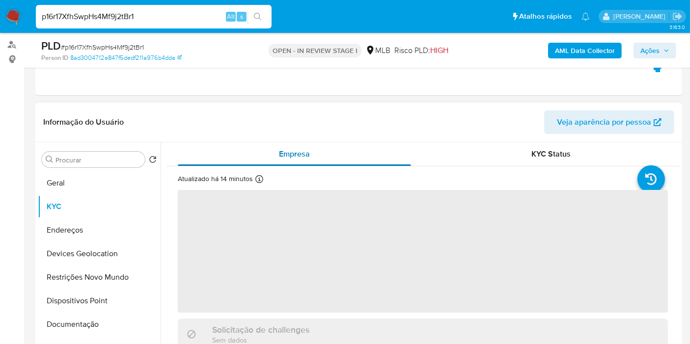
scroll to position [109, 0]
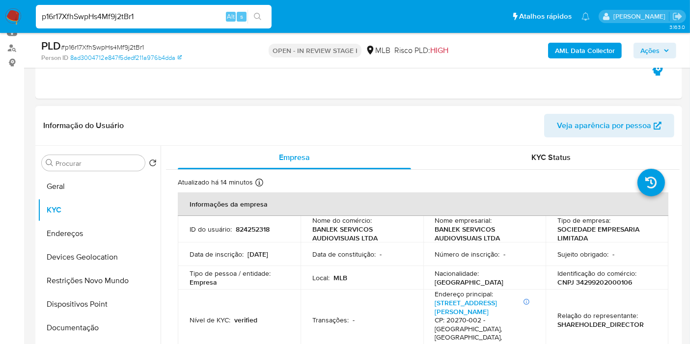
click at [550, 274] on p "CNPJ 34299202000106" at bounding box center [594, 282] width 75 height 9
copy p "34299202000106"
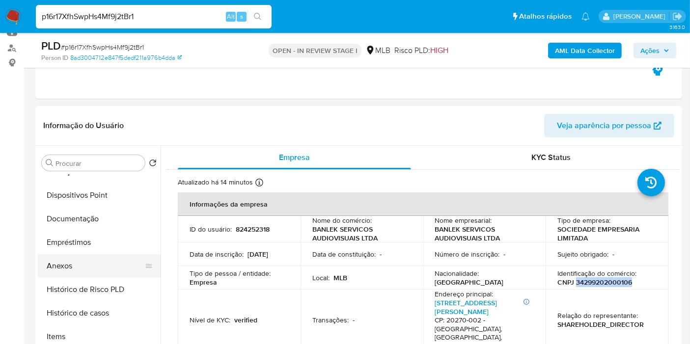
scroll to position [163, 0]
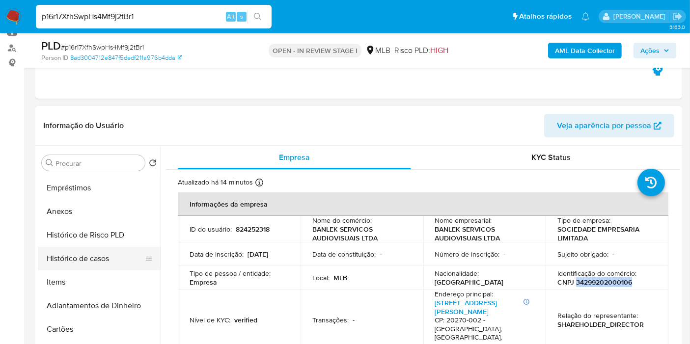
click at [91, 260] on button "Histórico de casos" at bounding box center [95, 259] width 115 height 24
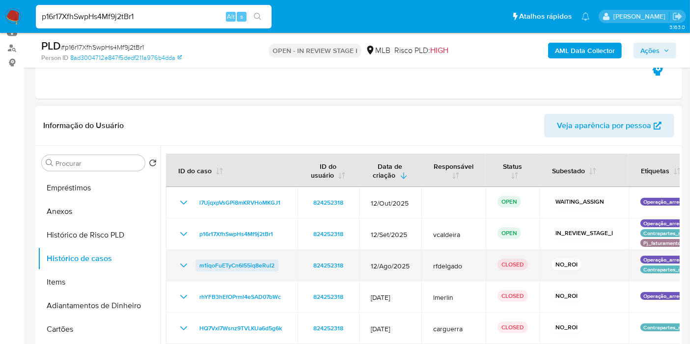
click at [245, 263] on span "m1iqoFuETyCn6I55iq8eRuI2" at bounding box center [236, 266] width 75 height 12
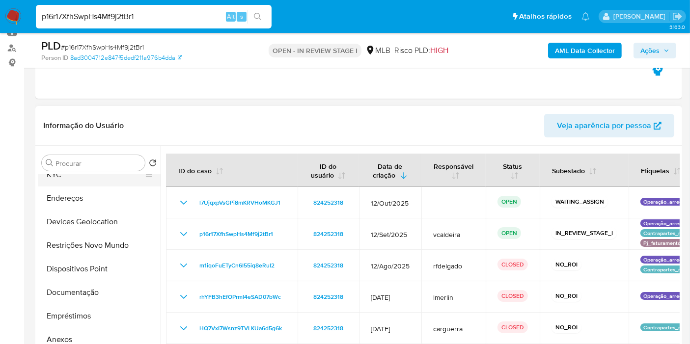
scroll to position [0, 0]
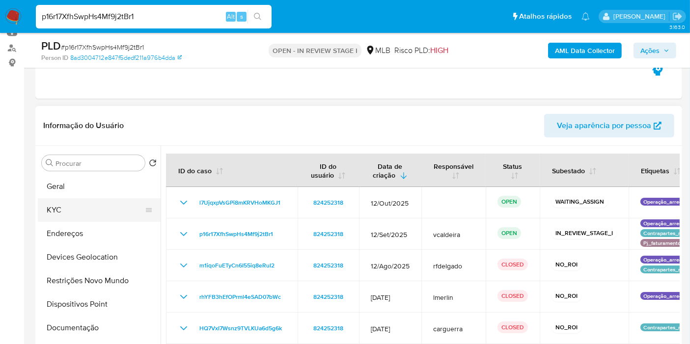
click at [68, 213] on button "KYC" at bounding box center [95, 210] width 115 height 24
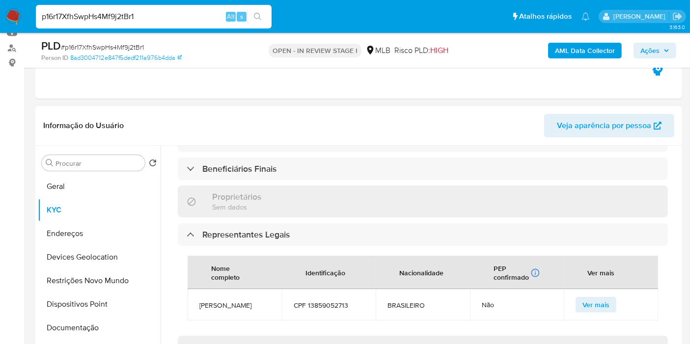
scroll to position [539, 0]
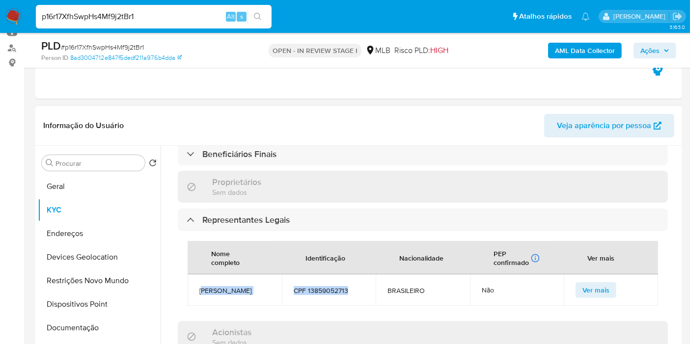
copy tr "ONATHAS GUERRA RAMOS BARBOSA CPF 13859052713"
copy tr "JONATHAS GUERRA RAMOS BARBOSA CPF 13859052713"
drag, startPoint x: 349, startPoint y: 256, endPoint x: 198, endPoint y: 253, distance: 151.7
click at [198, 274] on tr "JONATHAS GUERRA RAMOS BARBOSA CPF 13859052713 BRASILEIRO Não Ver mais" at bounding box center [422, 289] width 470 height 31
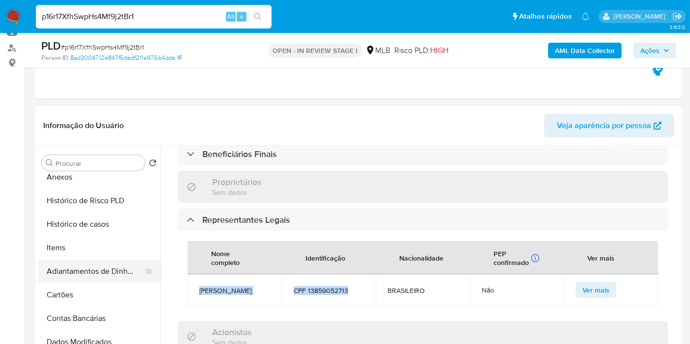
scroll to position [218, 0]
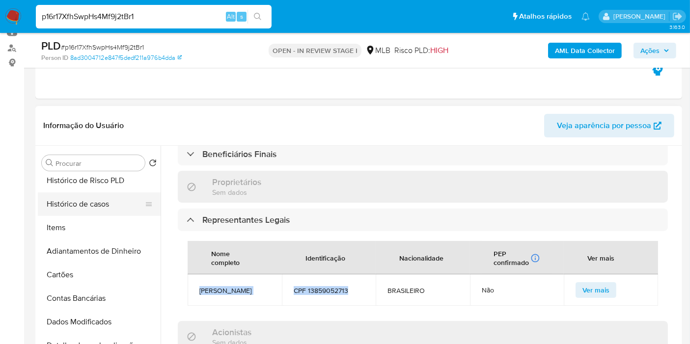
click at [99, 201] on button "Histórico de casos" at bounding box center [95, 204] width 115 height 24
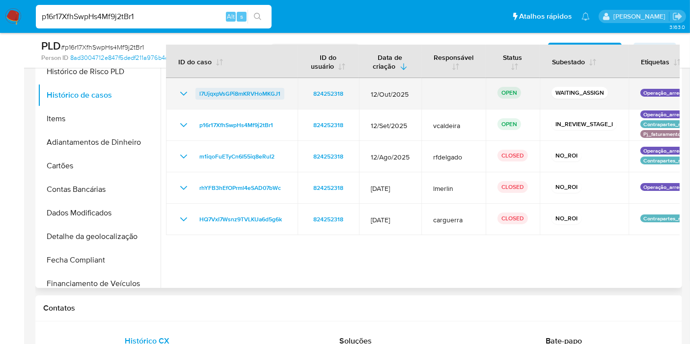
click at [247, 94] on span "l7UjqxpVsGPi8mKRVHoMKGJ1" at bounding box center [239, 94] width 81 height 12
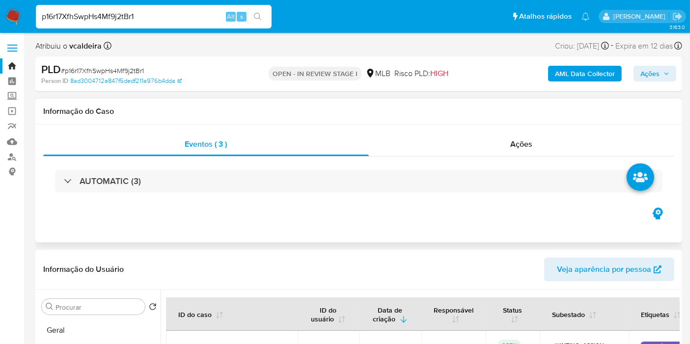
scroll to position [109, 0]
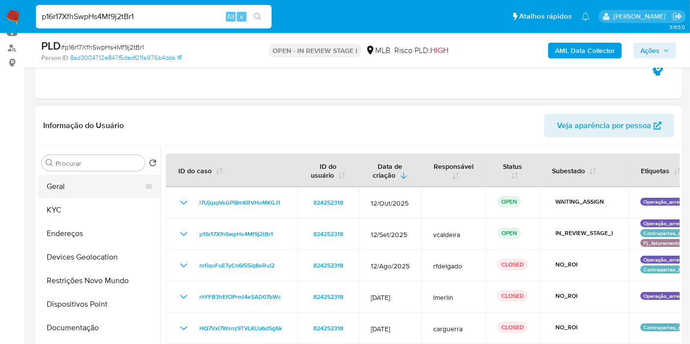
click at [73, 195] on button "Geral" at bounding box center [95, 187] width 115 height 24
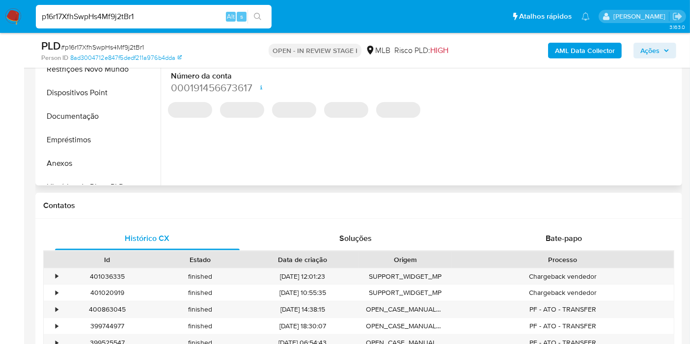
scroll to position [327, 0]
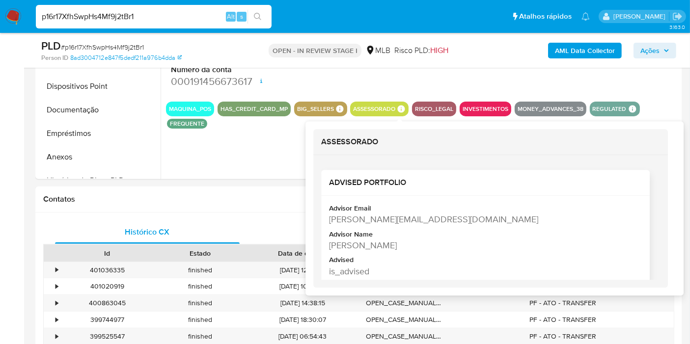
copy div "Timoteo Antonio Pacheco Da Silva"
drag, startPoint x: 469, startPoint y: 245, endPoint x: 329, endPoint y: 246, distance: 139.4
click at [329, 246] on div "Timoteo Antonio Pacheco Da Silva" at bounding box center [484, 245] width 311 height 12
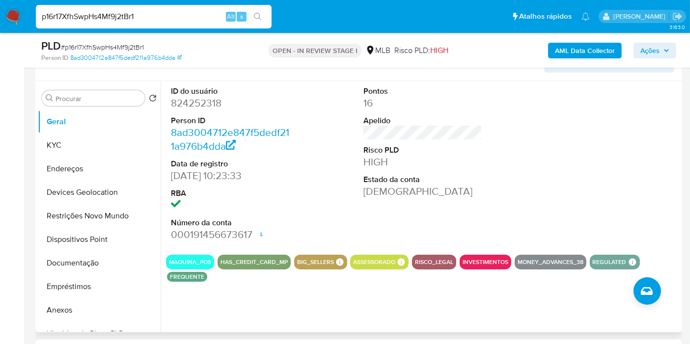
scroll to position [163, 0]
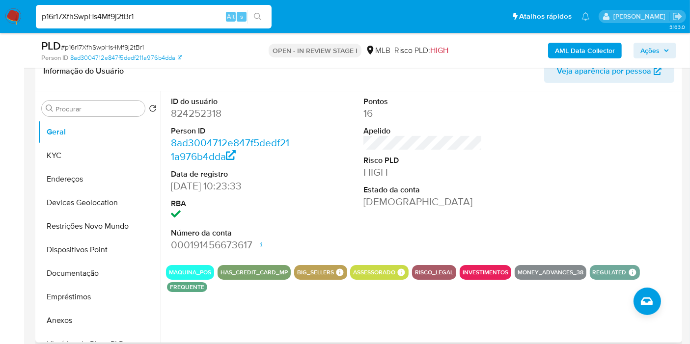
click at [212, 113] on dd "824252318" at bounding box center [230, 113] width 119 height 14
click at [211, 113] on dd "824252318" at bounding box center [230, 113] width 119 height 14
copy dd "824252318"
click at [53, 150] on button "KYC" at bounding box center [95, 156] width 115 height 24
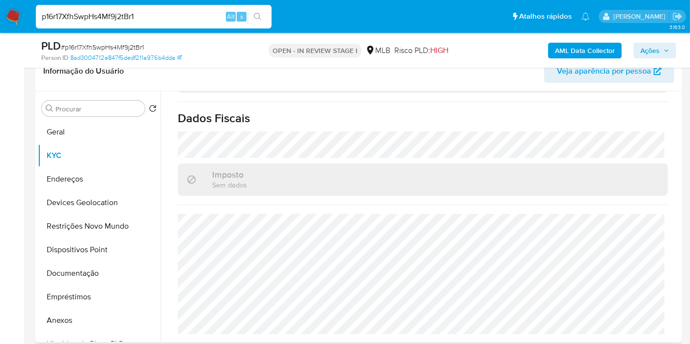
scroll to position [622, 0]
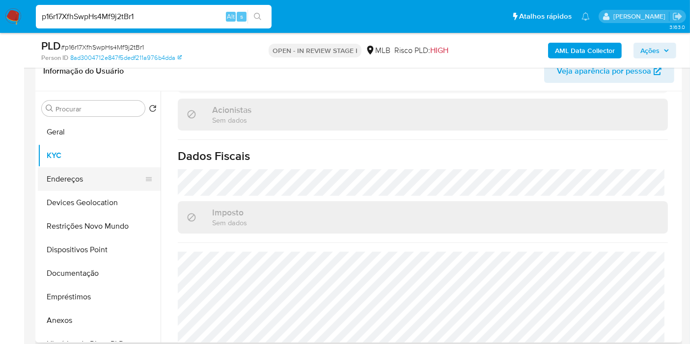
click at [53, 183] on button "Endereços" at bounding box center [95, 179] width 115 height 24
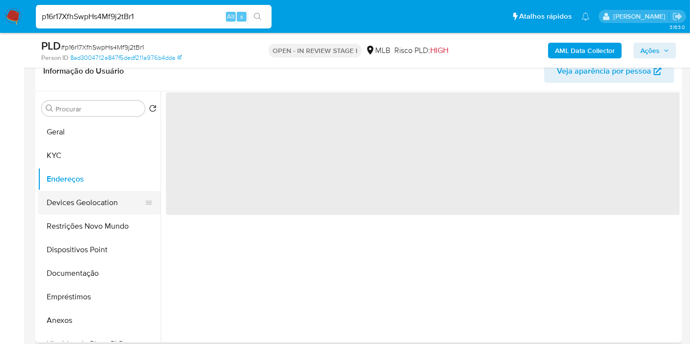
scroll to position [0, 0]
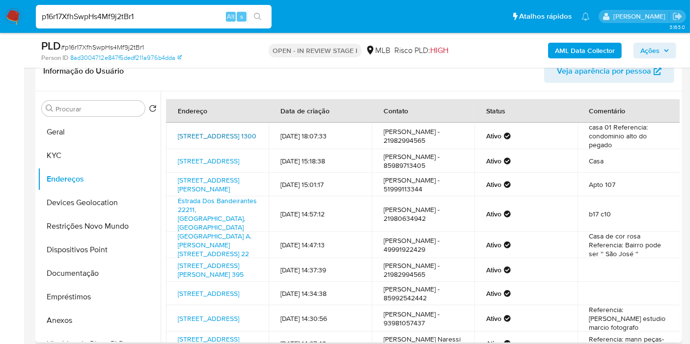
click at [208, 138] on link "Estrada Do Secretário 1300, Petrópolis, Rio De Janeiro, 25755352, Brasil 1300" at bounding box center [217, 136] width 79 height 10
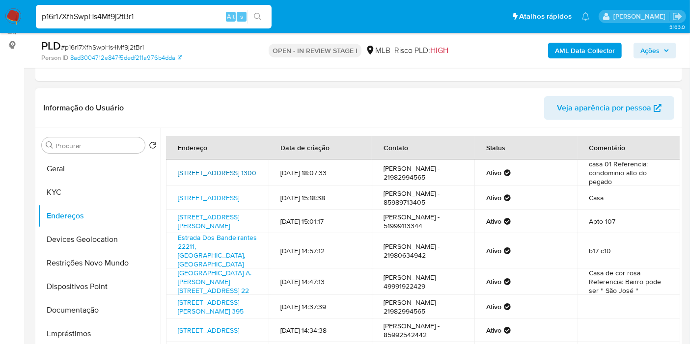
scroll to position [54, 0]
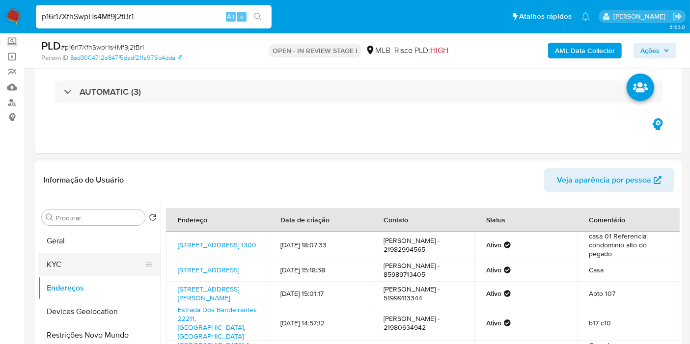
click at [62, 266] on button "KYC" at bounding box center [95, 265] width 115 height 24
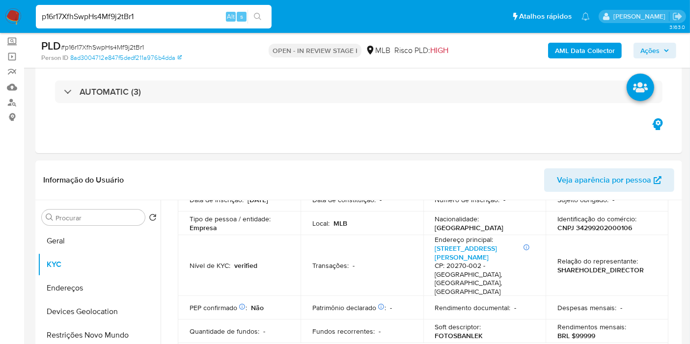
scroll to position [0, 0]
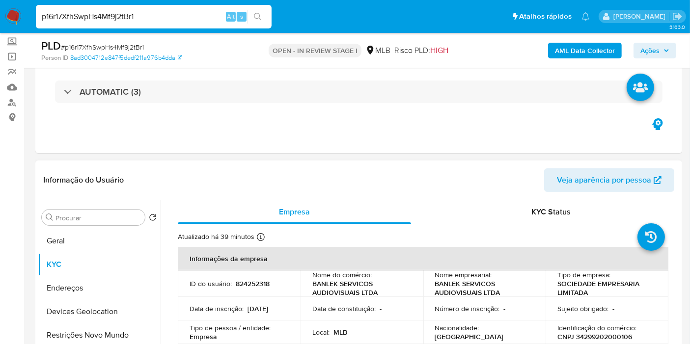
click at [550, 274] on p "CNPJ 34299202000106" at bounding box center [594, 336] width 75 height 9
copy p "34299202000106"
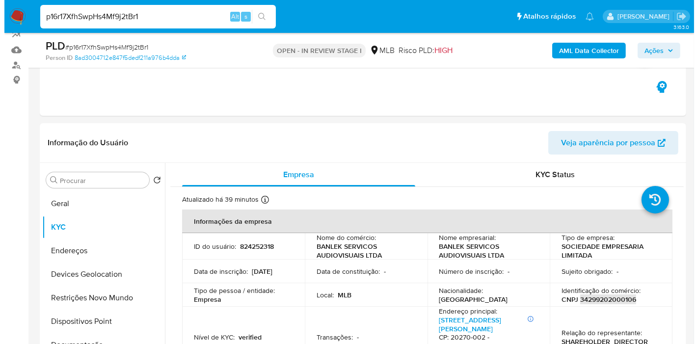
scroll to position [109, 0]
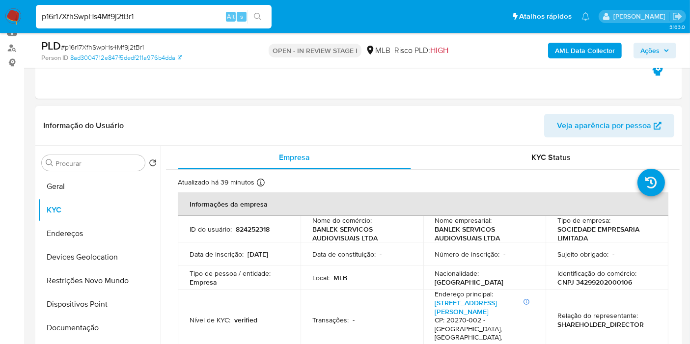
click at [470, 240] on p "BANLEK SERVICOS AUDIOVISUAIS LTDA" at bounding box center [482, 234] width 95 height 18
click at [523, 235] on p "BANLEK SERVICOS AUDIOVISUAIS LTDA" at bounding box center [482, 234] width 95 height 18
drag, startPoint x: 504, startPoint y: 240, endPoint x: 431, endPoint y: 232, distance: 72.6
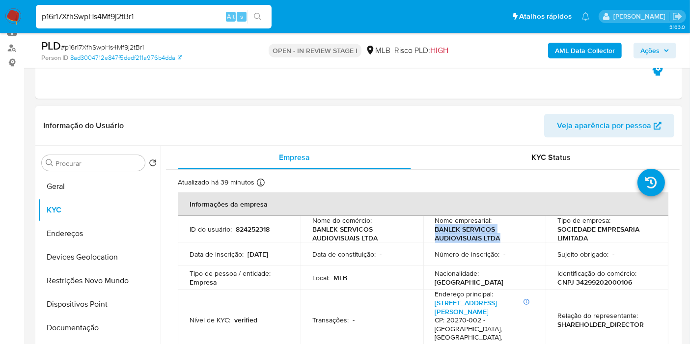
click at [431, 232] on td "Nome empresarial : BANLEK SERVICOS AUDIOVISUAIS LTDA" at bounding box center [484, 229] width 123 height 27
copy p "BANLEK SERVICOS AUDIOVISUAIS LTDA"
click at [550, 47] on span "Ações" at bounding box center [654, 51] width 29 height 14
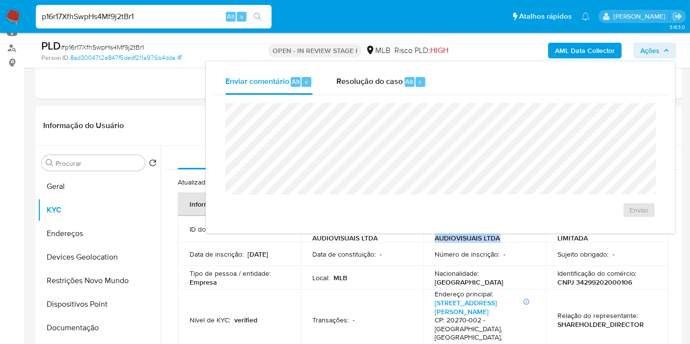
click at [550, 47] on b "AML Data Collector" at bounding box center [585, 51] width 60 height 16
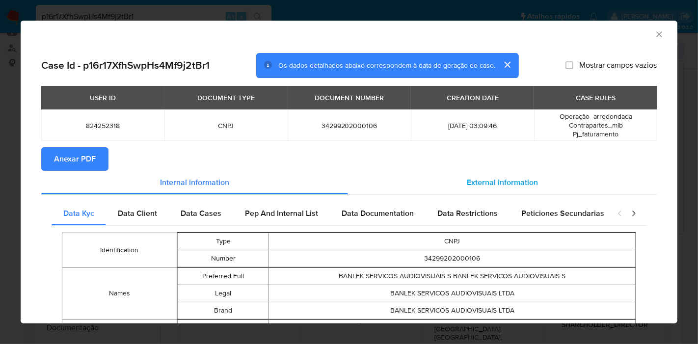
click at [506, 177] on span "External information" at bounding box center [502, 182] width 71 height 11
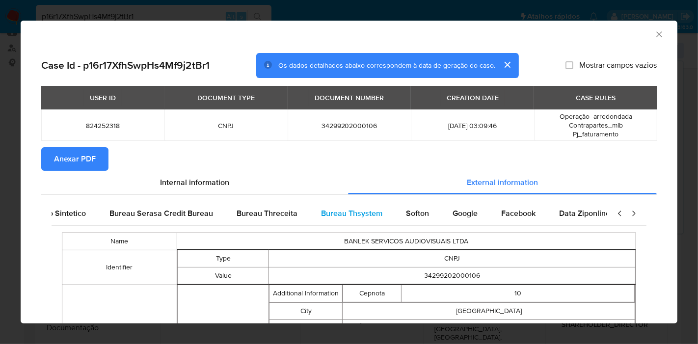
scroll to position [0, 206]
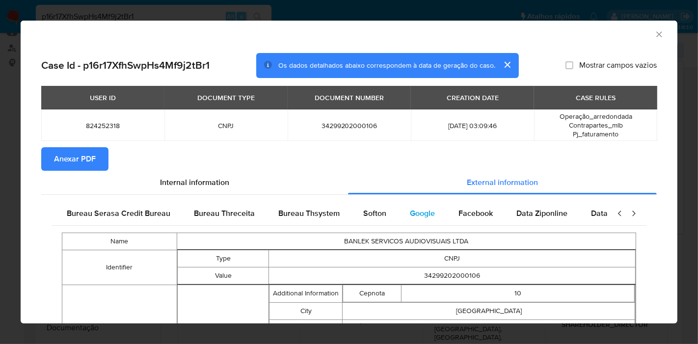
click at [412, 216] on span "Google" at bounding box center [422, 213] width 25 height 11
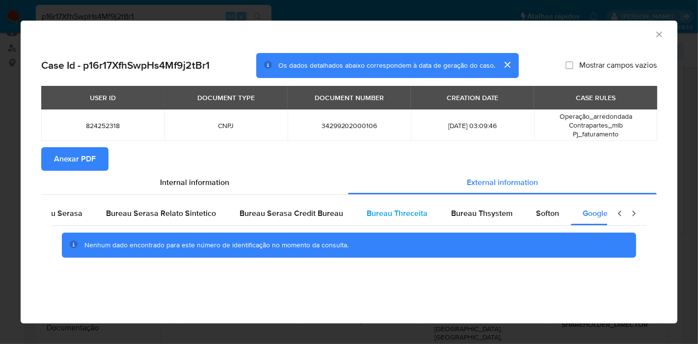
scroll to position [0, 0]
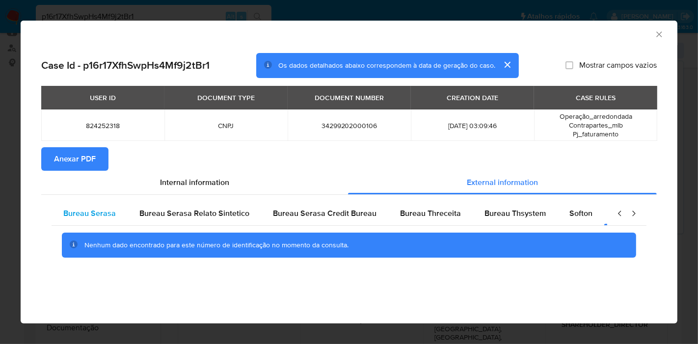
click at [104, 208] on span "Bureau Serasa" at bounding box center [89, 213] width 53 height 11
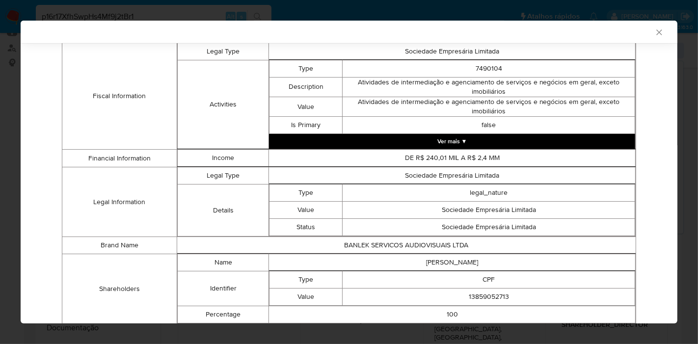
scroll to position [447, 0]
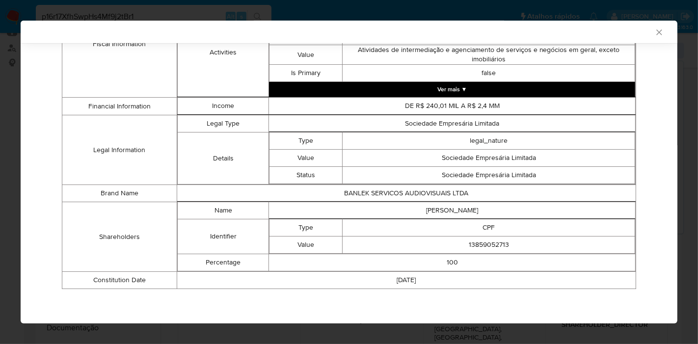
click at [550, 145] on div "Bureau Serasa Bureau Serasa Relato Sintetico Bureau Serasa Credit Bureau Bureau…" at bounding box center [348, 25] width 615 height 556
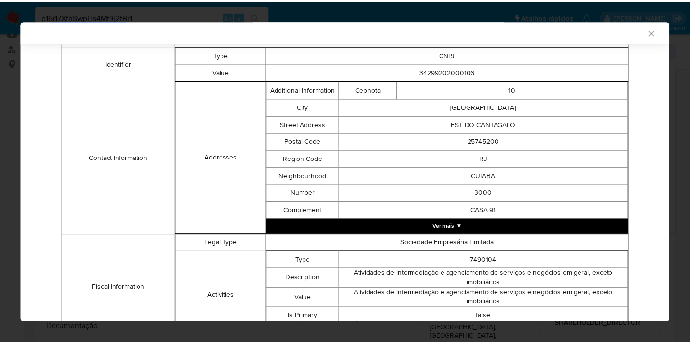
scroll to position [11, 0]
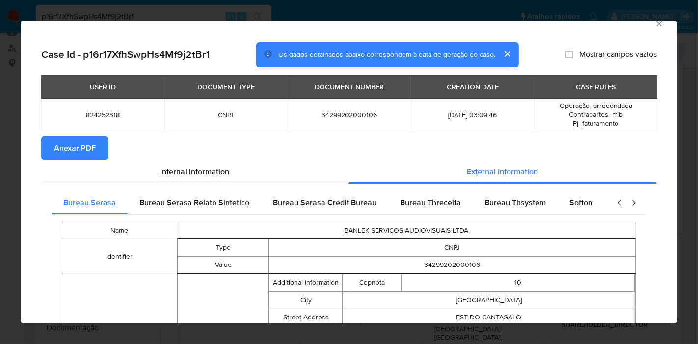
click at [90, 145] on span "Anexar PDF" at bounding box center [75, 148] width 42 height 22
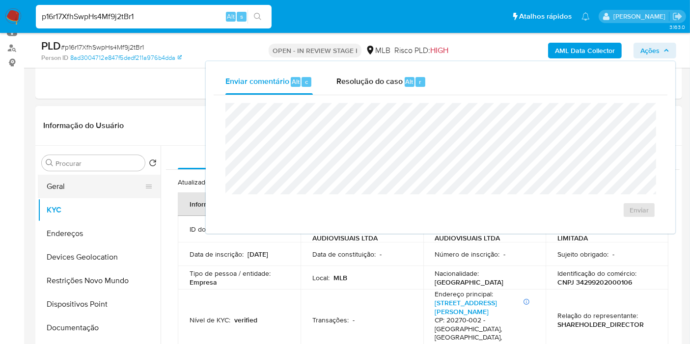
click at [85, 187] on button "Geral" at bounding box center [95, 187] width 115 height 24
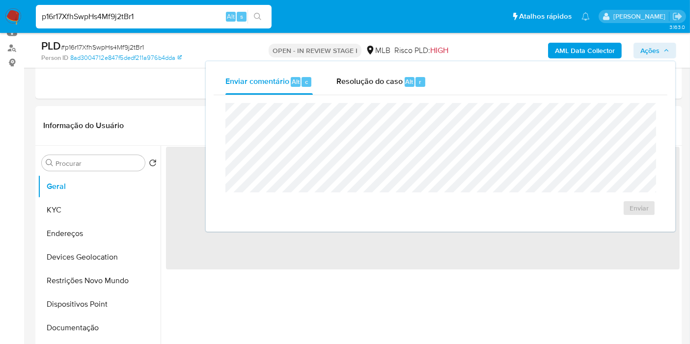
click at [550, 50] on span "Ações" at bounding box center [649, 51] width 19 height 16
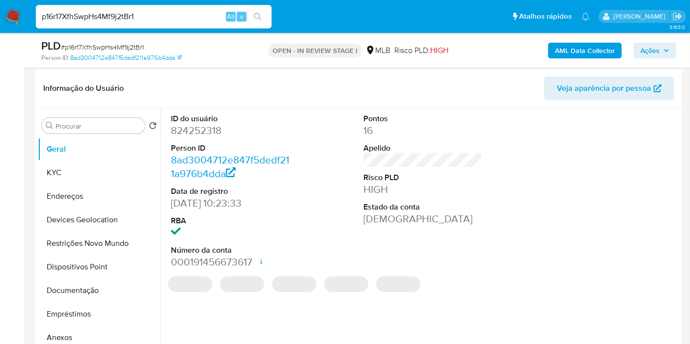
scroll to position [163, 0]
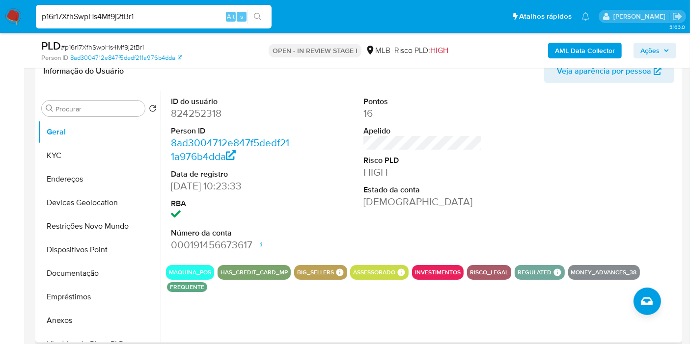
click at [514, 217] on div "ID do usuário 824252318 Person ID 8ad3004712e847f5dedf211a976b4dda Data de regi…" at bounding box center [422, 174] width 513 height 166
drag, startPoint x: 70, startPoint y: 150, endPoint x: 155, endPoint y: 133, distance: 86.7
click at [70, 150] on button "KYC" at bounding box center [99, 156] width 123 height 24
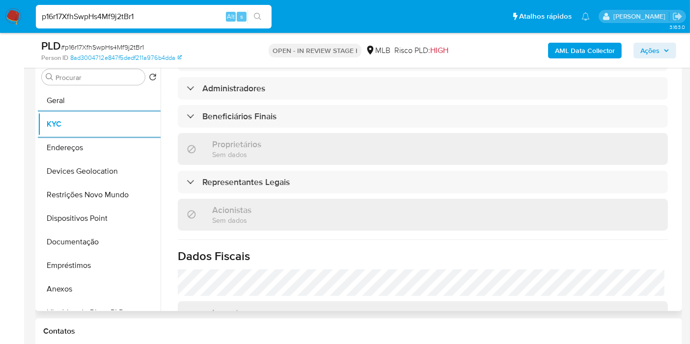
scroll to position [436, 0]
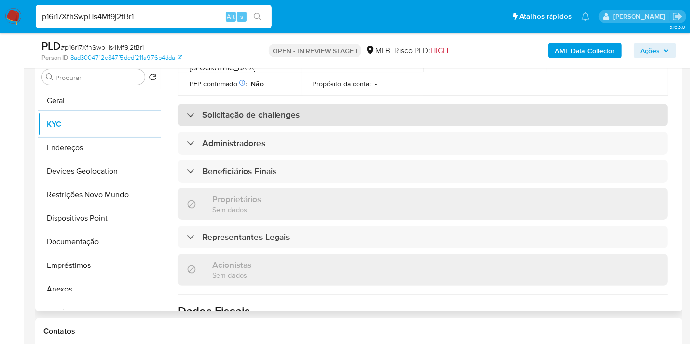
click at [262, 104] on div "Solicitação de challenges" at bounding box center [423, 115] width 490 height 23
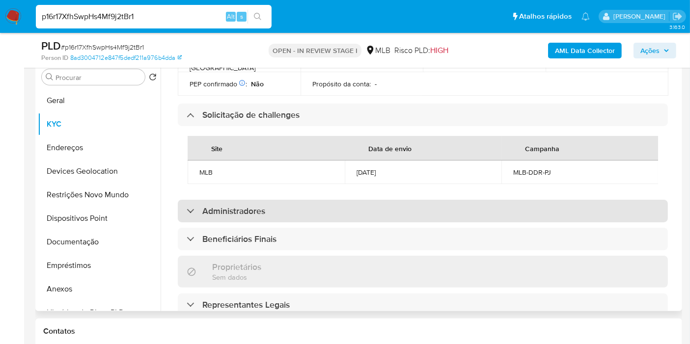
click at [224, 206] on h3 "Administradores" at bounding box center [233, 211] width 63 height 11
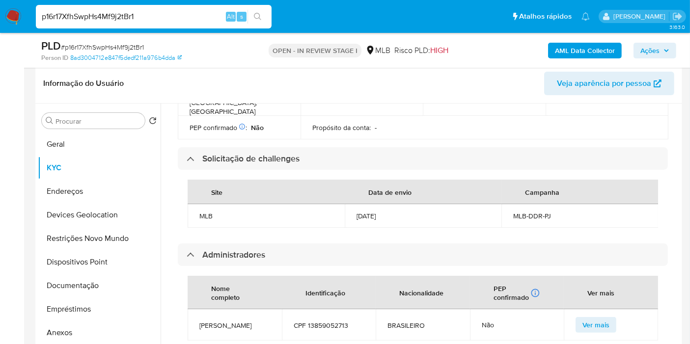
scroll to position [140, 0]
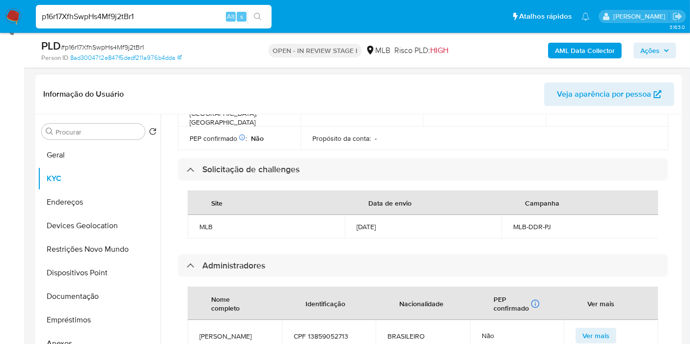
drag, startPoint x: 680, startPoint y: 246, endPoint x: 680, endPoint y: 264, distance: 18.2
click at [550, 264] on div "Procurar Retornar ao pedido padrão Geral KYC Endereços Devices Geolocation Rest…" at bounding box center [358, 239] width 646 height 251
click at [550, 238] on div "Atualizado há 42 minutos Criado: 14/09/2021 11:23:45 Atualizado: 14/10/2025 17:…" at bounding box center [422, 222] width 513 height 1039
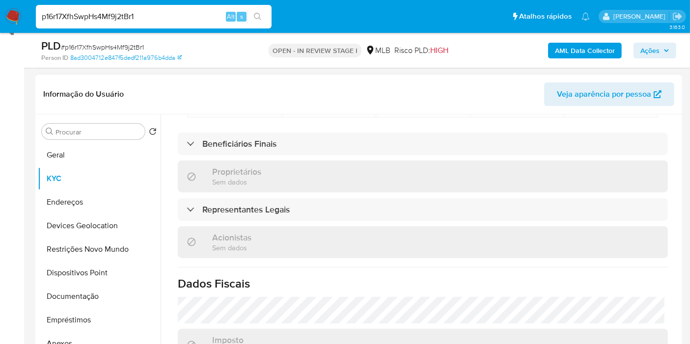
scroll to position [673, 0]
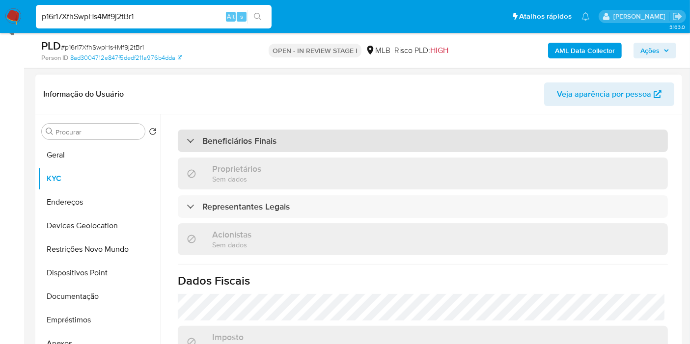
click at [268, 135] on h3 "Beneficiários Finais" at bounding box center [239, 140] width 74 height 11
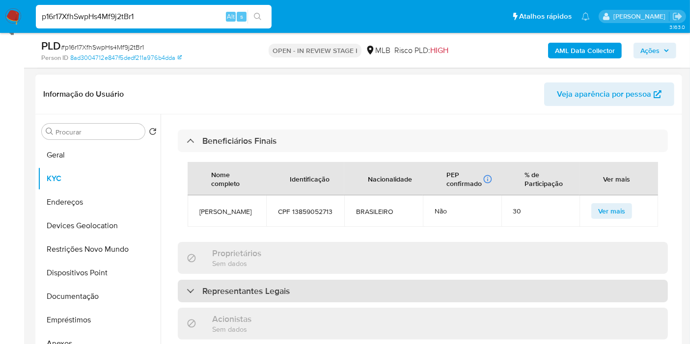
click at [239, 274] on h3 "Representantes Legais" at bounding box center [245, 291] width 87 height 11
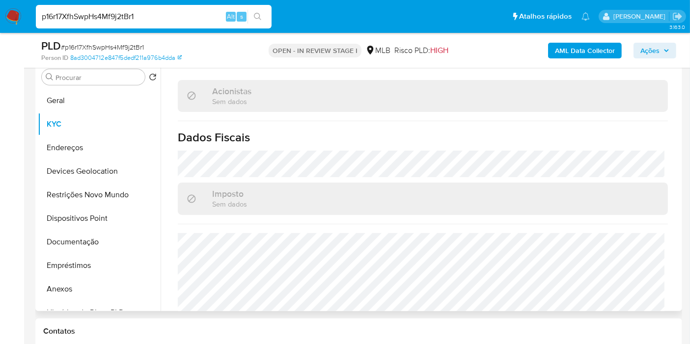
scroll to position [987, 0]
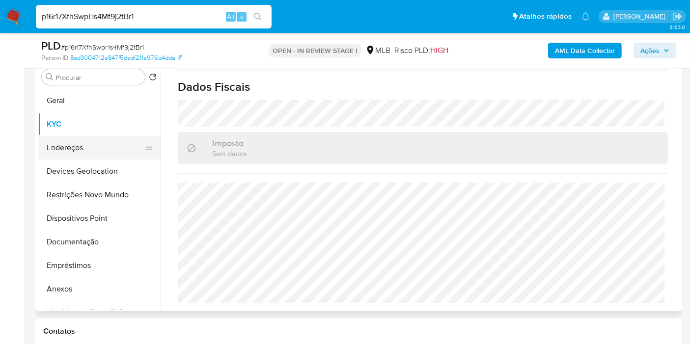
click at [102, 146] on button "Endereços" at bounding box center [95, 148] width 115 height 24
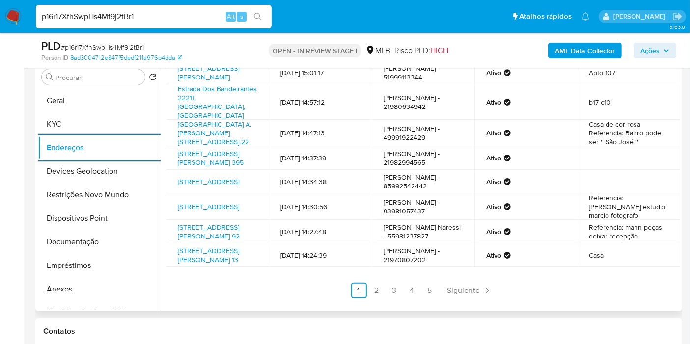
scroll to position [160, 0]
click at [375, 274] on link "2" at bounding box center [377, 291] width 16 height 16
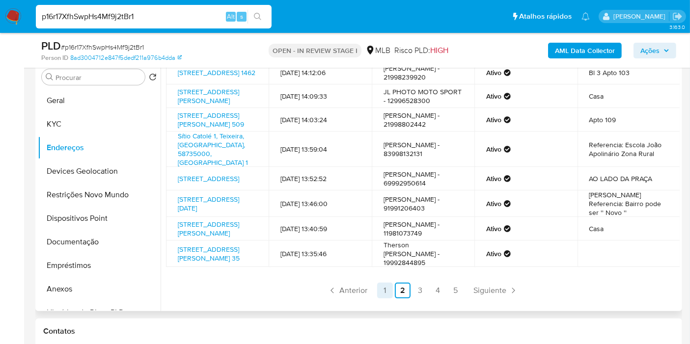
scroll to position [151, 0]
drag, startPoint x: 455, startPoint y: 292, endPoint x: 455, endPoint y: 284, distance: 7.9
click at [455, 274] on link "5" at bounding box center [456, 291] width 16 height 16
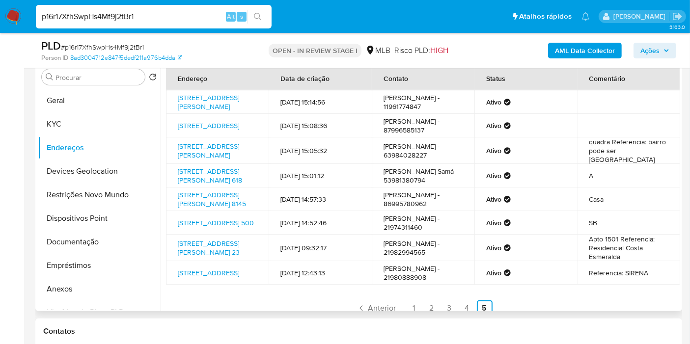
scroll to position [0, 0]
click at [89, 167] on button "Devices Geolocation" at bounding box center [95, 172] width 115 height 24
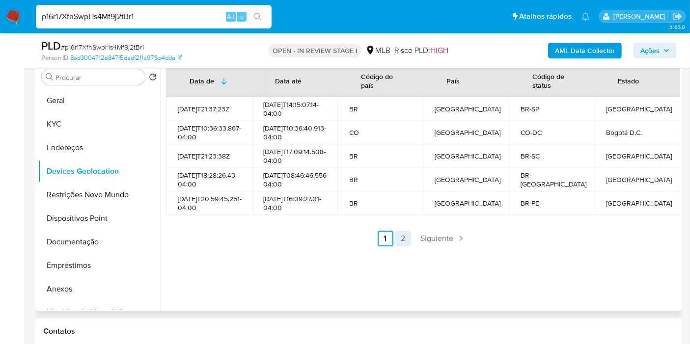
click at [401, 246] on link "2" at bounding box center [403, 239] width 16 height 16
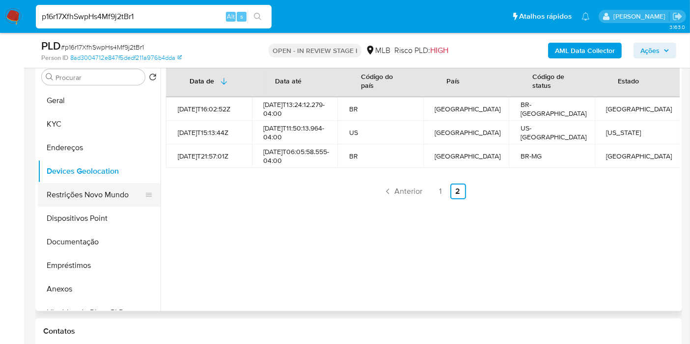
click at [99, 188] on button "Restrições Novo Mundo" at bounding box center [95, 195] width 115 height 24
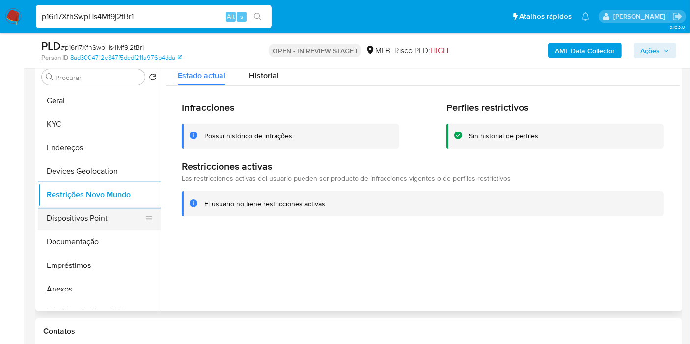
click at [104, 214] on button "Dispositivos Point" at bounding box center [95, 219] width 115 height 24
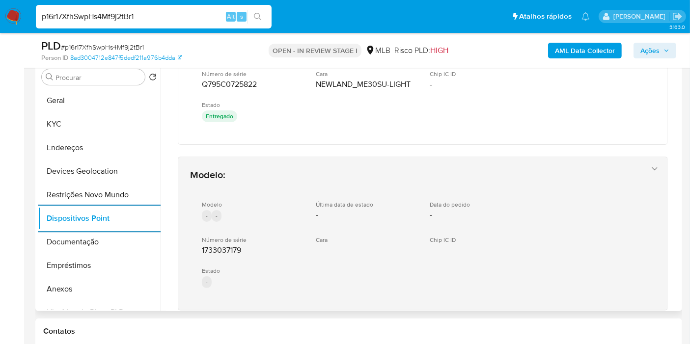
scroll to position [304, 0]
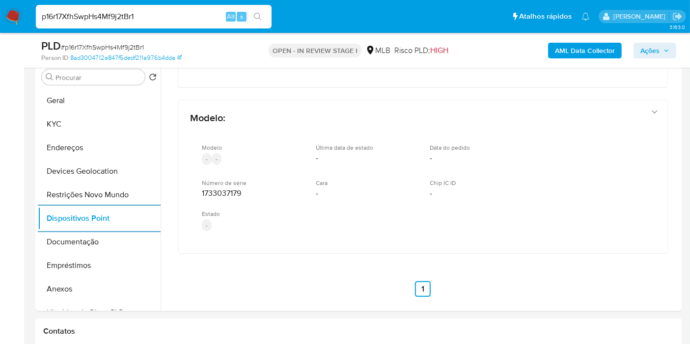
click at [81, 17] on input "p16r17XfhSwpHs4Mf9j2tBr1" at bounding box center [154, 16] width 236 height 13
click at [550, 51] on span "Ações" at bounding box center [654, 51] width 29 height 14
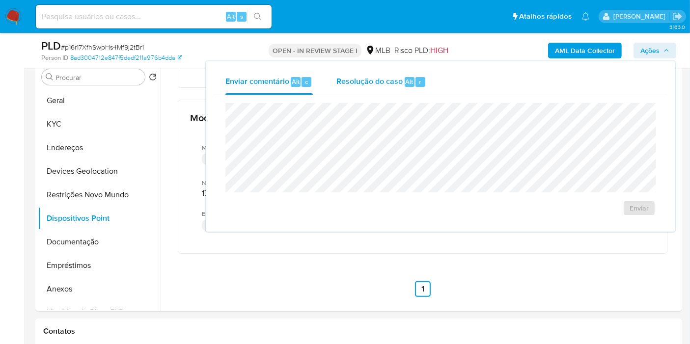
click at [387, 89] on div "Resolução do caso Alt r" at bounding box center [381, 82] width 90 height 26
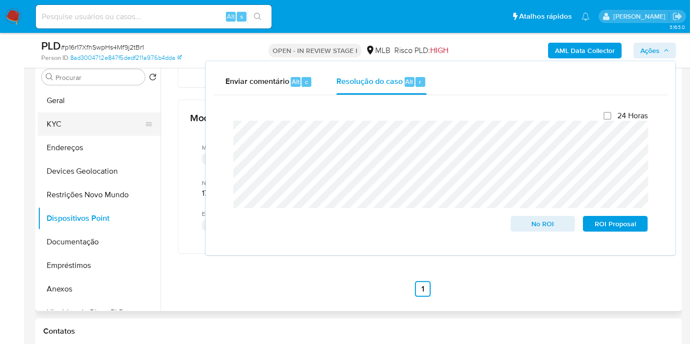
click at [56, 124] on button "KYC" at bounding box center [95, 124] width 115 height 24
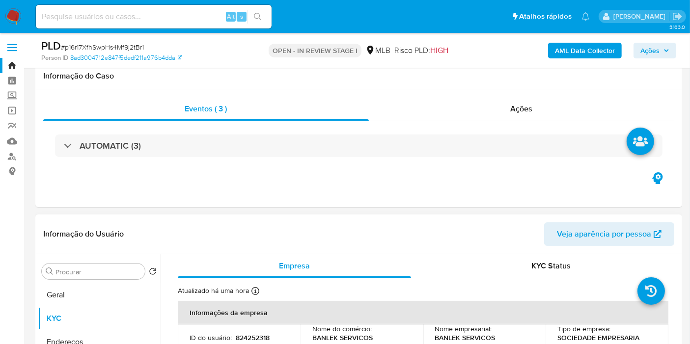
scroll to position [218, 0]
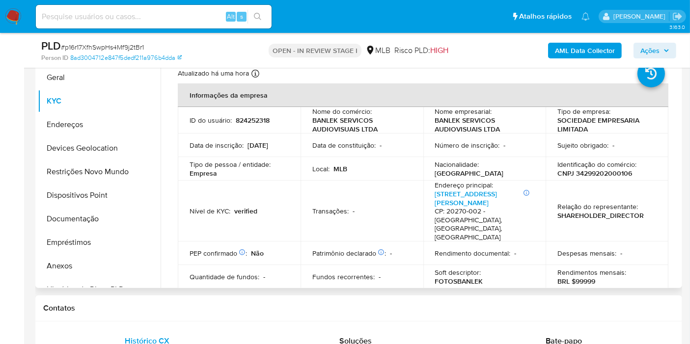
click at [550, 169] on p "CNPJ 34299202000106" at bounding box center [594, 173] width 75 height 9
click at [550, 173] on p "CNPJ 34299202000106" at bounding box center [594, 173] width 75 height 9
copy p "34299202000106"
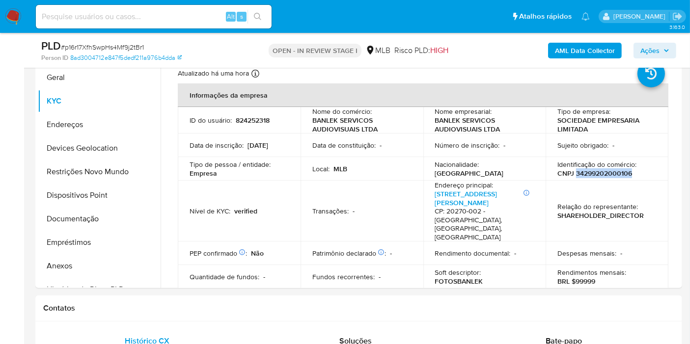
drag, startPoint x: 662, startPoint y: 52, endPoint x: 636, endPoint y: 57, distance: 27.0
click at [550, 51] on span "Ações" at bounding box center [654, 51] width 29 height 14
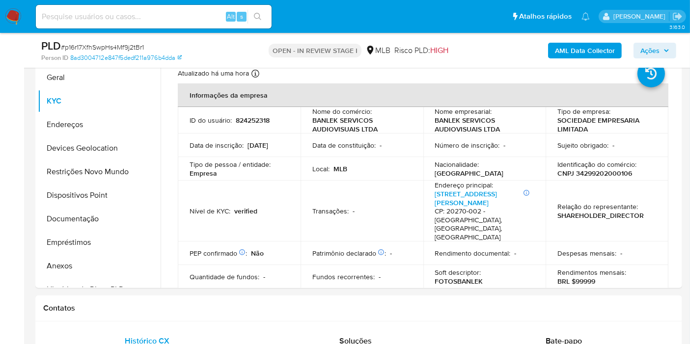
click at [550, 50] on span "Ações" at bounding box center [649, 51] width 19 height 16
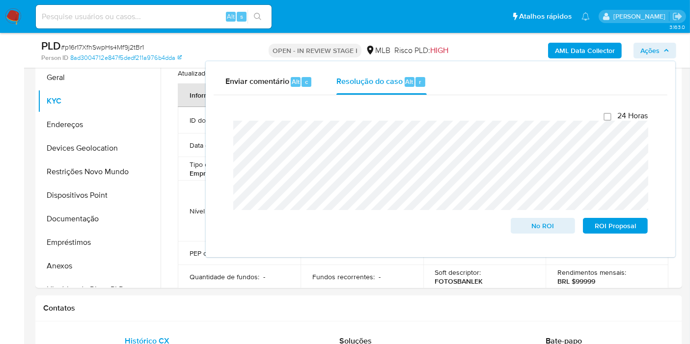
click at [216, 124] on div "Fechamento do caso 24 Horas No ROI ROI Proposal" at bounding box center [439, 172] width 453 height 154
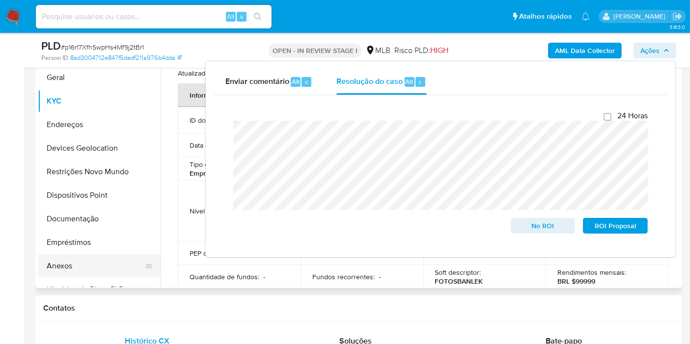
click at [92, 263] on button "Anexos" at bounding box center [95, 266] width 115 height 24
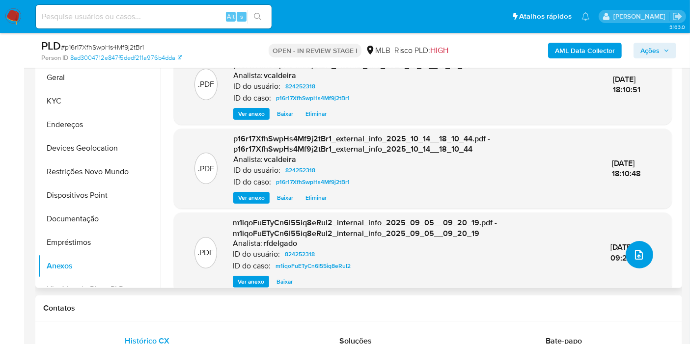
click at [550, 256] on icon "upload-file" at bounding box center [639, 255] width 12 height 12
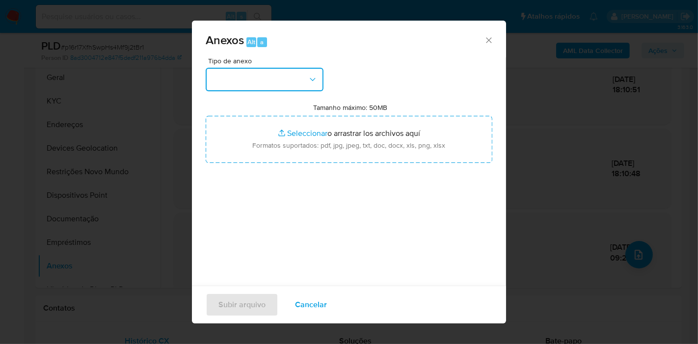
click at [310, 86] on button "button" at bounding box center [265, 80] width 118 height 24
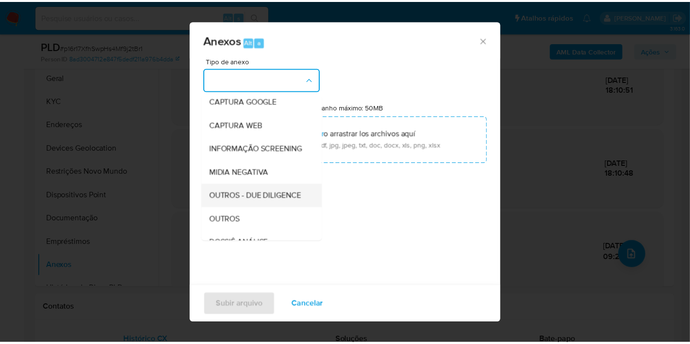
scroll to position [109, 0]
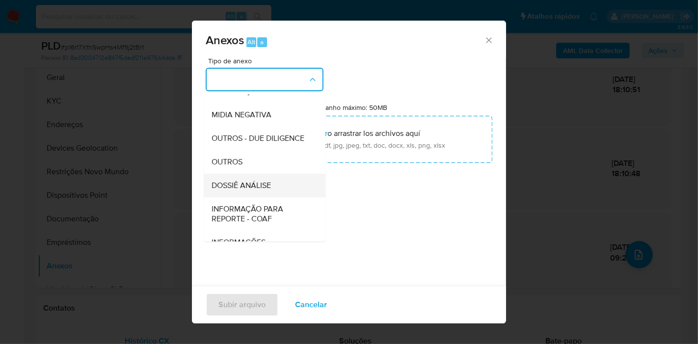
click at [260, 190] on span "DOSSIÊ ANÁLISE" at bounding box center [241, 186] width 59 height 10
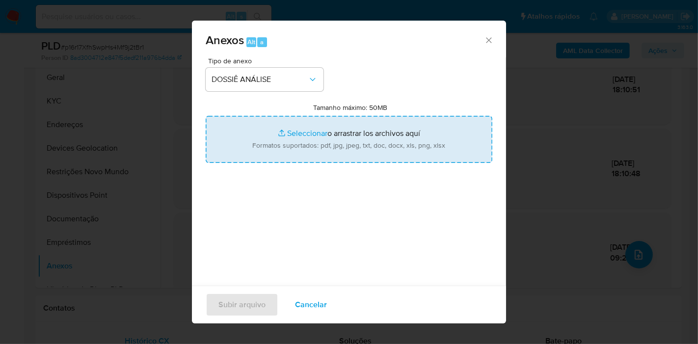
click at [314, 141] on input "Tamanho máximo: 50MB Seleccionar archivos" at bounding box center [349, 139] width 287 height 47
type input "C:\fakepath\SAR - p16r17XfhSwpHs4Mf9j2tBr1 - CNPJ 34299202000106 - BANLEK SERVI…"
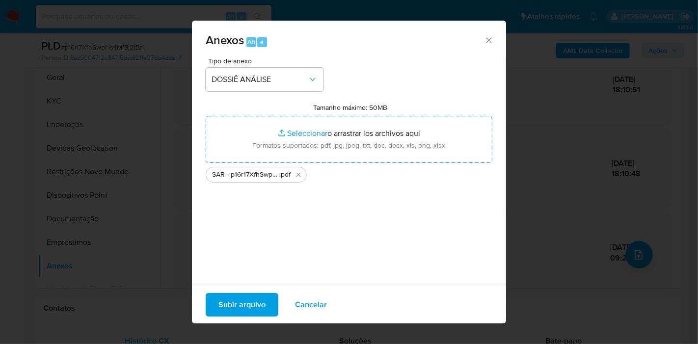
click at [255, 274] on span "Subir arquivo" at bounding box center [241, 305] width 47 height 22
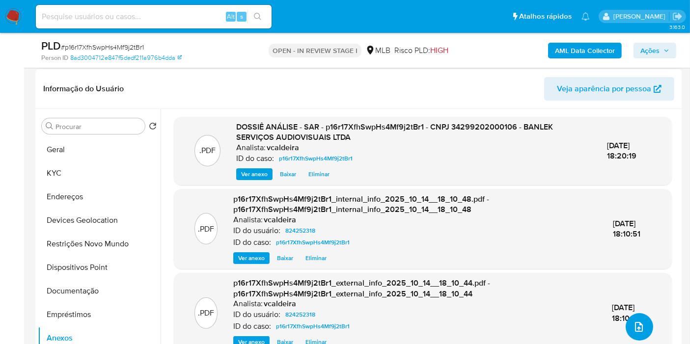
scroll to position [54, 0]
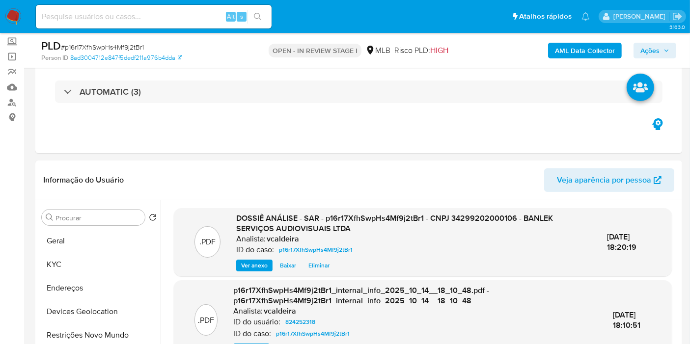
click at [550, 49] on icon "button" at bounding box center [666, 51] width 6 height 6
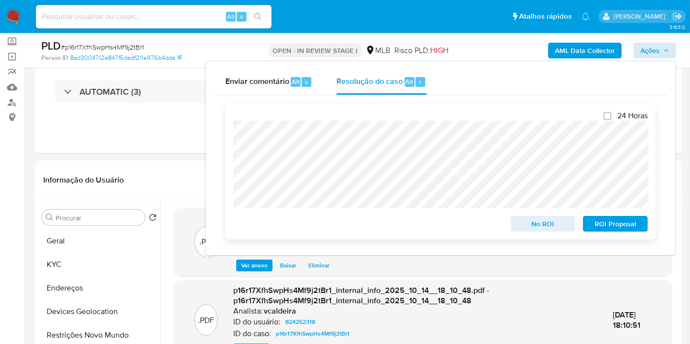
click at [550, 231] on span "ROI Proposal" at bounding box center [614, 224] width 51 height 14
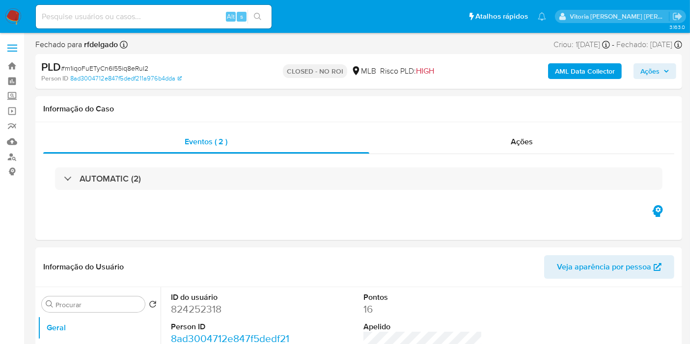
select select "10"
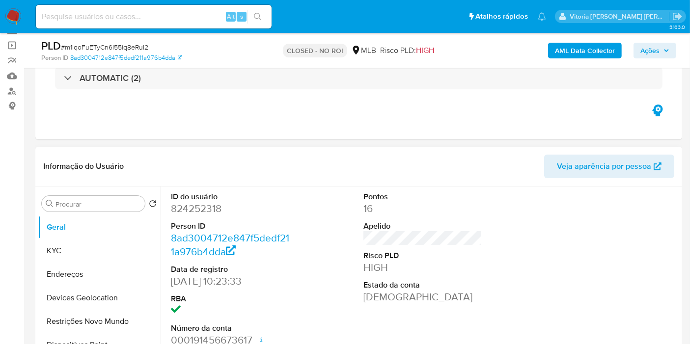
scroll to position [163, 0]
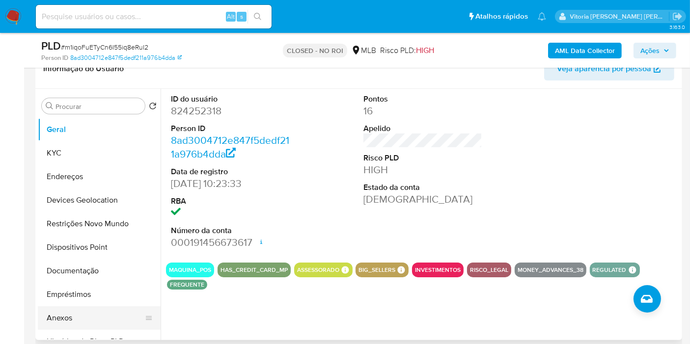
click at [59, 324] on button "Anexos" at bounding box center [95, 318] width 115 height 24
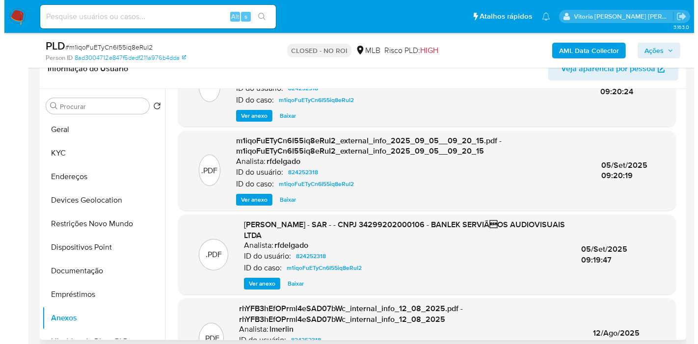
scroll to position [109, 0]
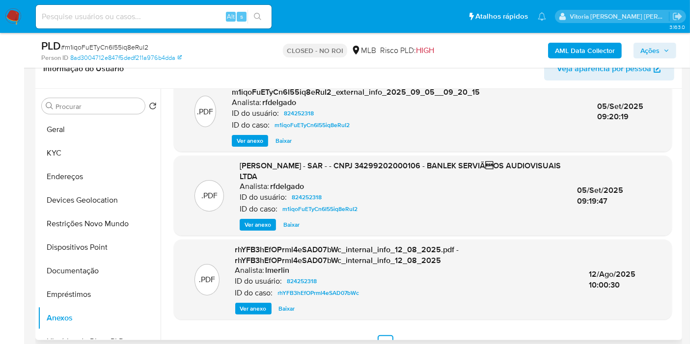
click at [257, 226] on span "Ver anexo" at bounding box center [257, 225] width 27 height 10
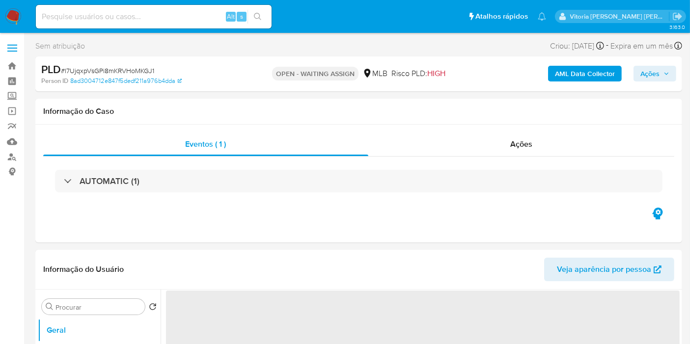
select select "10"
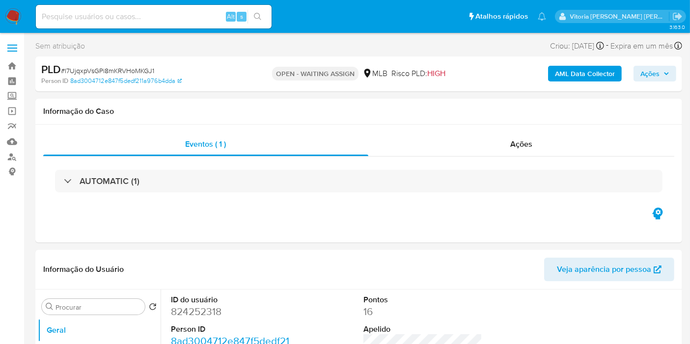
click at [10, 17] on img at bounding box center [13, 16] width 17 height 17
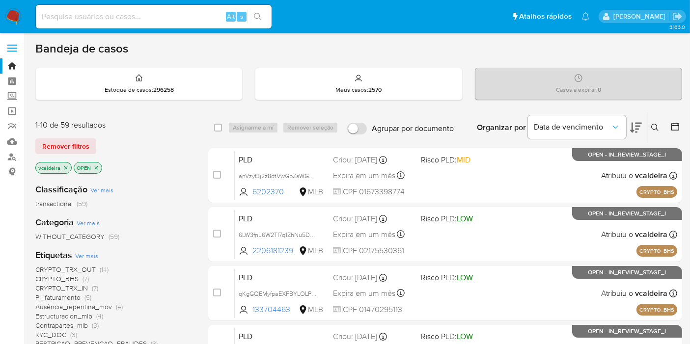
click at [655, 133] on div "Insira a ID do usuário ou caso Procurar Remover filtros" at bounding box center [655, 127] width 17 height 30
click at [654, 127] on icon at bounding box center [655, 128] width 8 height 8
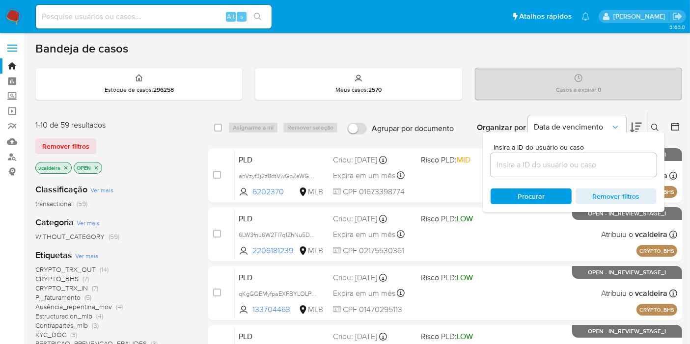
click at [539, 170] on div at bounding box center [573, 165] width 166 height 24
drag, startPoint x: 515, startPoint y: 159, endPoint x: 506, endPoint y: 163, distance: 10.5
click at [515, 159] on input at bounding box center [573, 165] width 166 height 13
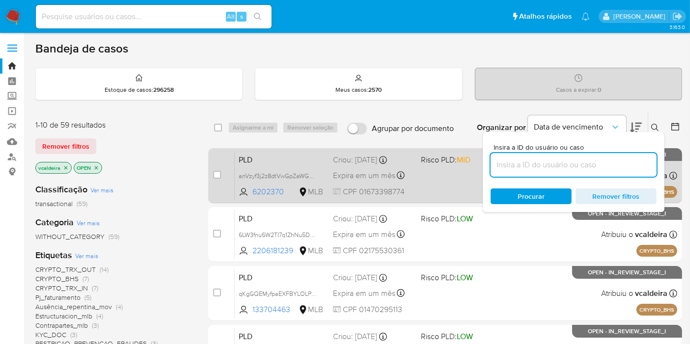
paste input "l7UjqxpVsGPi8mKRVHoMKGJ1"
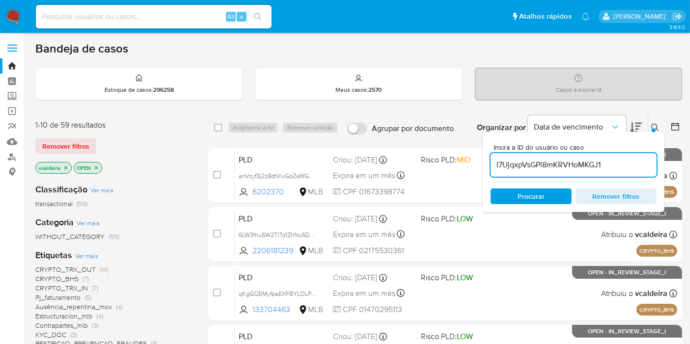
type input "l7UjqxpVsGPi8mKRVHoMKGJ1"
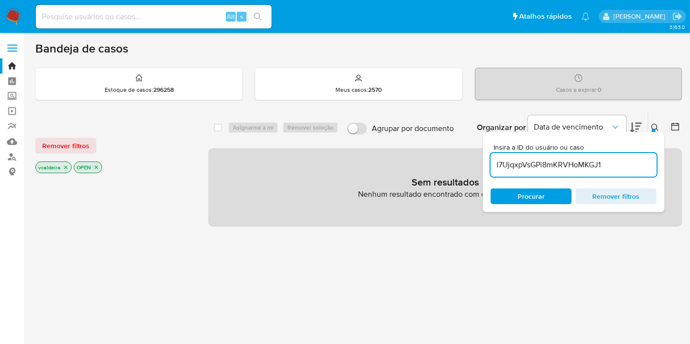
click at [64, 164] on icon "close-filter" at bounding box center [66, 167] width 6 height 6
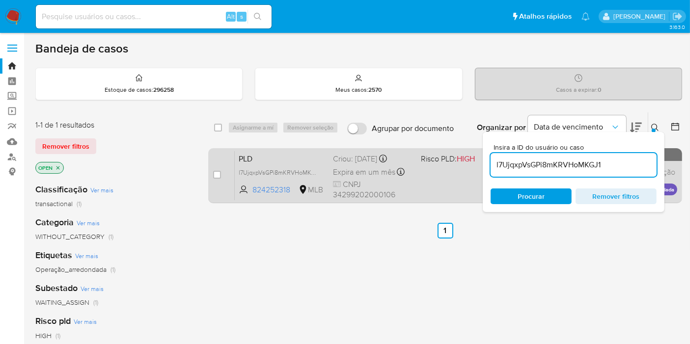
drag, startPoint x: 215, startPoint y: 174, endPoint x: 330, endPoint y: 176, distance: 114.9
click at [215, 174] on input "checkbox" at bounding box center [217, 175] width 8 height 8
checkbox input "true"
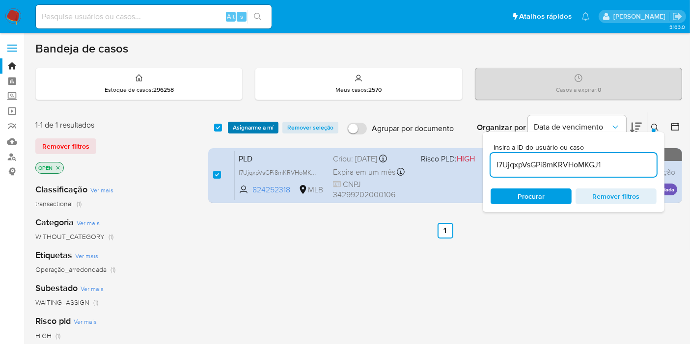
click at [250, 128] on span "Asignarme a mí" at bounding box center [253, 128] width 41 height 10
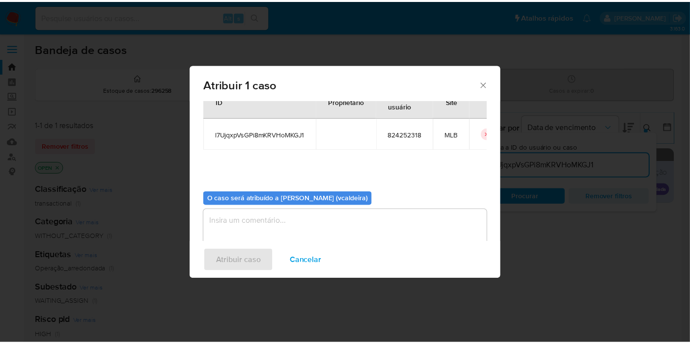
scroll to position [50, 0]
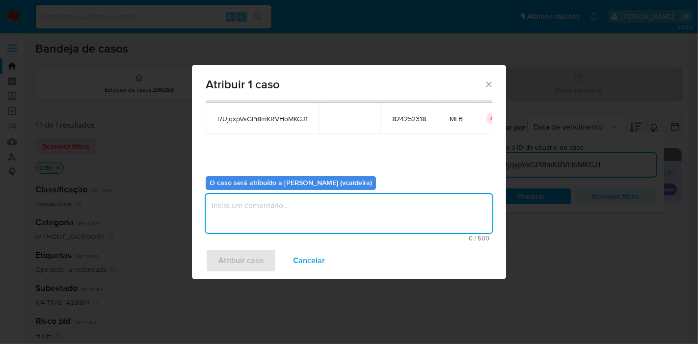
click at [290, 213] on textarea "assign-modal" at bounding box center [349, 213] width 287 height 39
type textarea "C"
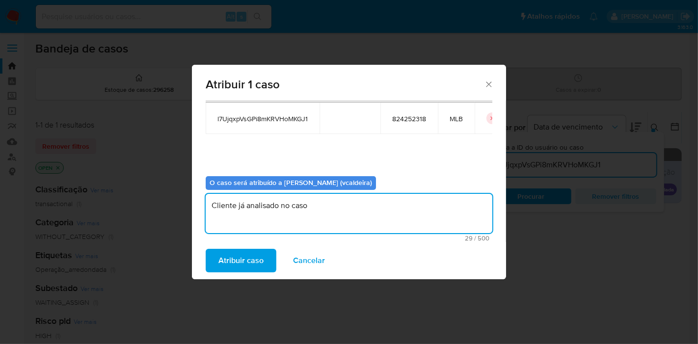
paste textarea "p16r17XfhSwpHs4Mf9j2tBr1"
type textarea "Cliente já analisado no caso p16r17XfhSwpHs4Mf9j2tBr1."
drag, startPoint x: 356, startPoint y: 204, endPoint x: 190, endPoint y: 197, distance: 166.0
click at [190, 197] on div "Atribuir 1 caso Casos para atribuir: ID Proprietário ID do usuário Site l7Ujqxp…" at bounding box center [349, 172] width 698 height 344
click at [247, 257] on span "Atribuir caso" at bounding box center [240, 261] width 45 height 22
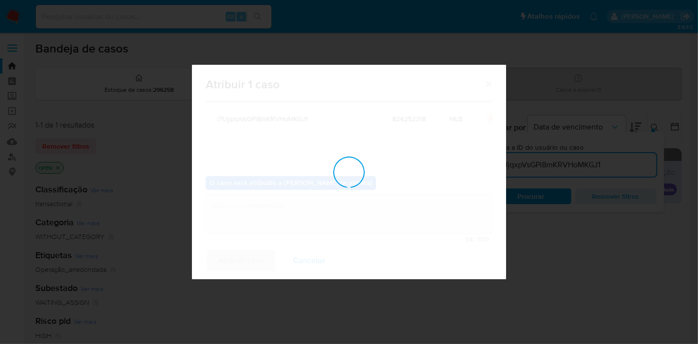
checkbox input "false"
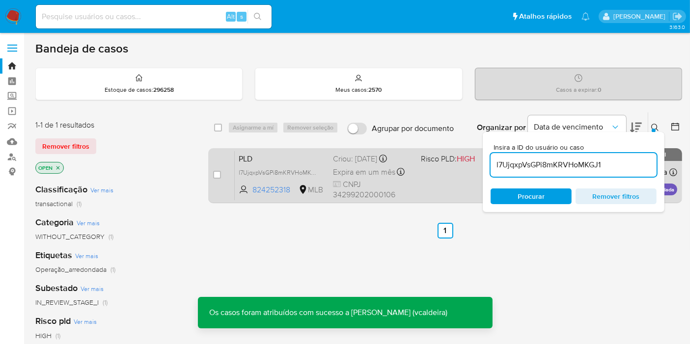
click at [286, 163] on span "PLD" at bounding box center [282, 158] width 86 height 13
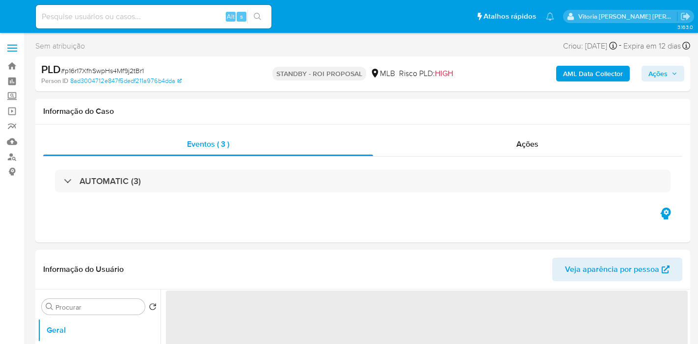
select select "10"
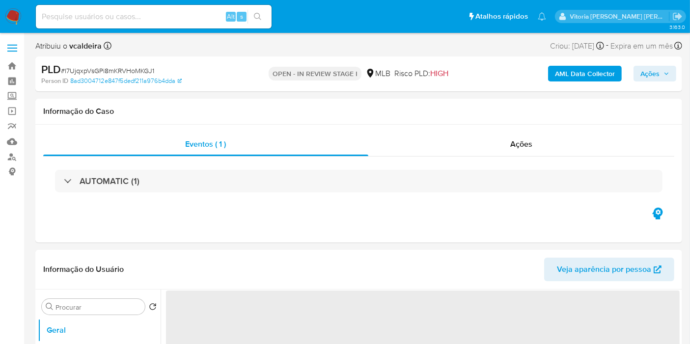
click at [659, 73] on span "Ações" at bounding box center [649, 74] width 19 height 16
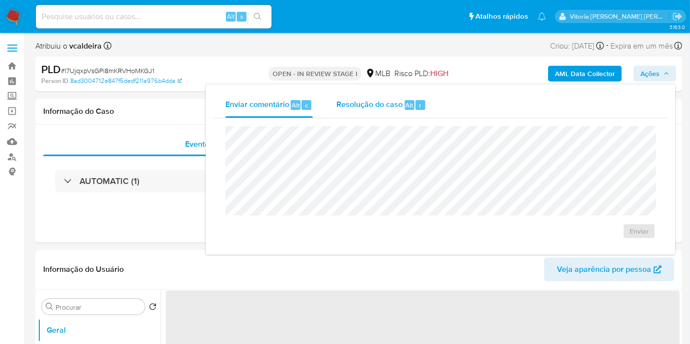
select select "10"
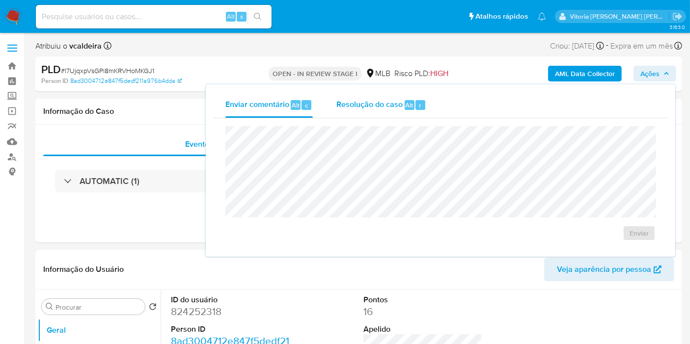
click at [397, 108] on span "Resolução do caso" at bounding box center [369, 104] width 66 height 11
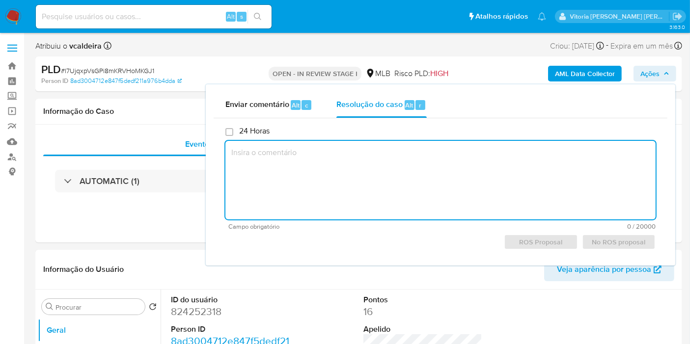
click at [397, 159] on textarea at bounding box center [440, 180] width 430 height 79
click at [369, 167] on textarea at bounding box center [440, 180] width 430 height 79
paste textarea "Cliente já analisado no caso p16r17XfhSwpHs4Mf9j2tBr1."
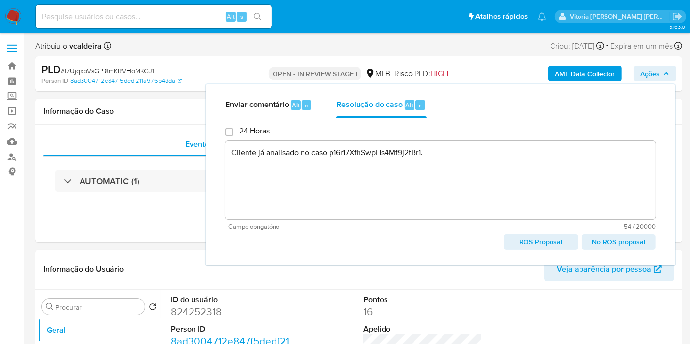
click at [629, 244] on span "No ROS proposal" at bounding box center [618, 242] width 60 height 14
type textarea "Cliente já analisado no caso p16r17XfhSwpHs4Mf9j2tBr1."
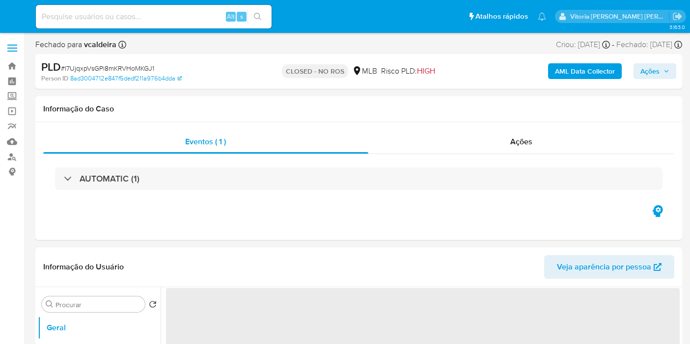
select select "10"
